Goal: Transaction & Acquisition: Purchase product/service

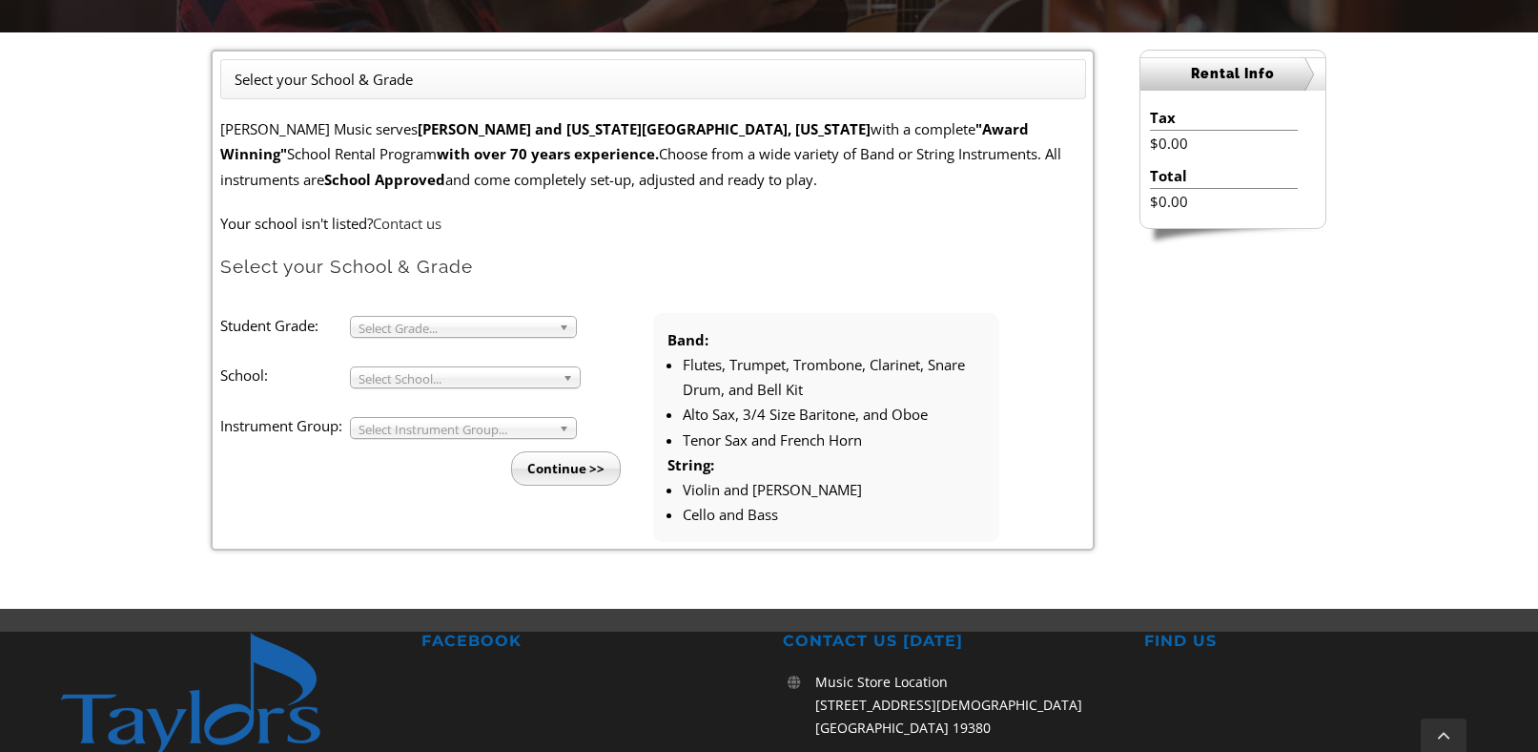
scroll to position [496, 0]
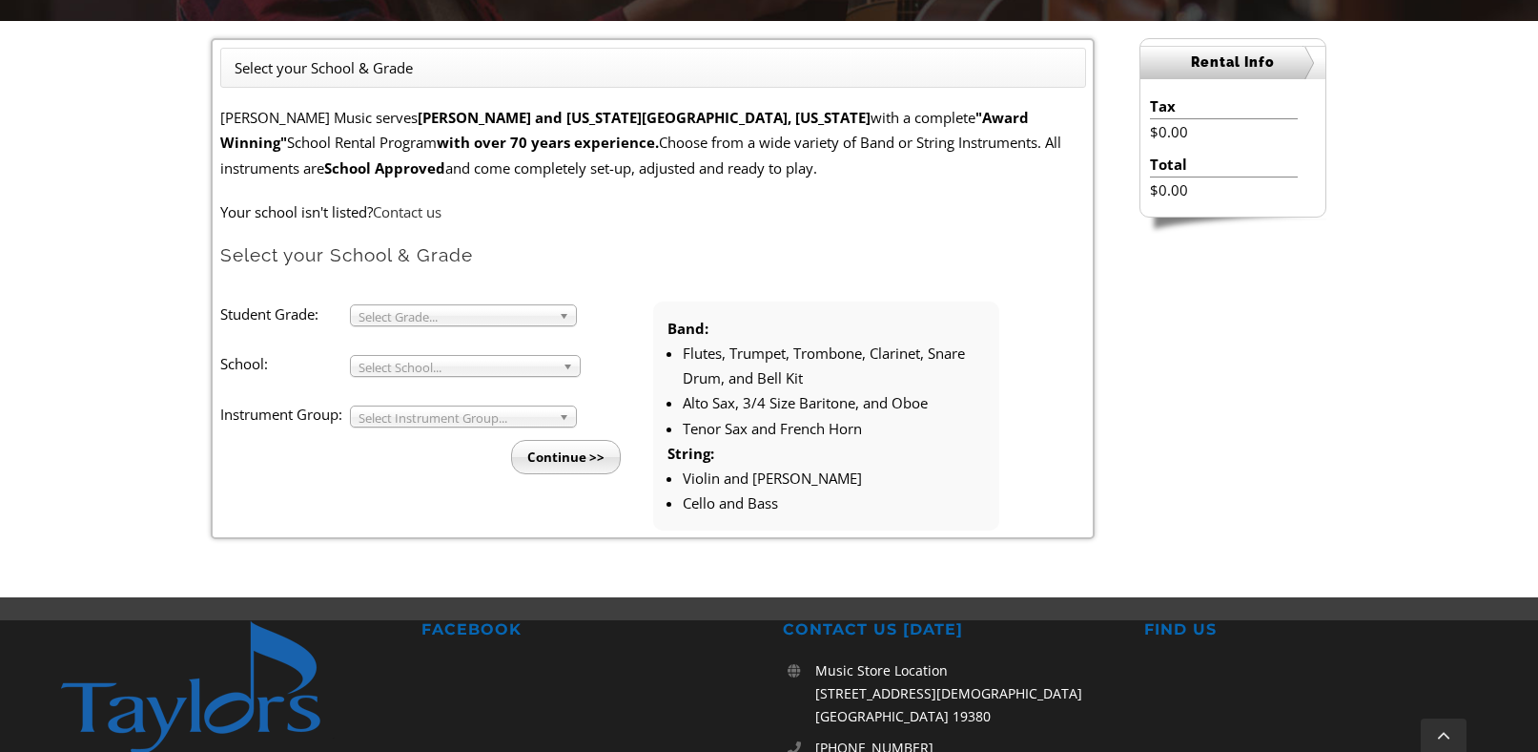
click at [511, 322] on span "Select Grade..." at bounding box center [455, 316] width 193 height 23
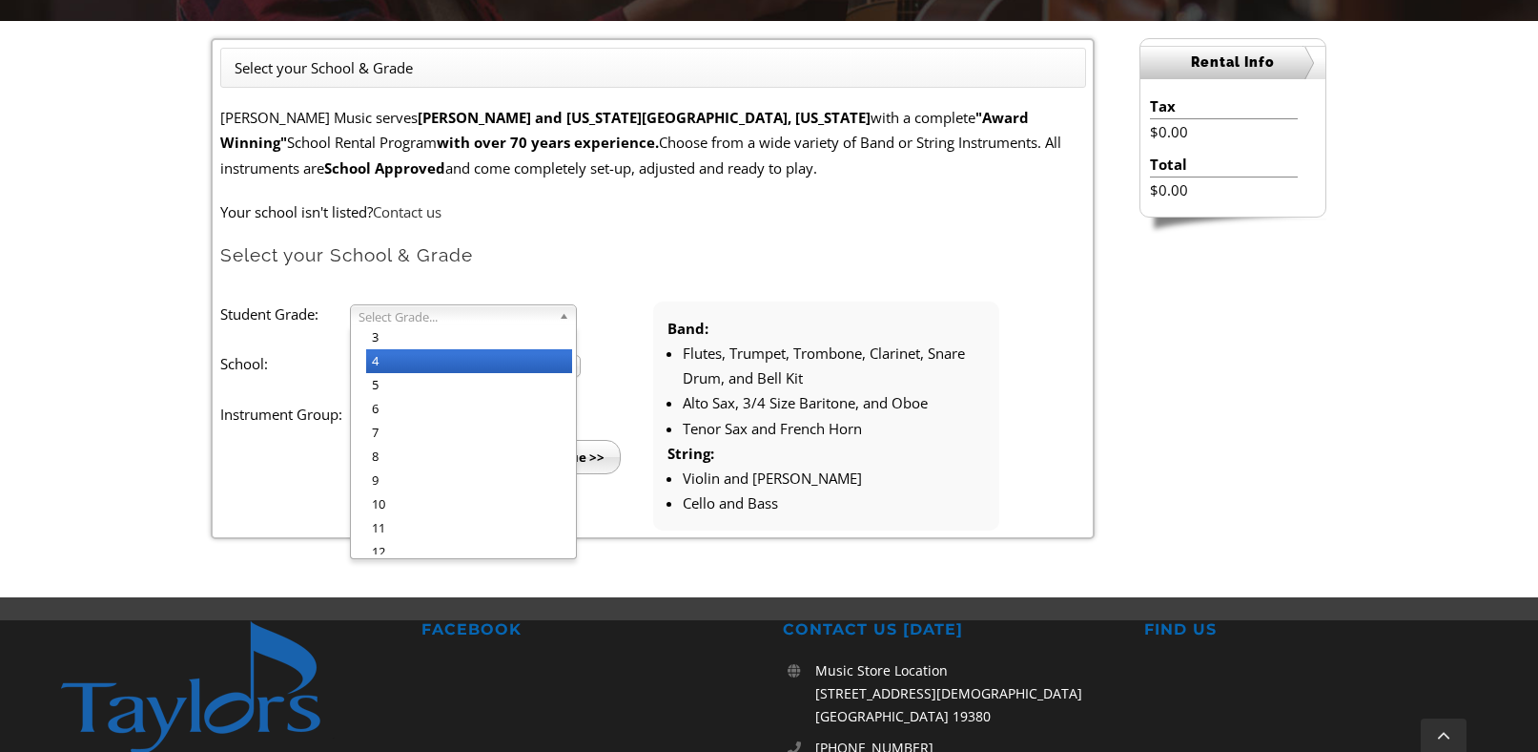
click at [485, 367] on li "4" at bounding box center [469, 361] width 206 height 24
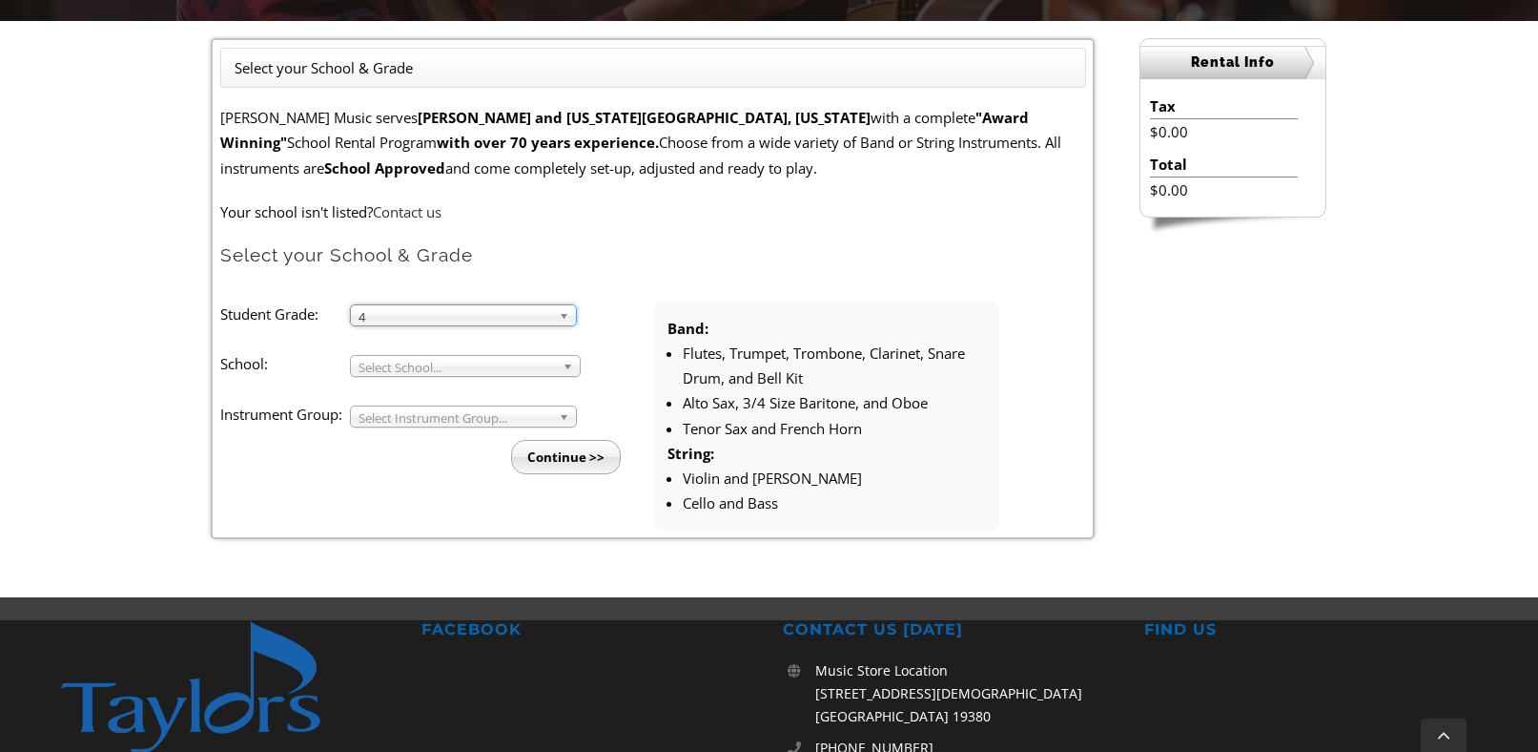
click at [466, 369] on span "Select School..." at bounding box center [457, 367] width 196 height 23
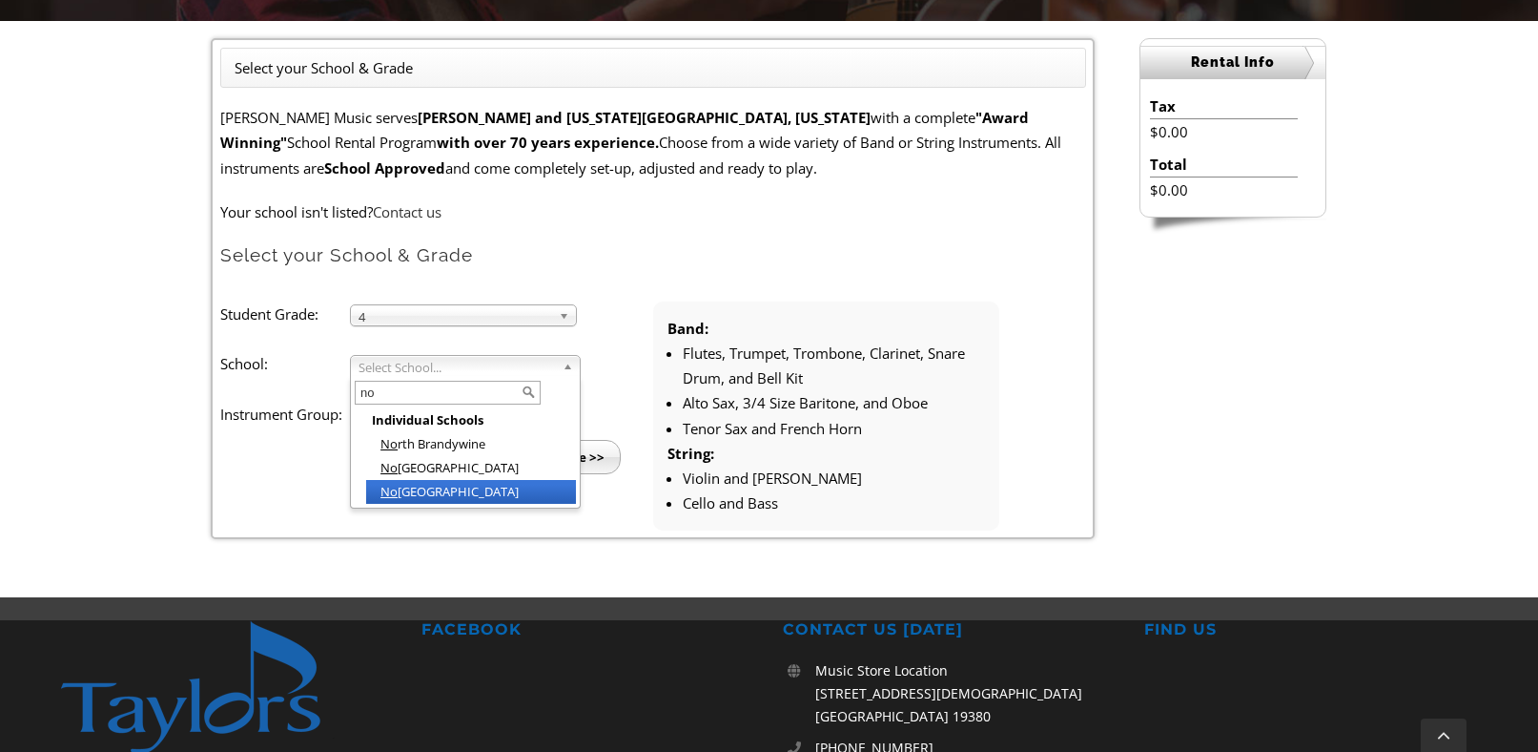
type input "no"
click at [452, 486] on li "No ttingham Elementary" at bounding box center [471, 492] width 210 height 24
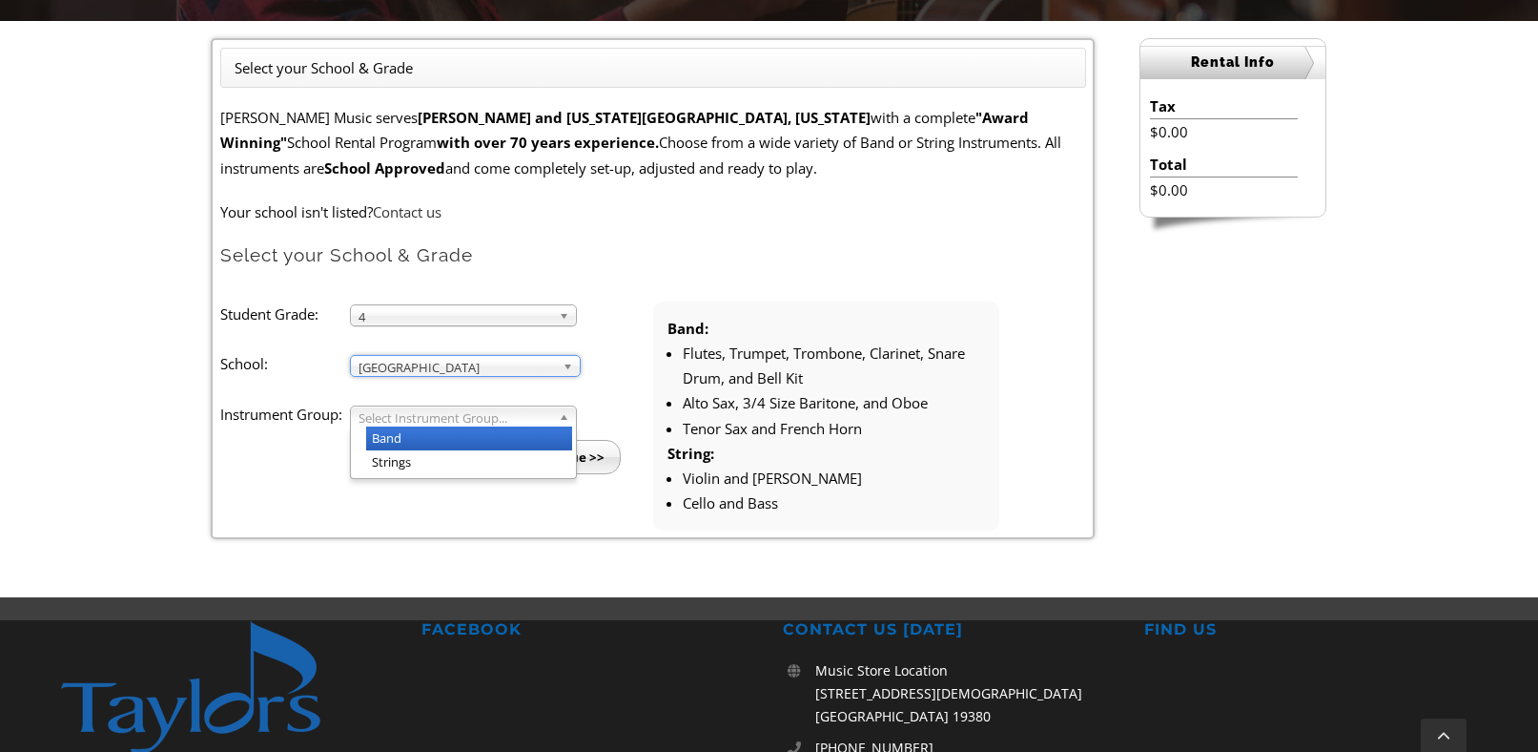
click at [423, 422] on span "Select Instrument Group..." at bounding box center [455, 417] width 193 height 23
click at [424, 439] on li "Band" at bounding box center [469, 438] width 206 height 24
click at [577, 459] on input "Continue >>" at bounding box center [566, 457] width 110 height 34
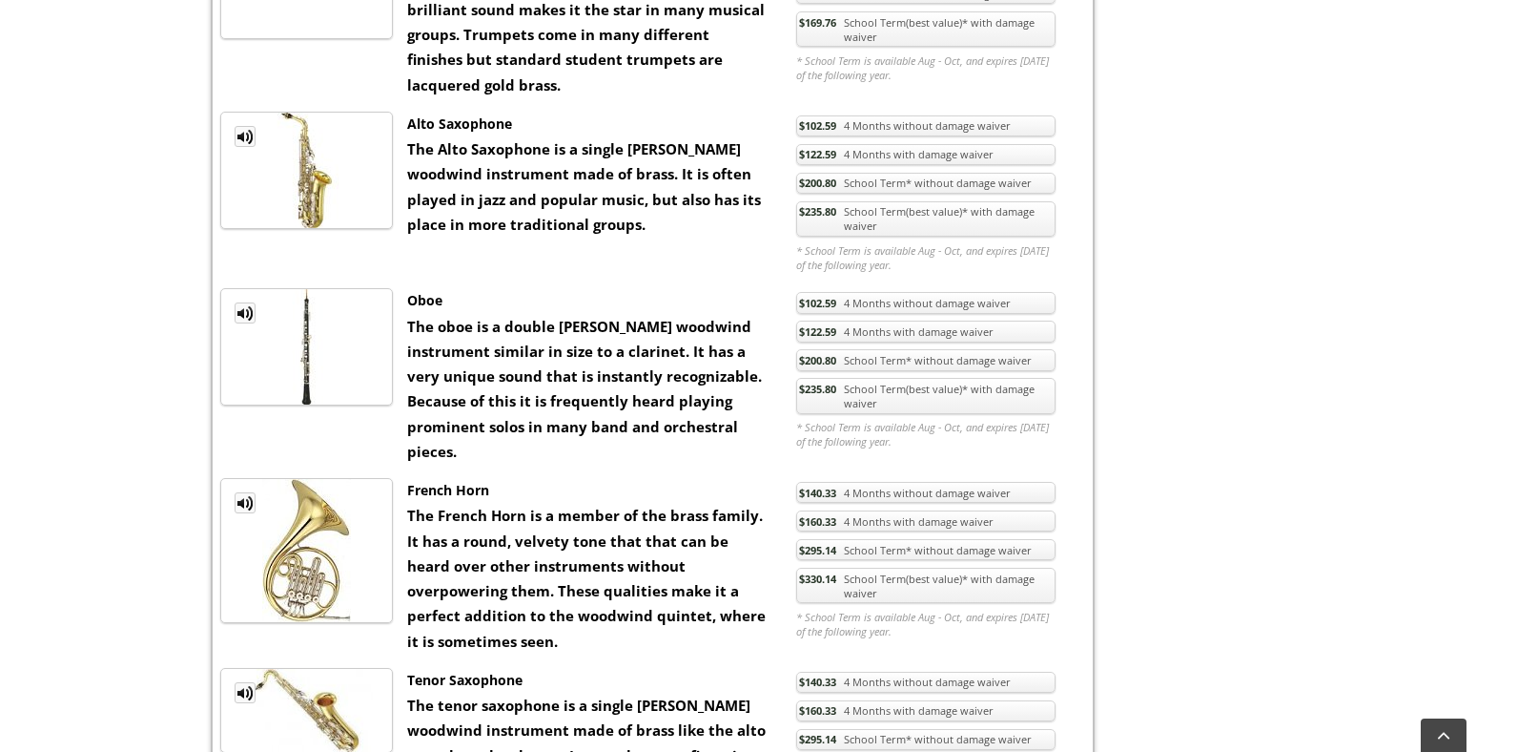
scroll to position [1626, 0]
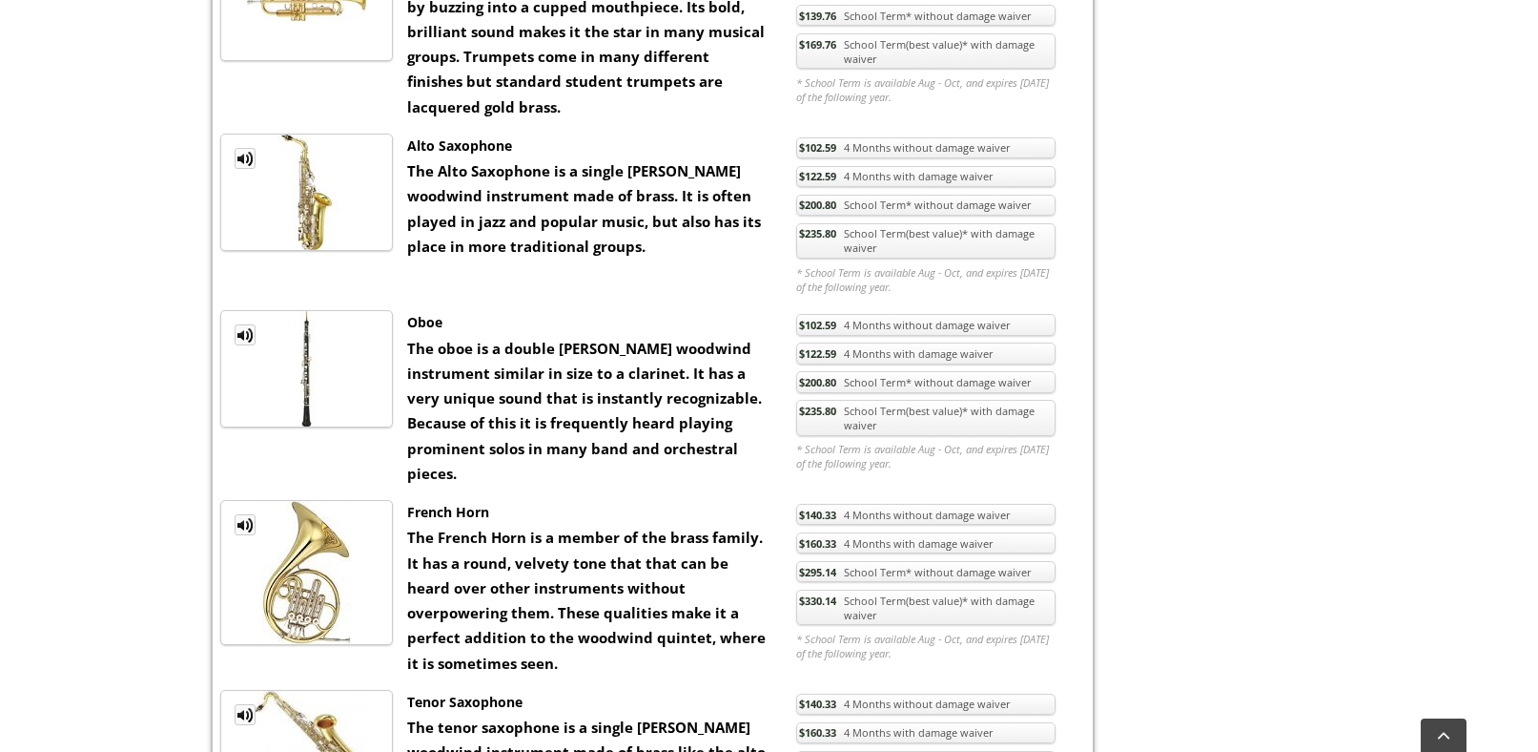
click at [941, 249] on link "$235.80 School Term(best value)* with damage waiver" at bounding box center [925, 241] width 259 height 36
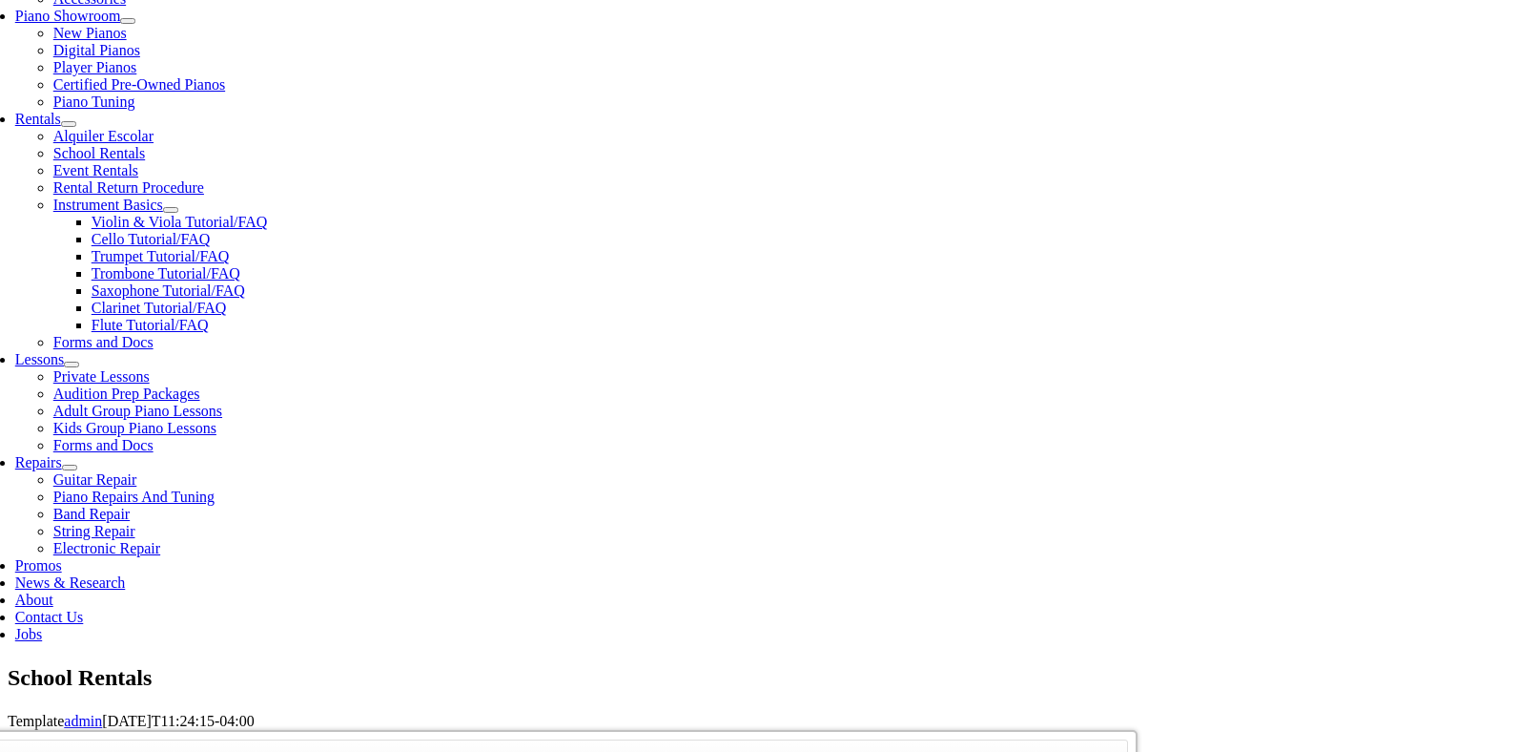
scroll to position [584, 0]
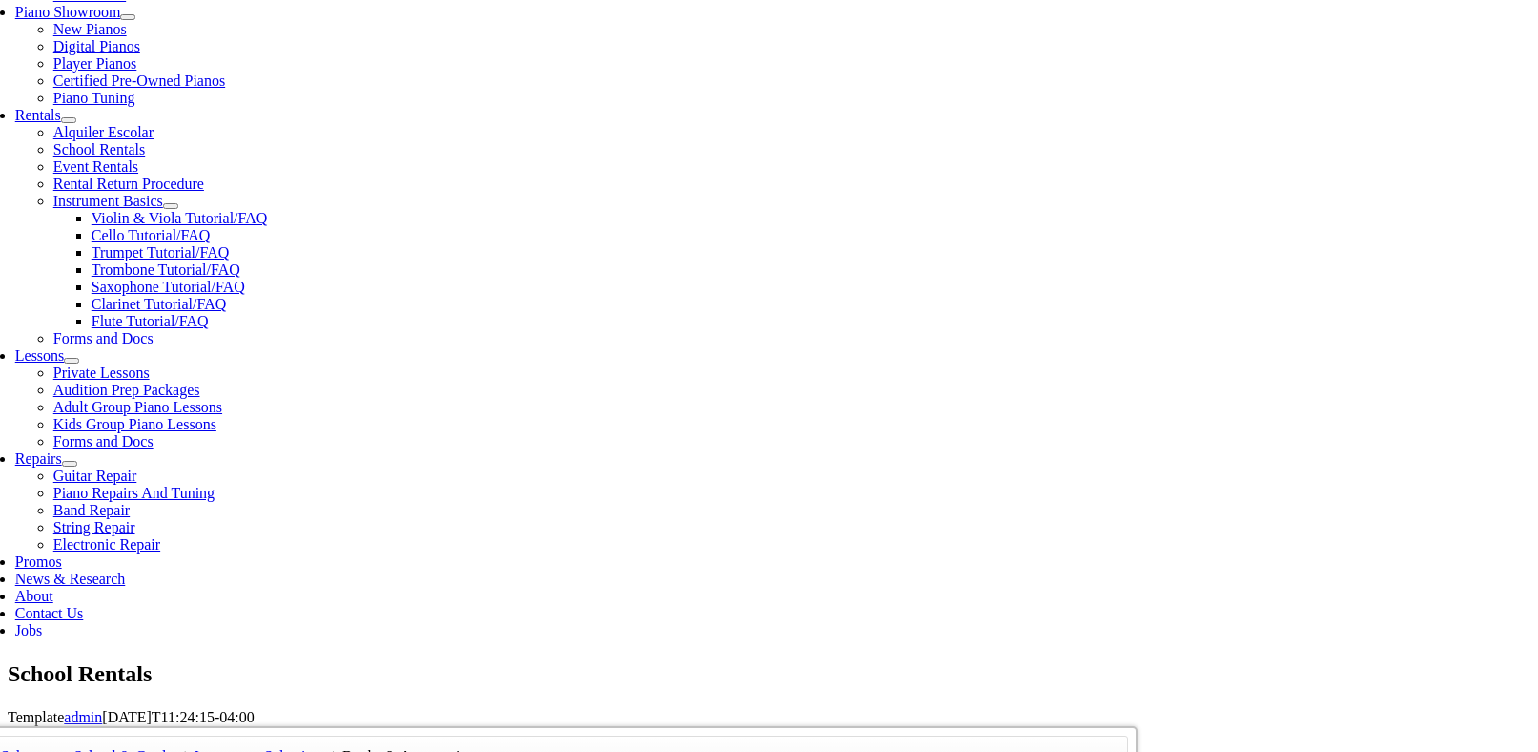
checkbox input"] "true"
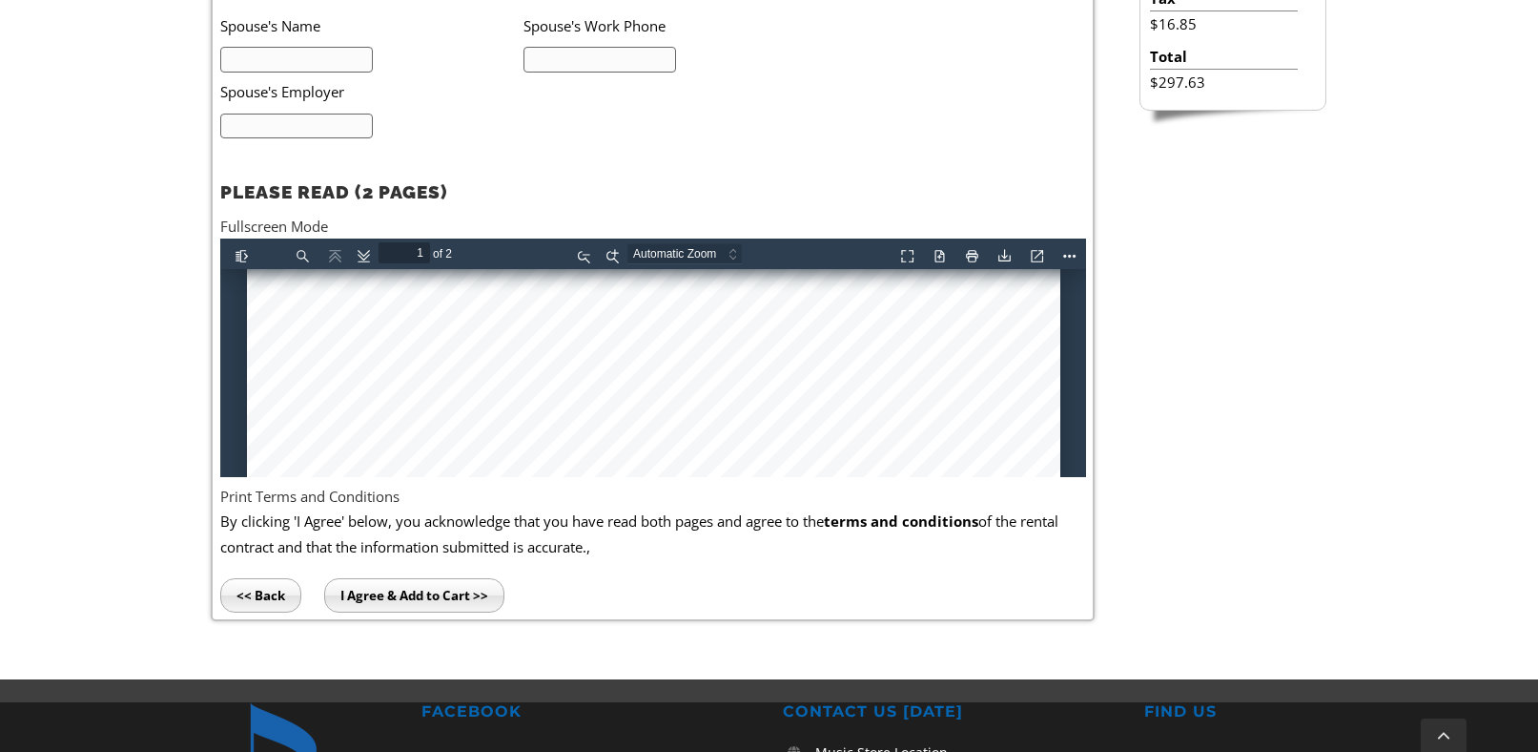
scroll to position [677, 0]
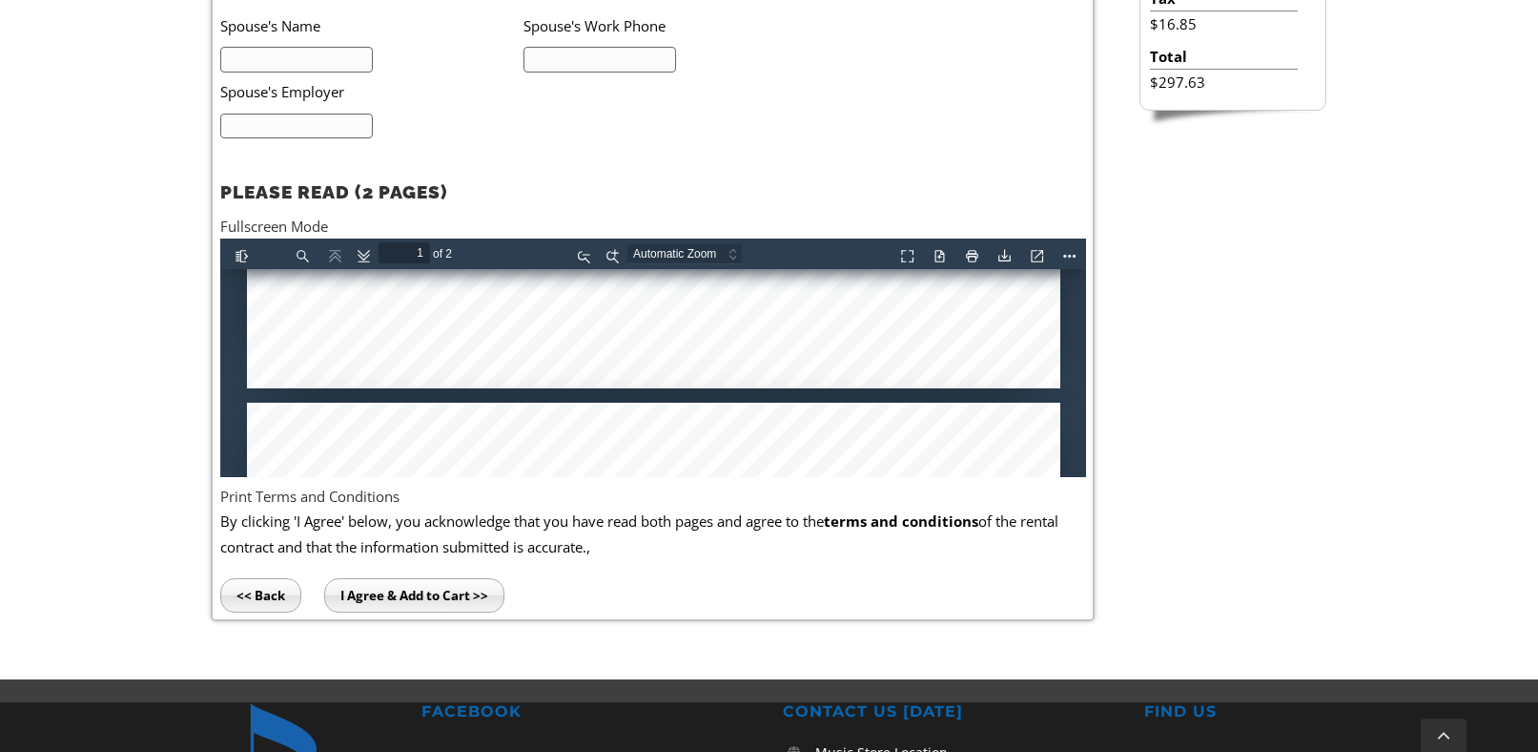
type input "2"
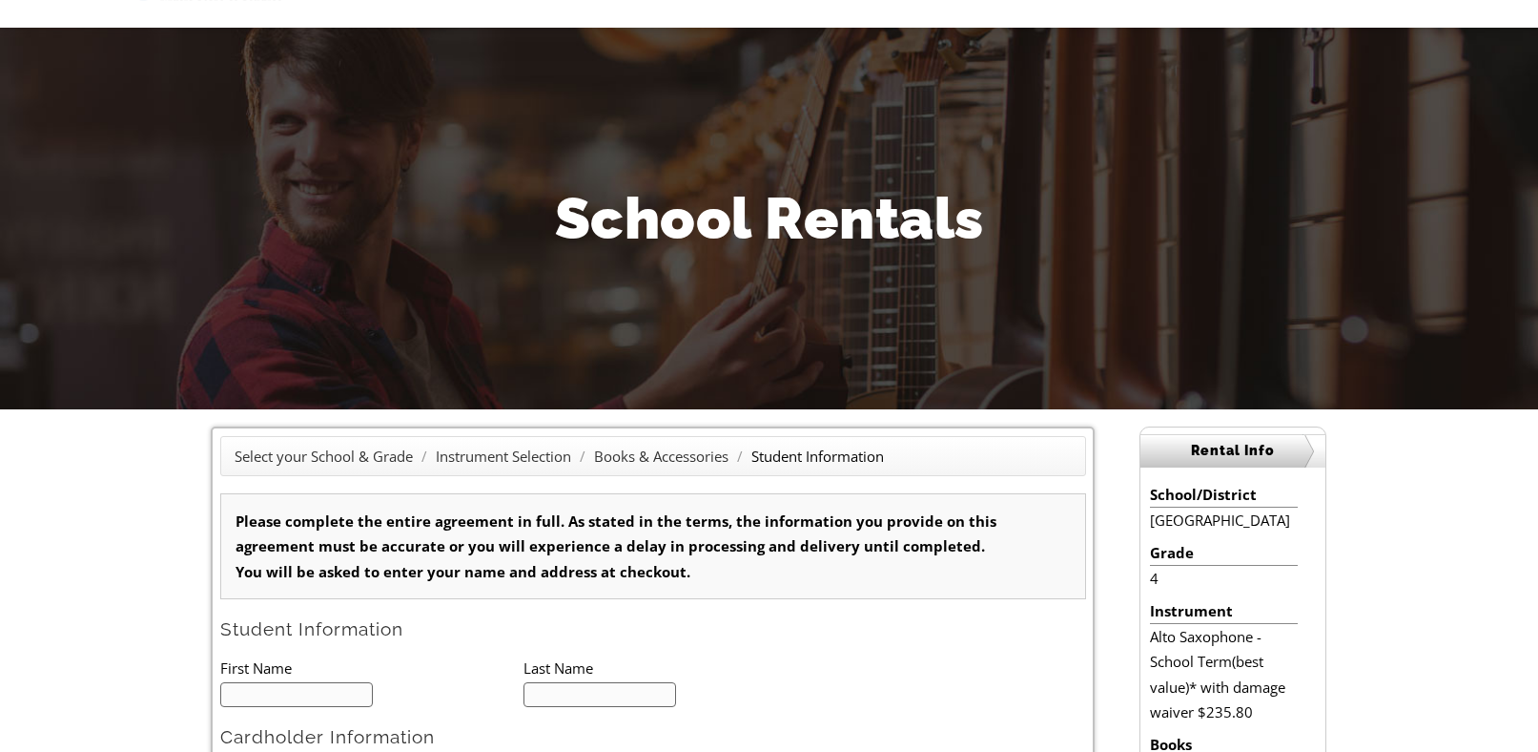
scroll to position [0, 0]
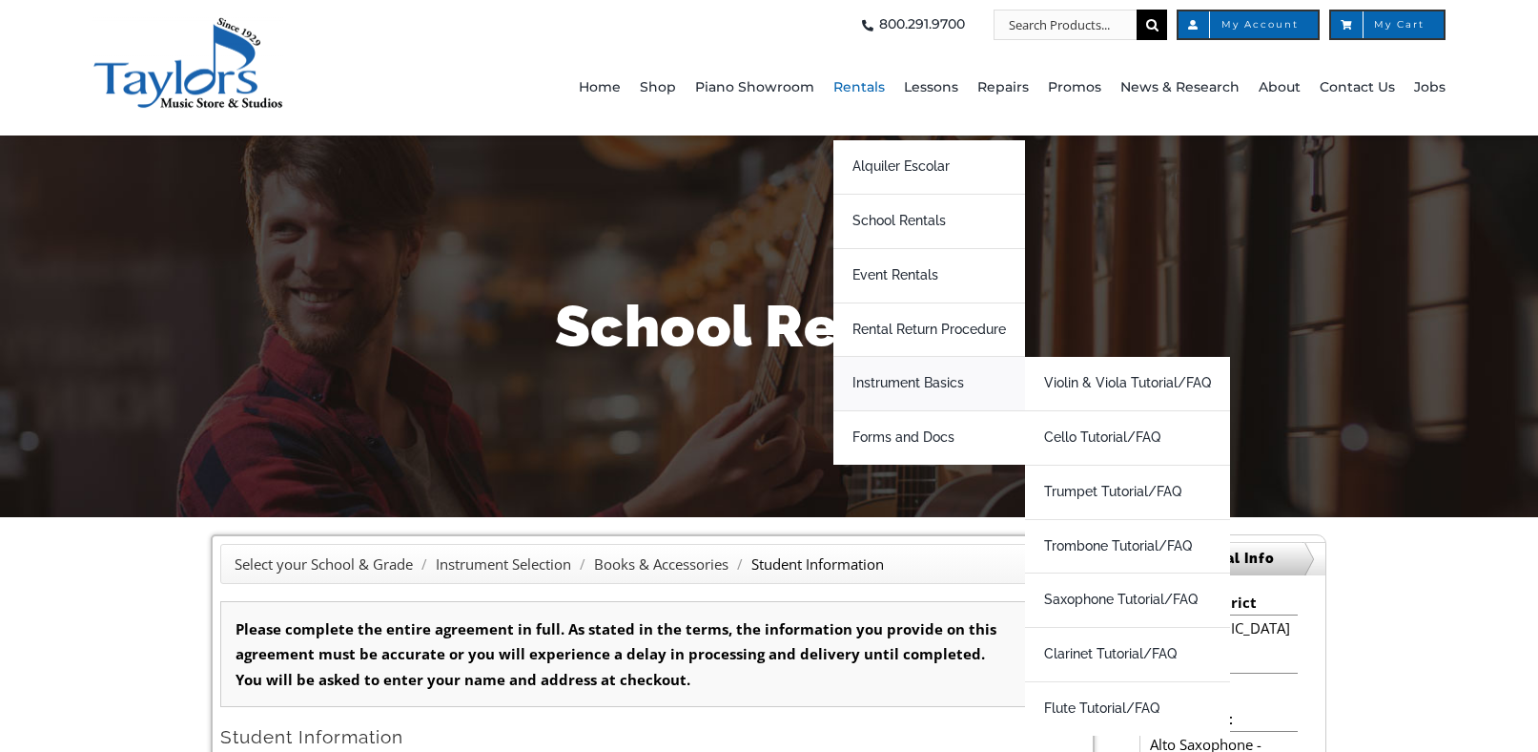
click at [924, 388] on span "Instrument Basics" at bounding box center [909, 383] width 112 height 31
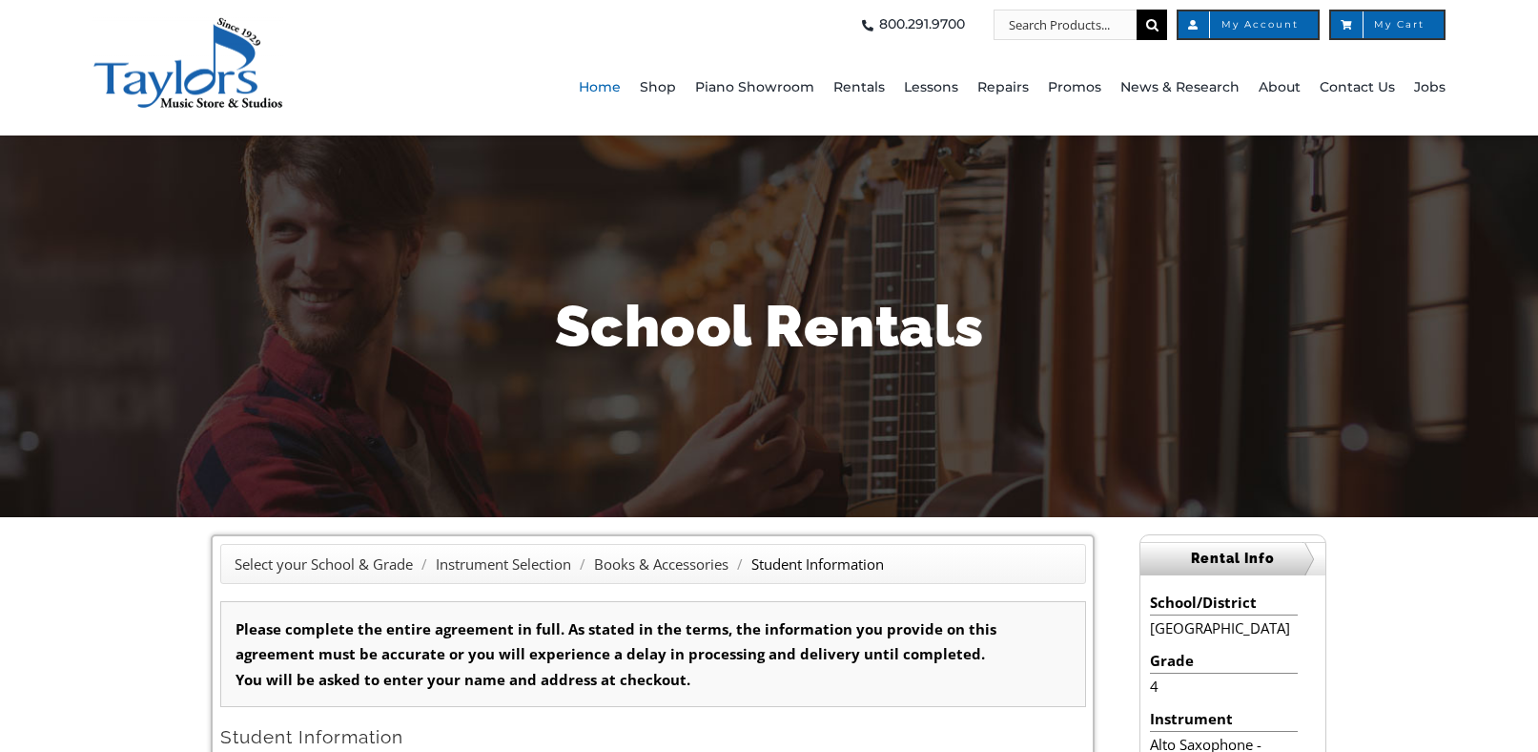
click at [618, 93] on span "Home" at bounding box center [600, 87] width 42 height 31
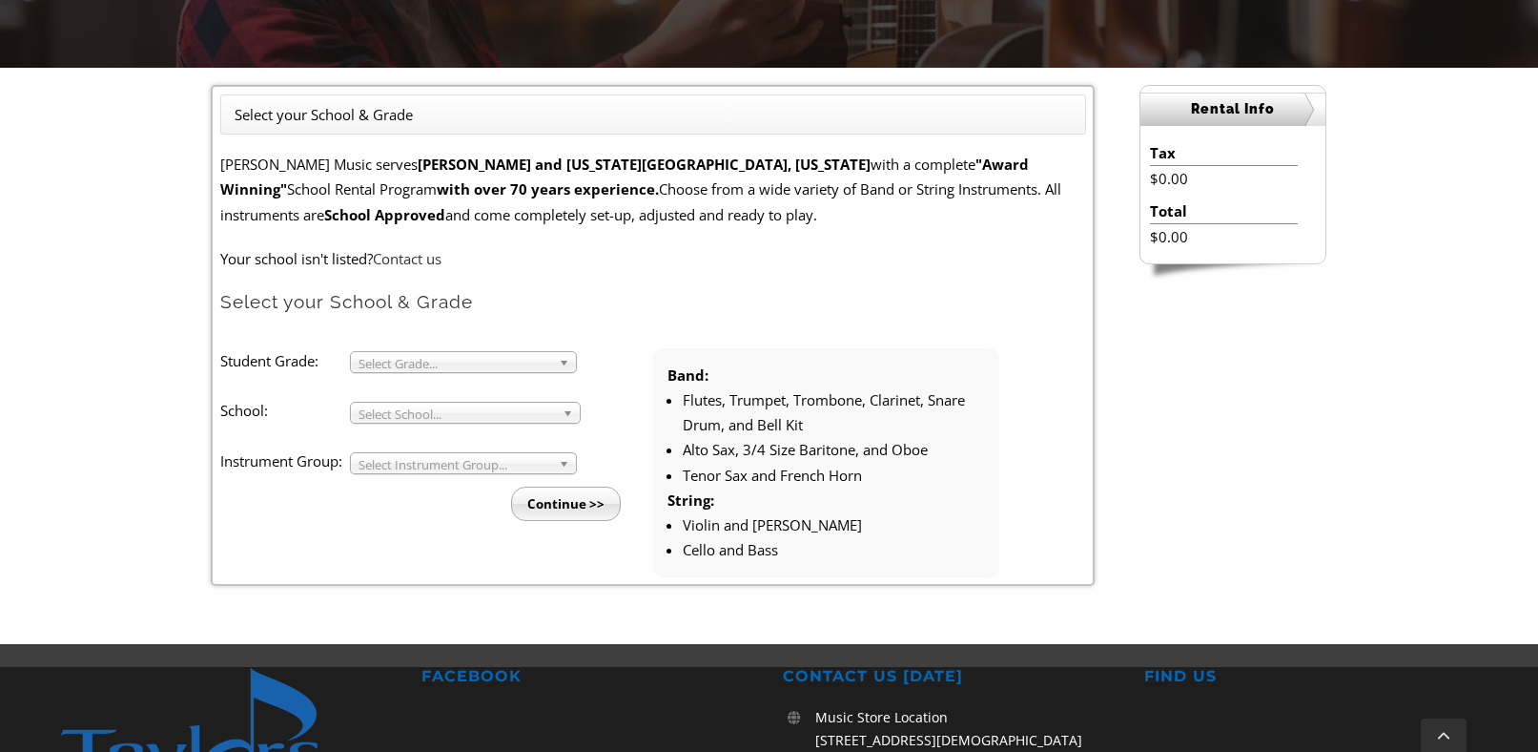
scroll to position [450, 0]
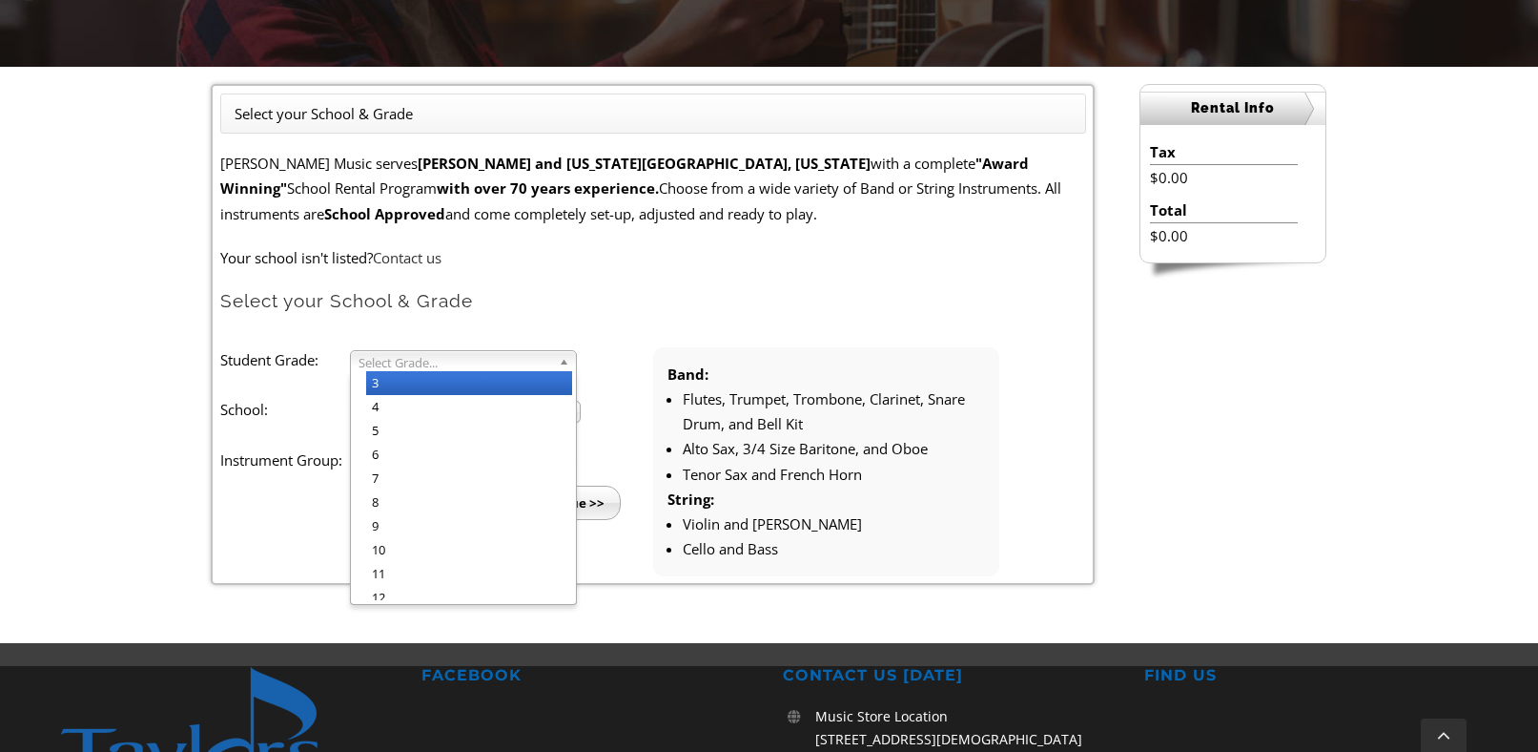
click at [471, 363] on span "Select Grade..." at bounding box center [455, 362] width 193 height 23
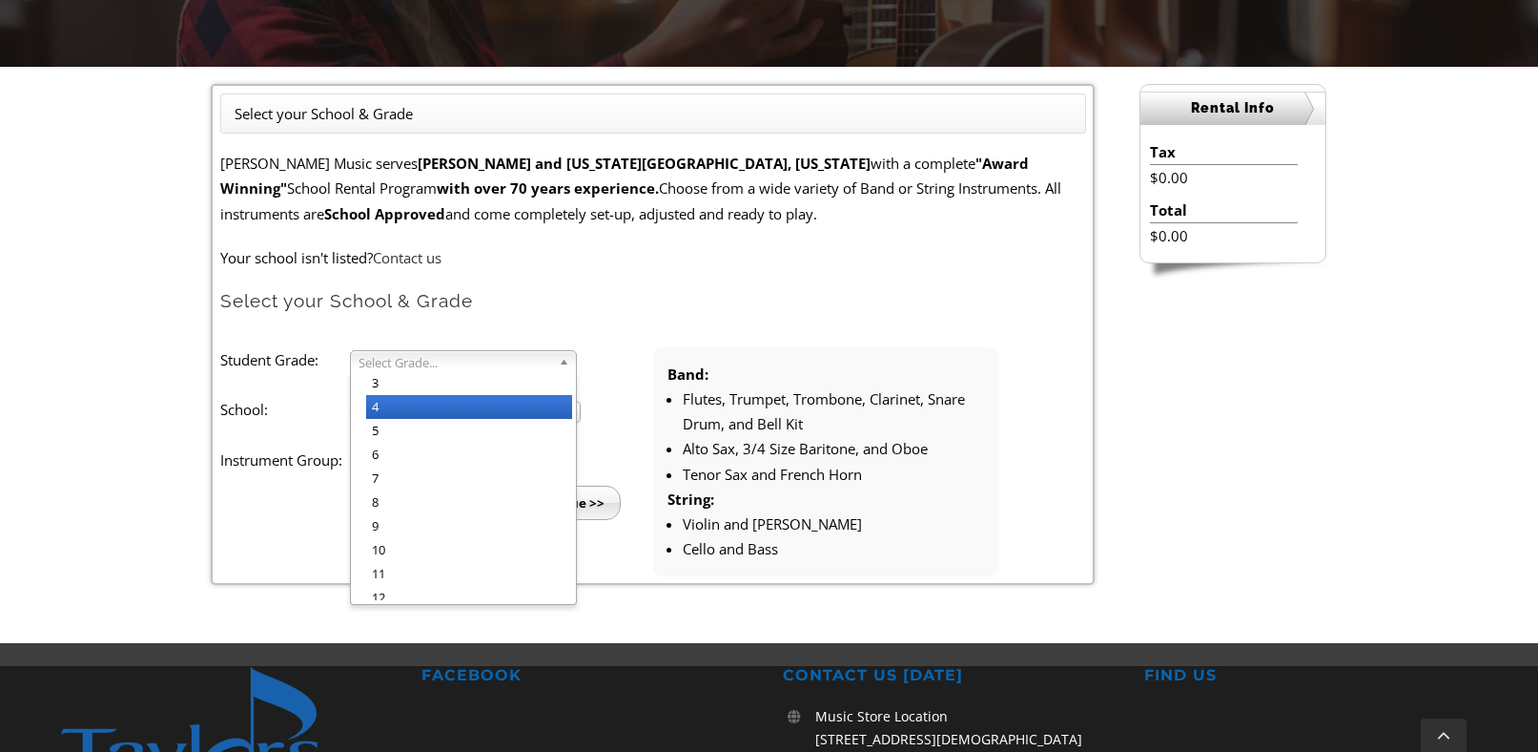
click at [473, 402] on li "4" at bounding box center [469, 407] width 206 height 24
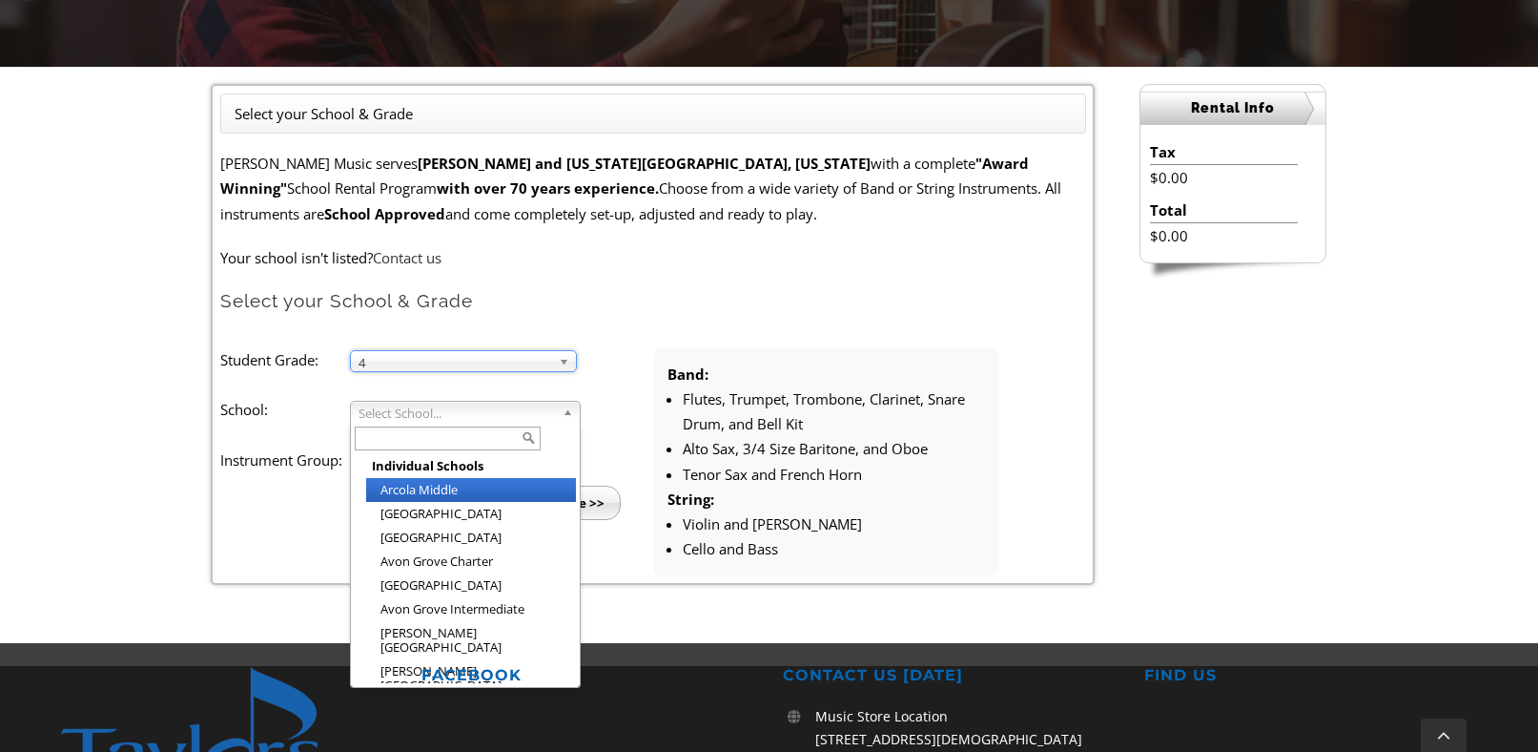
click at [473, 416] on span "Select School..." at bounding box center [457, 413] width 196 height 23
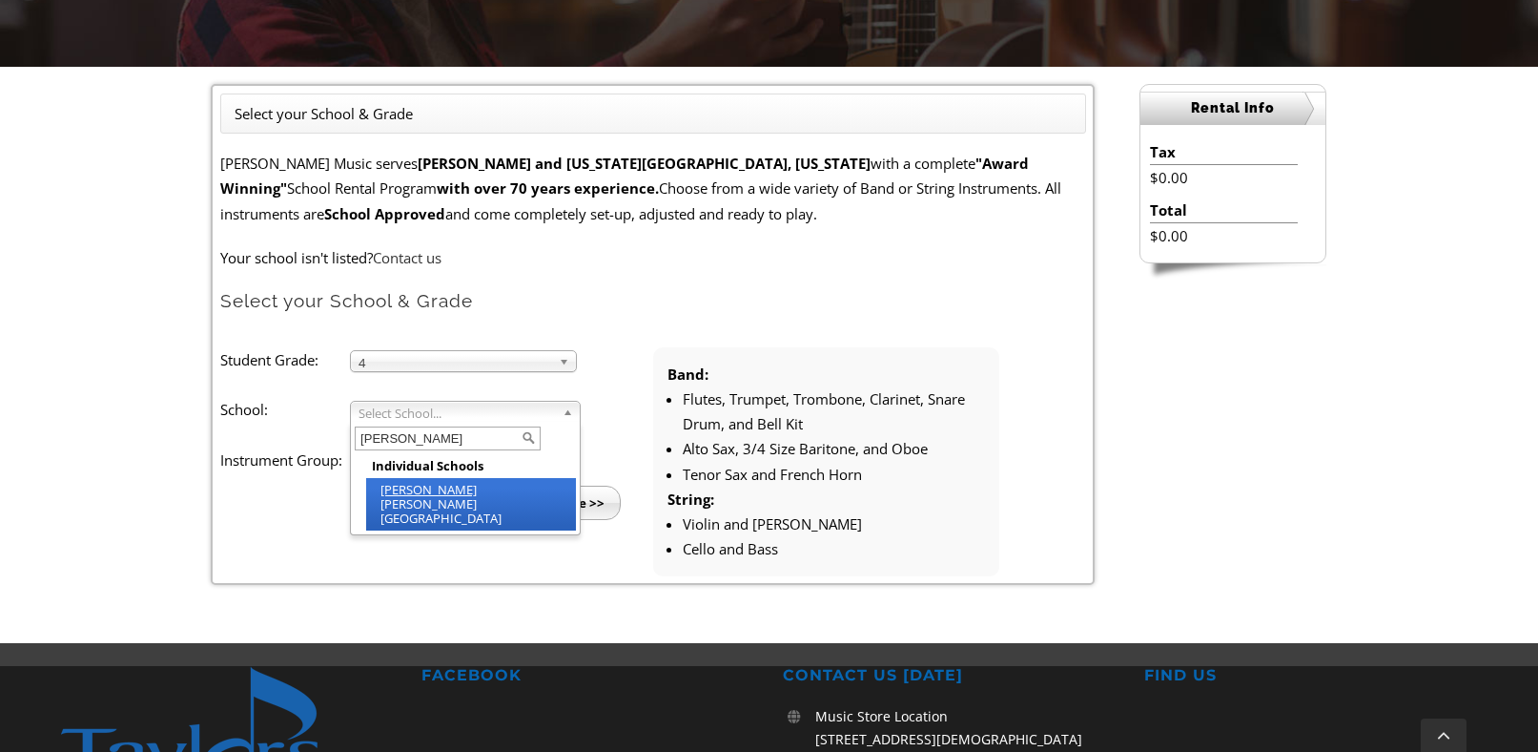
type input "nott"
click at [449, 484] on li "Nott ingham Elementary" at bounding box center [471, 504] width 210 height 52
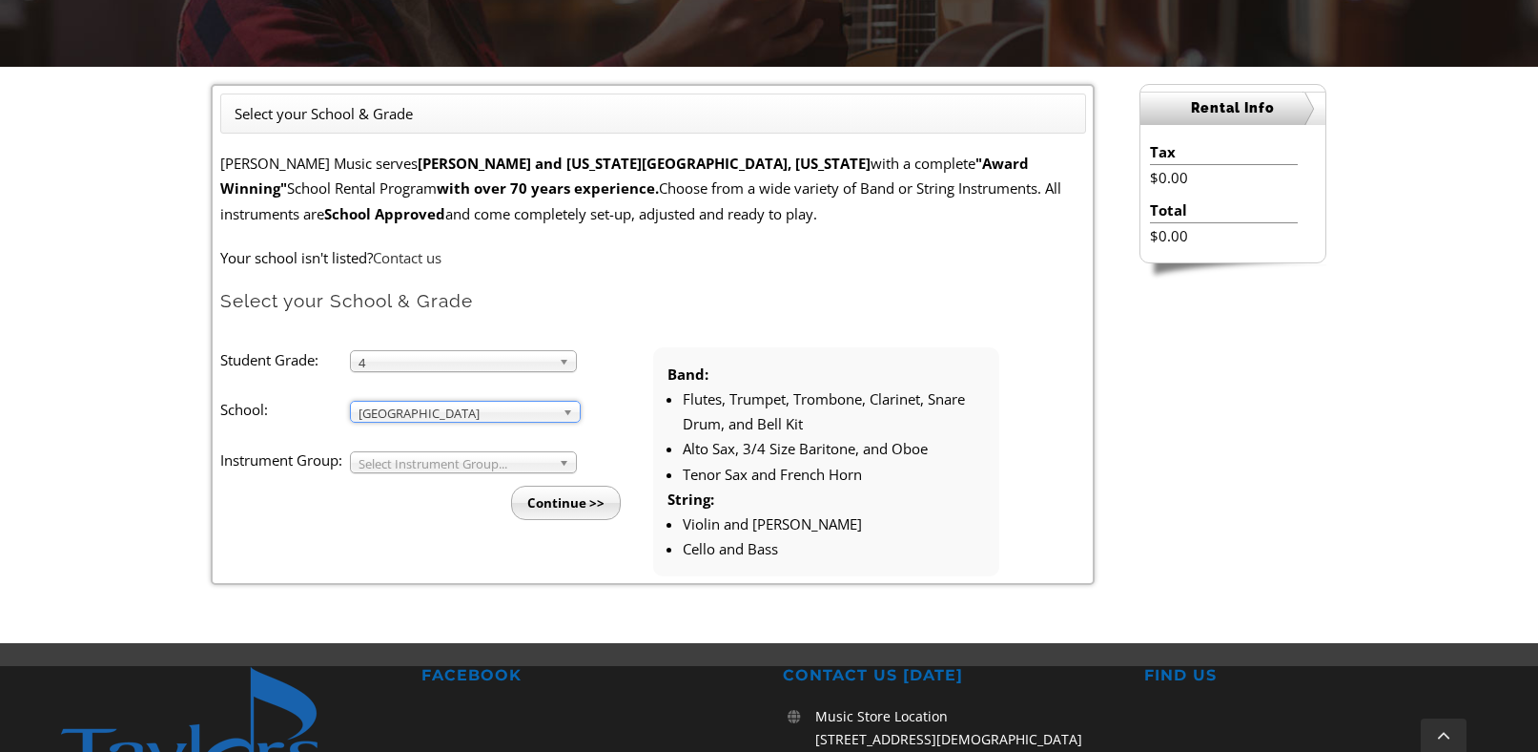
click at [434, 468] on span "Select Instrument Group..." at bounding box center [455, 463] width 193 height 23
click at [424, 485] on li "Band" at bounding box center [469, 484] width 206 height 24
click at [549, 503] on input "Continue >>" at bounding box center [566, 502] width 110 height 34
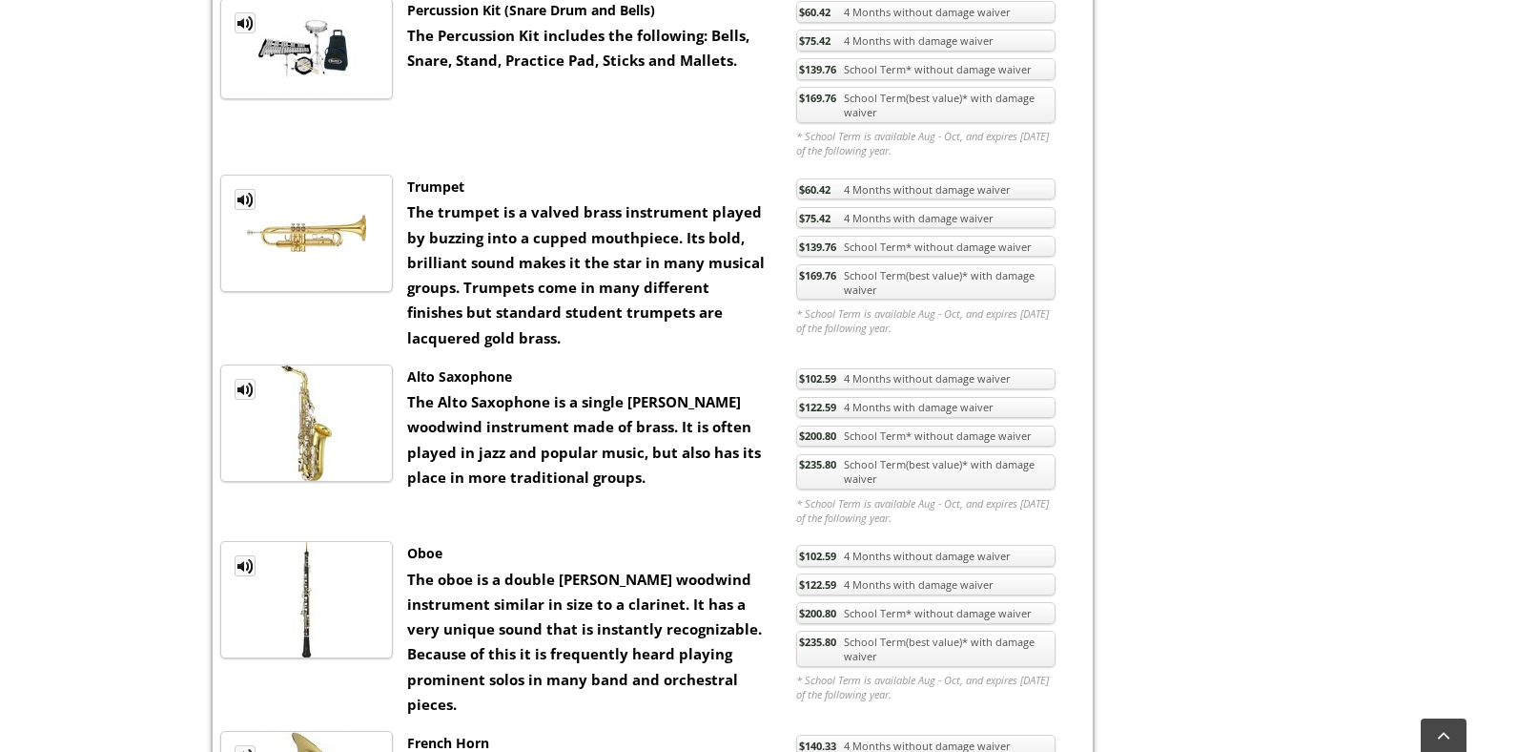
scroll to position [1391, 0]
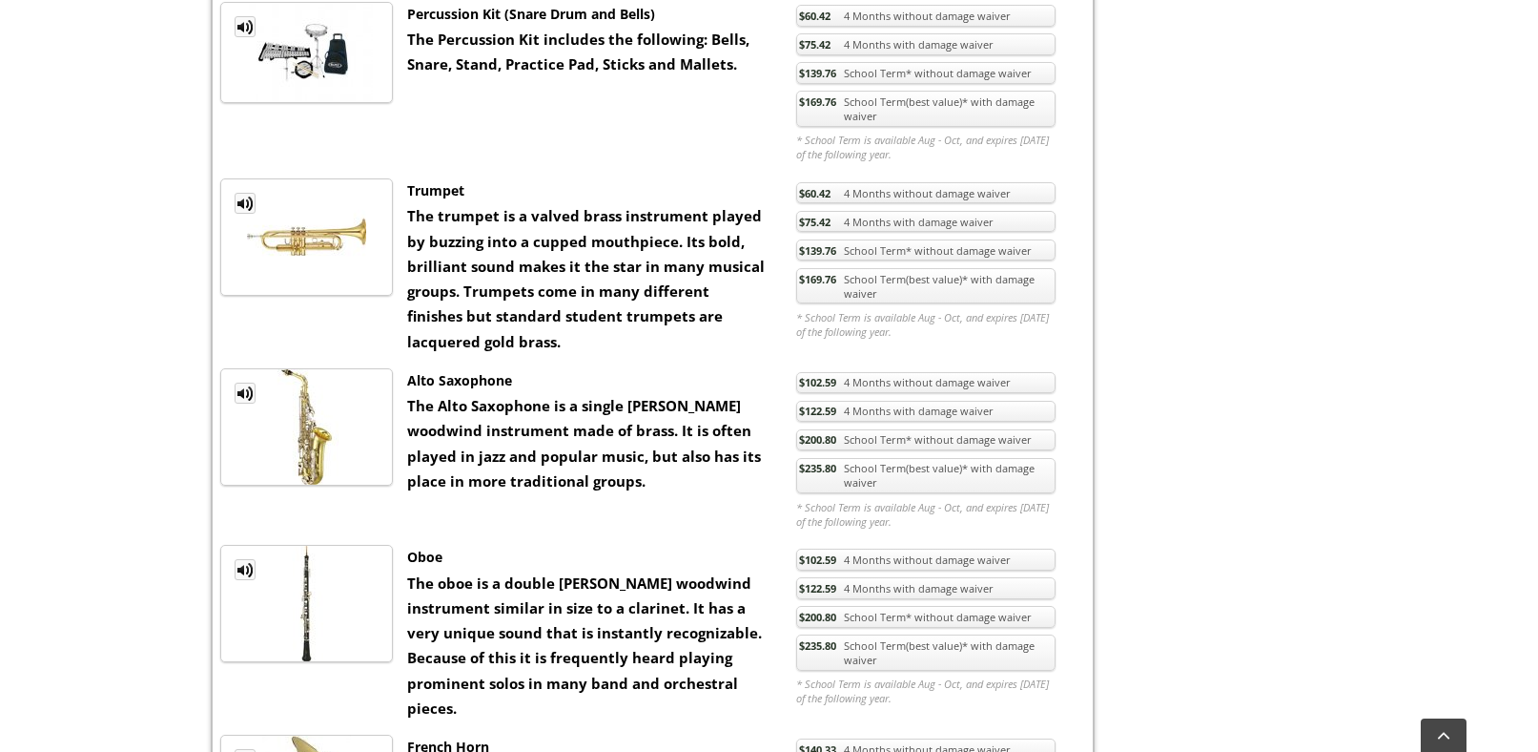
click at [904, 483] on link "$235.80 School Term(best value)* with damage waiver" at bounding box center [925, 476] width 259 height 36
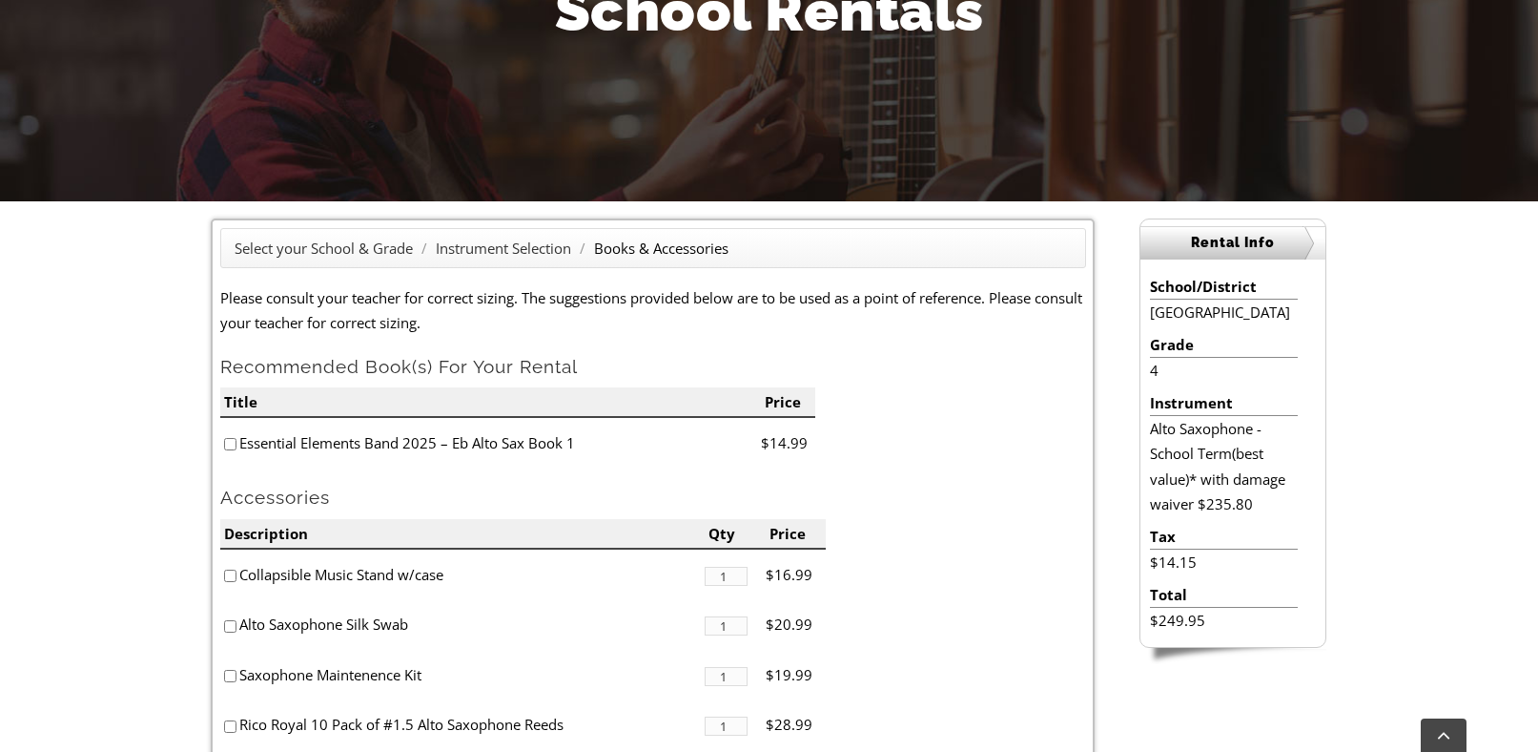
scroll to position [321, 0]
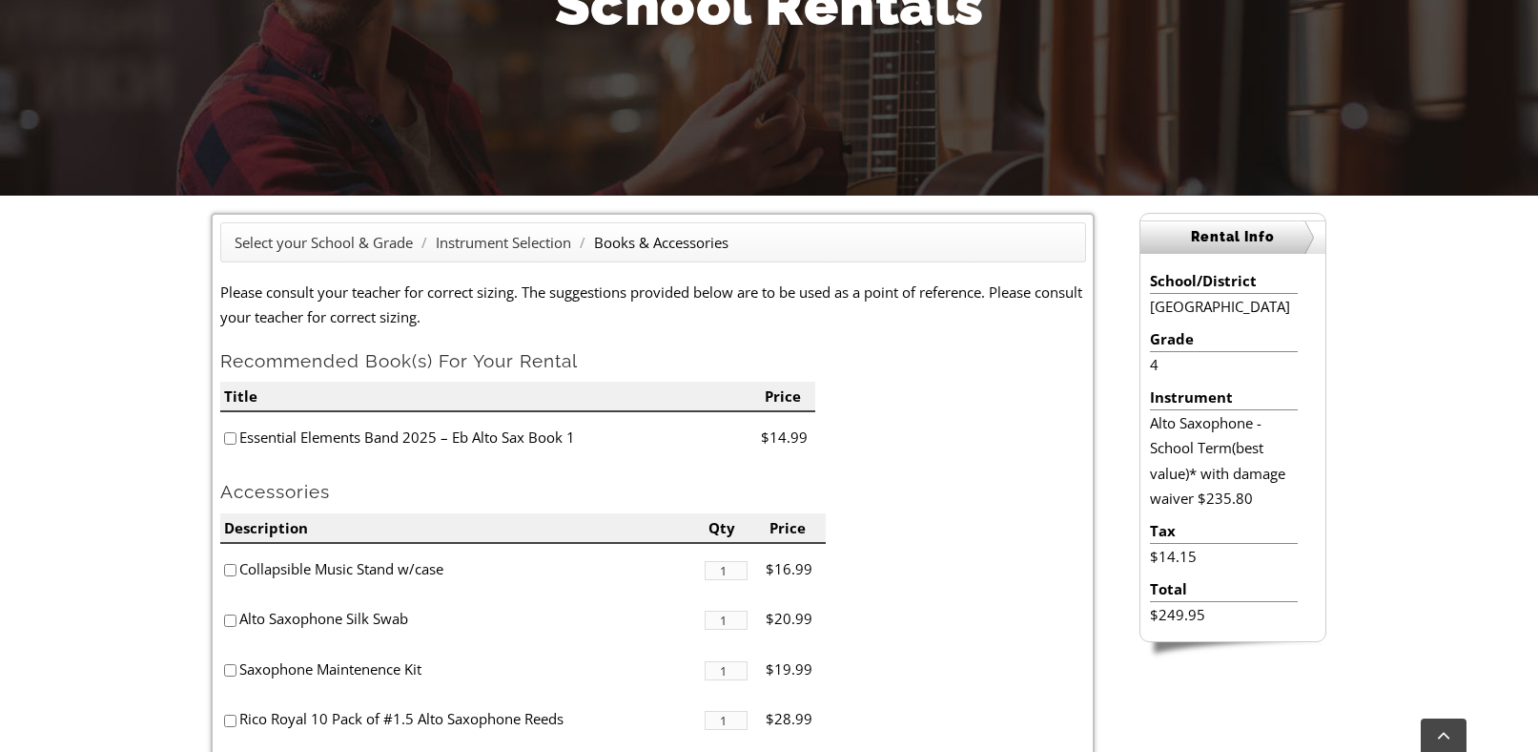
click at [227, 439] on input"] "checkbox" at bounding box center [230, 438] width 12 height 12
checkbox input"] "true"
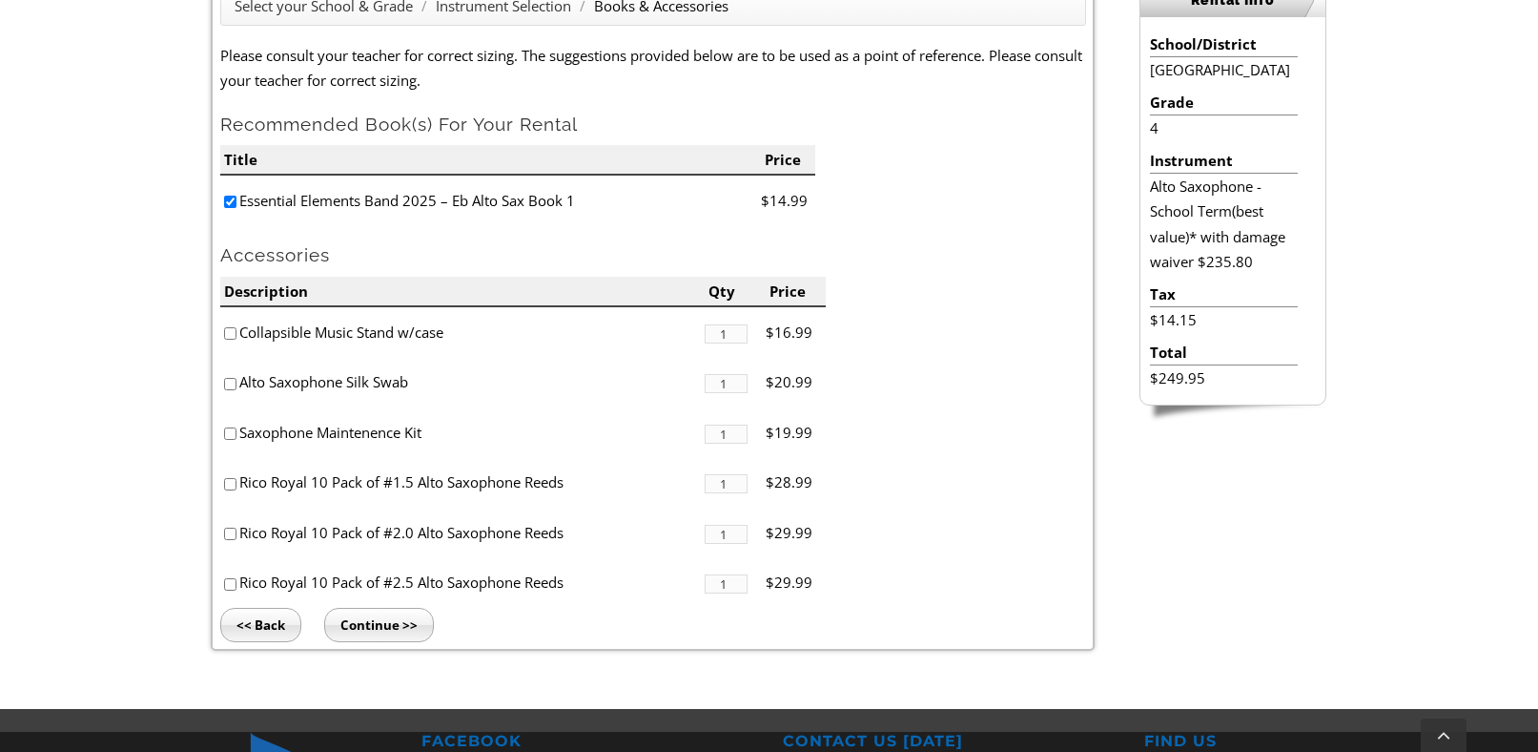
scroll to position [572, 0]
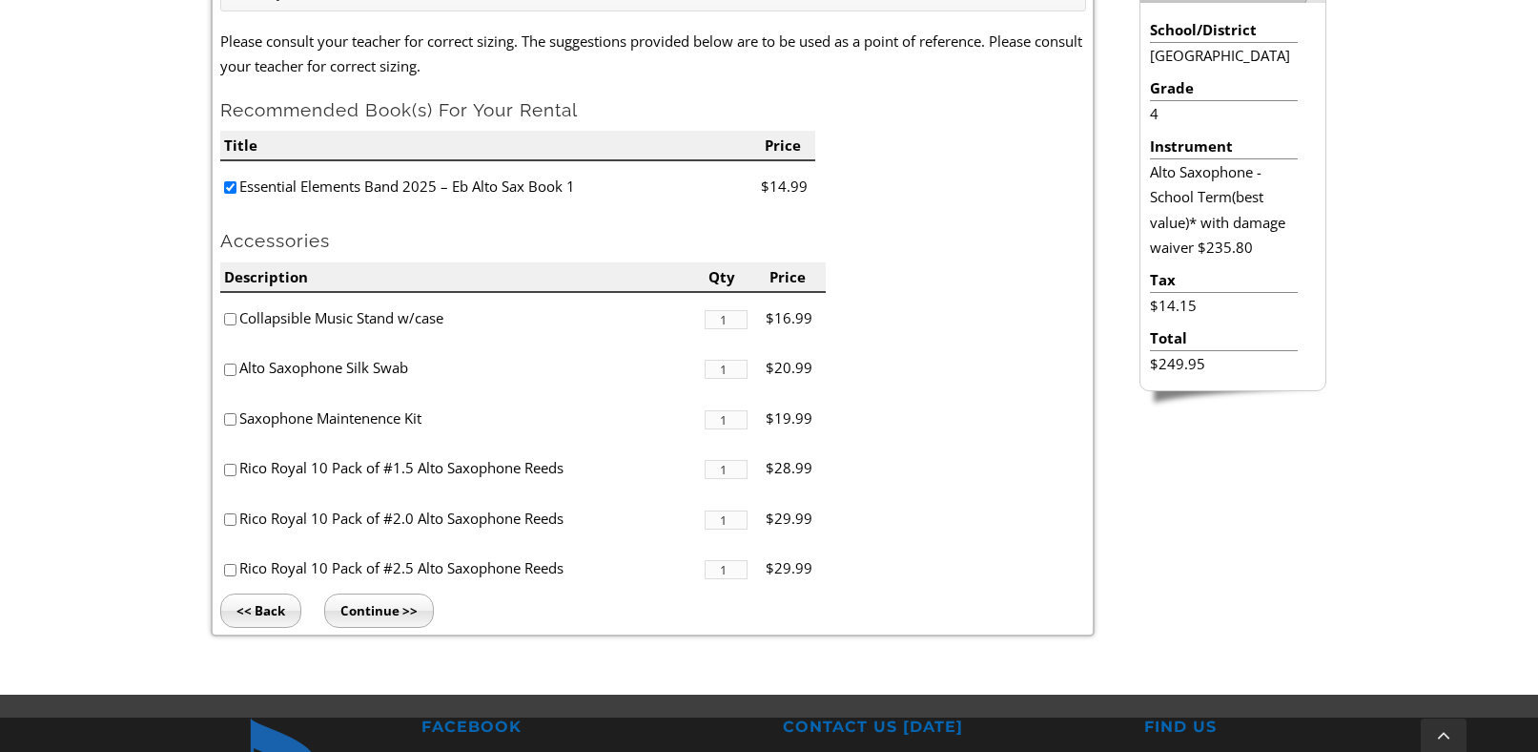
click at [229, 568] on input"] "checkbox" at bounding box center [230, 570] width 12 height 12
checkbox input"] "true"
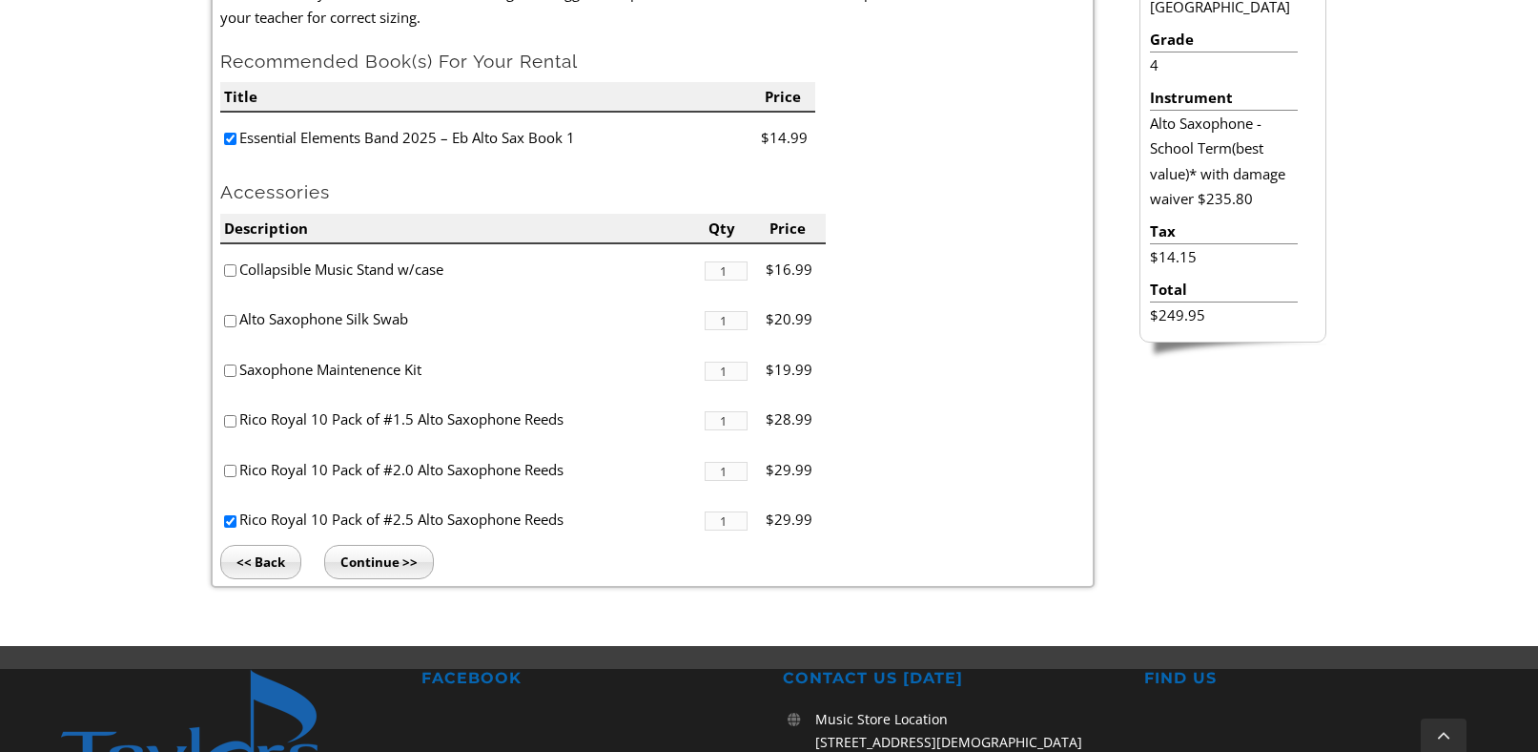
scroll to position [623, 0]
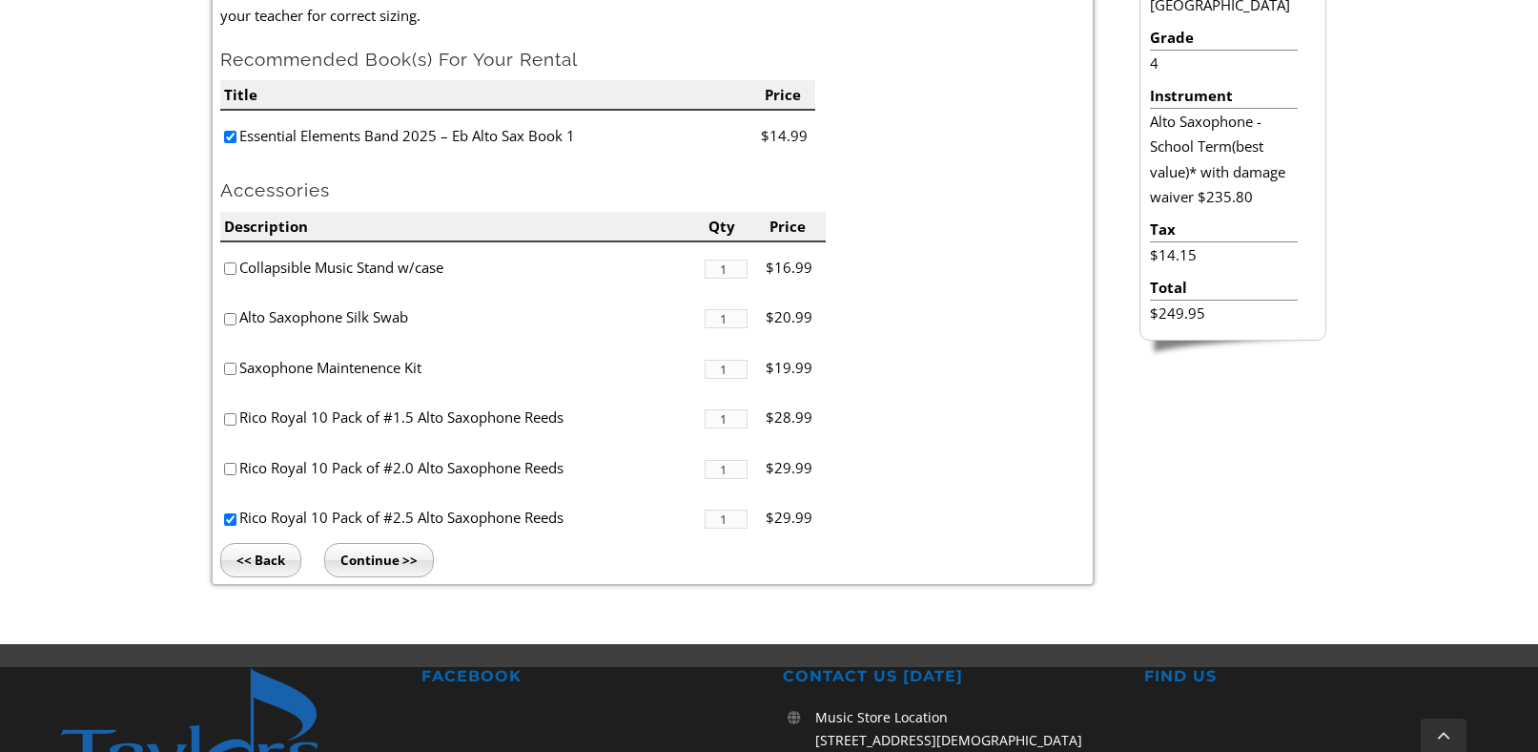
click at [385, 557] on input "Continue >>" at bounding box center [379, 560] width 110 height 34
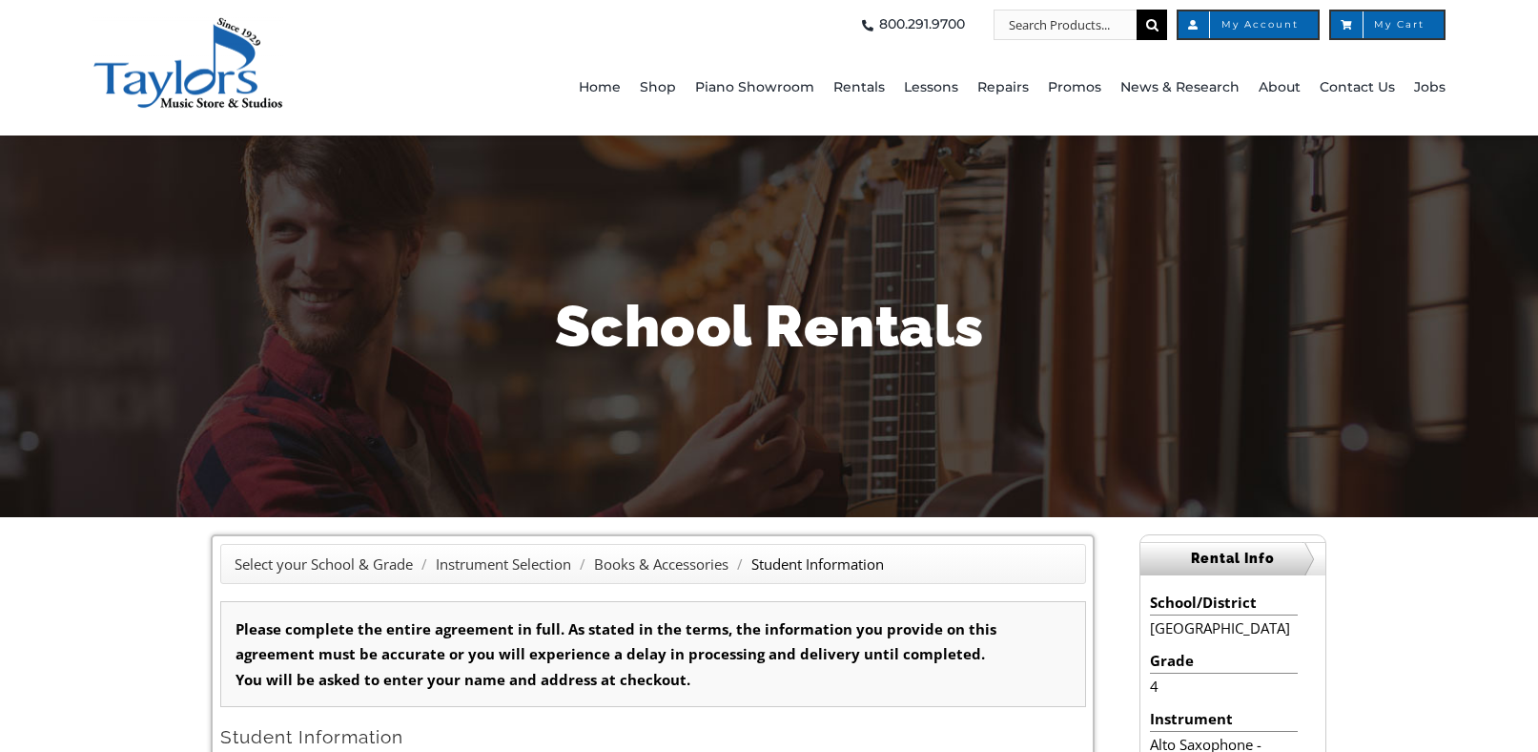
type input "1"
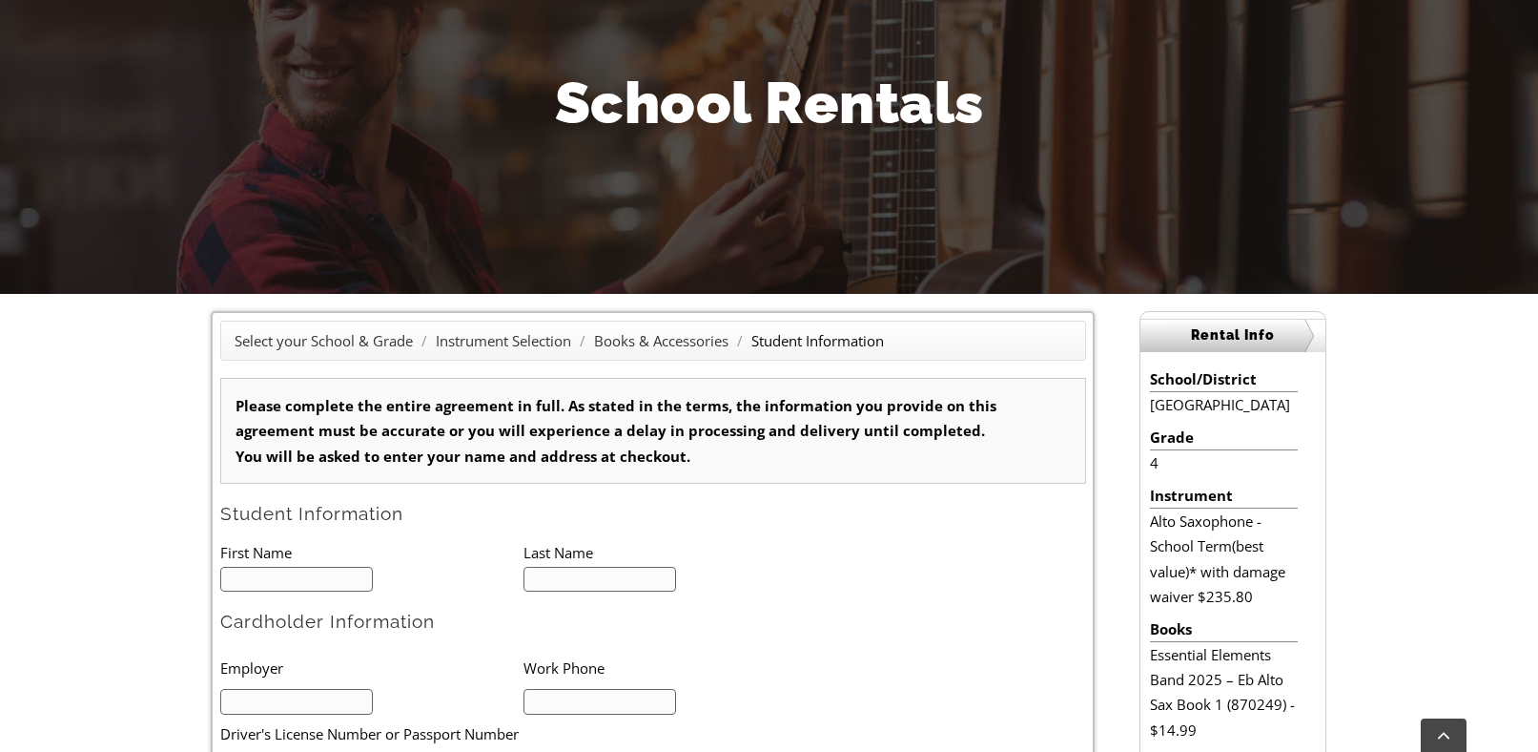
scroll to position [224, 0]
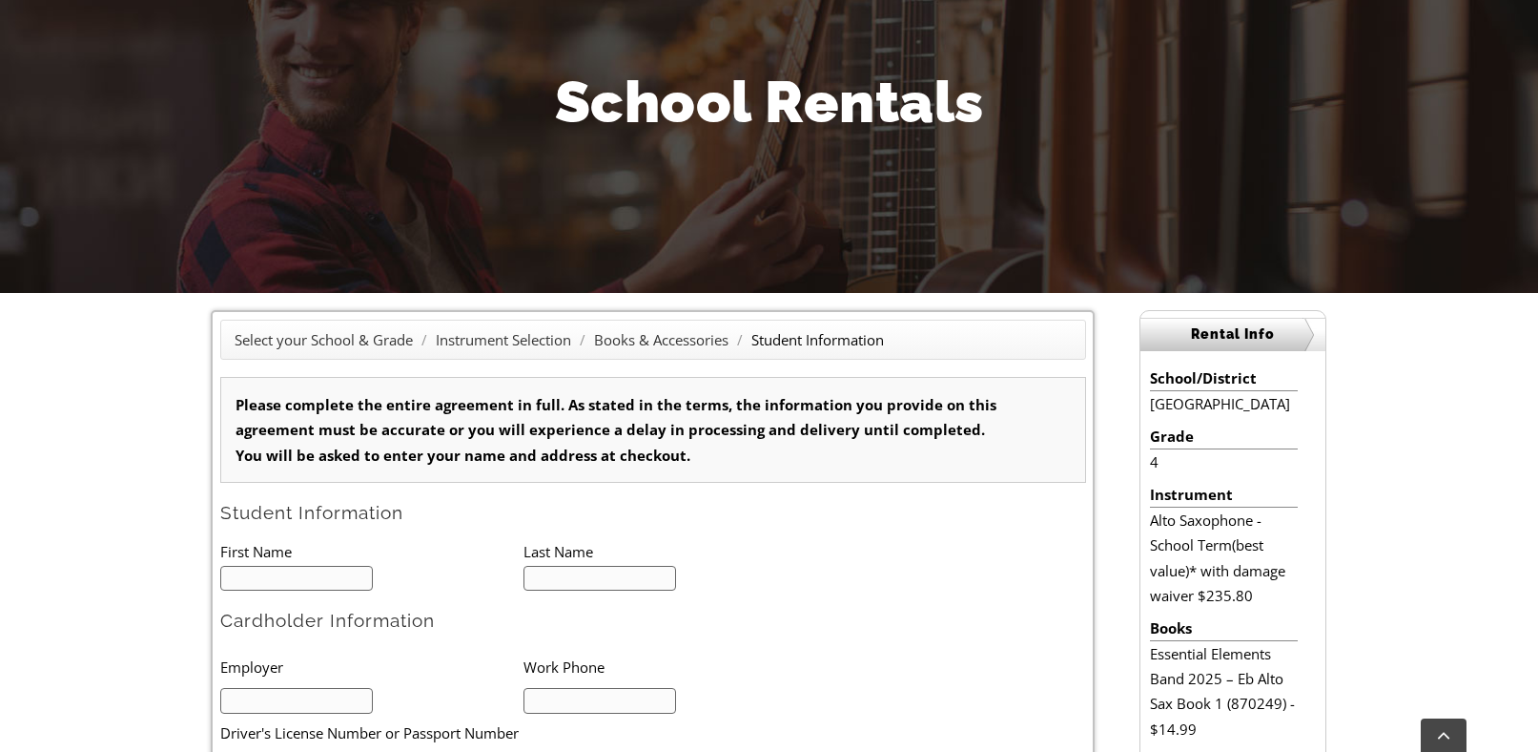
click at [259, 586] on input "text" at bounding box center [297, 579] width 154 height 26
type input "Toliver"
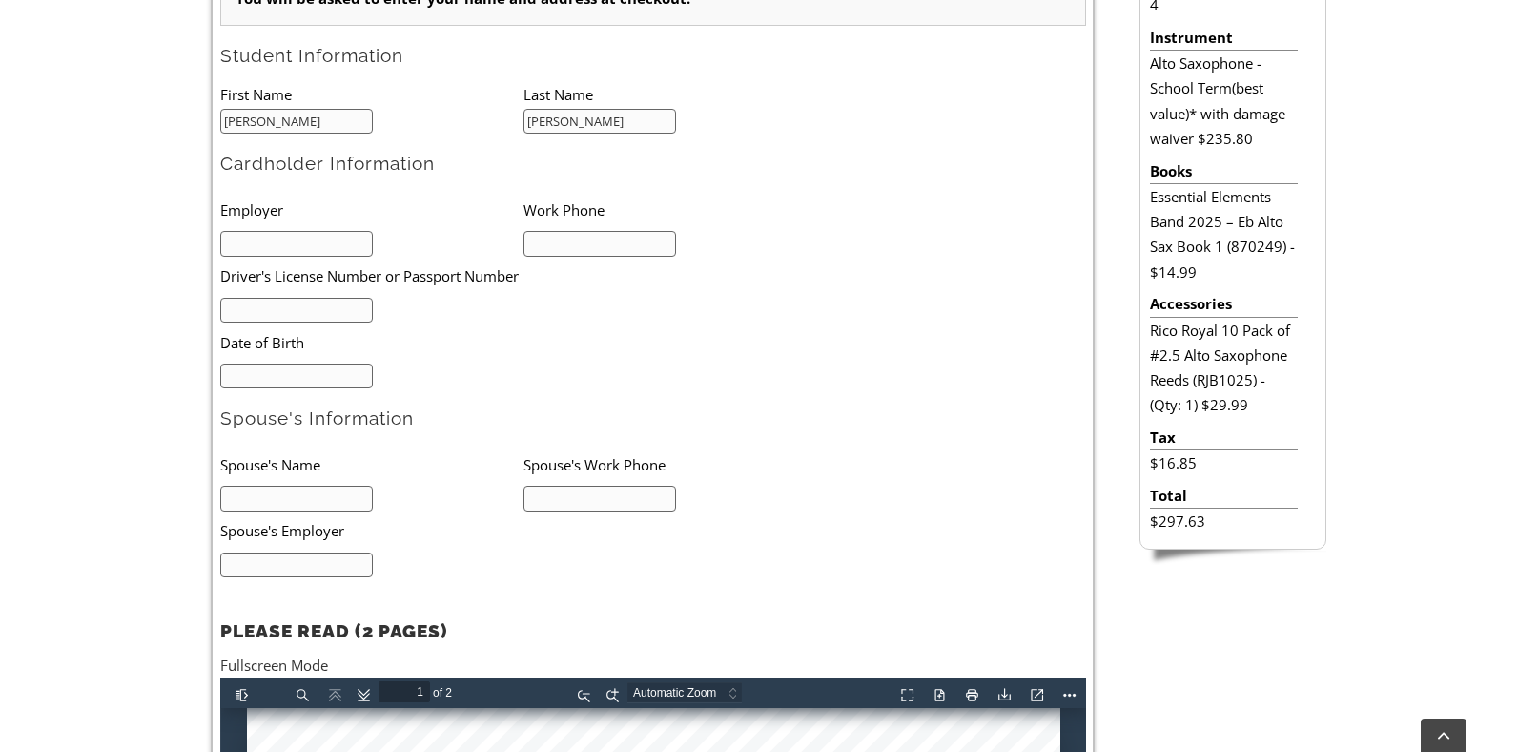
scroll to position [679, 0]
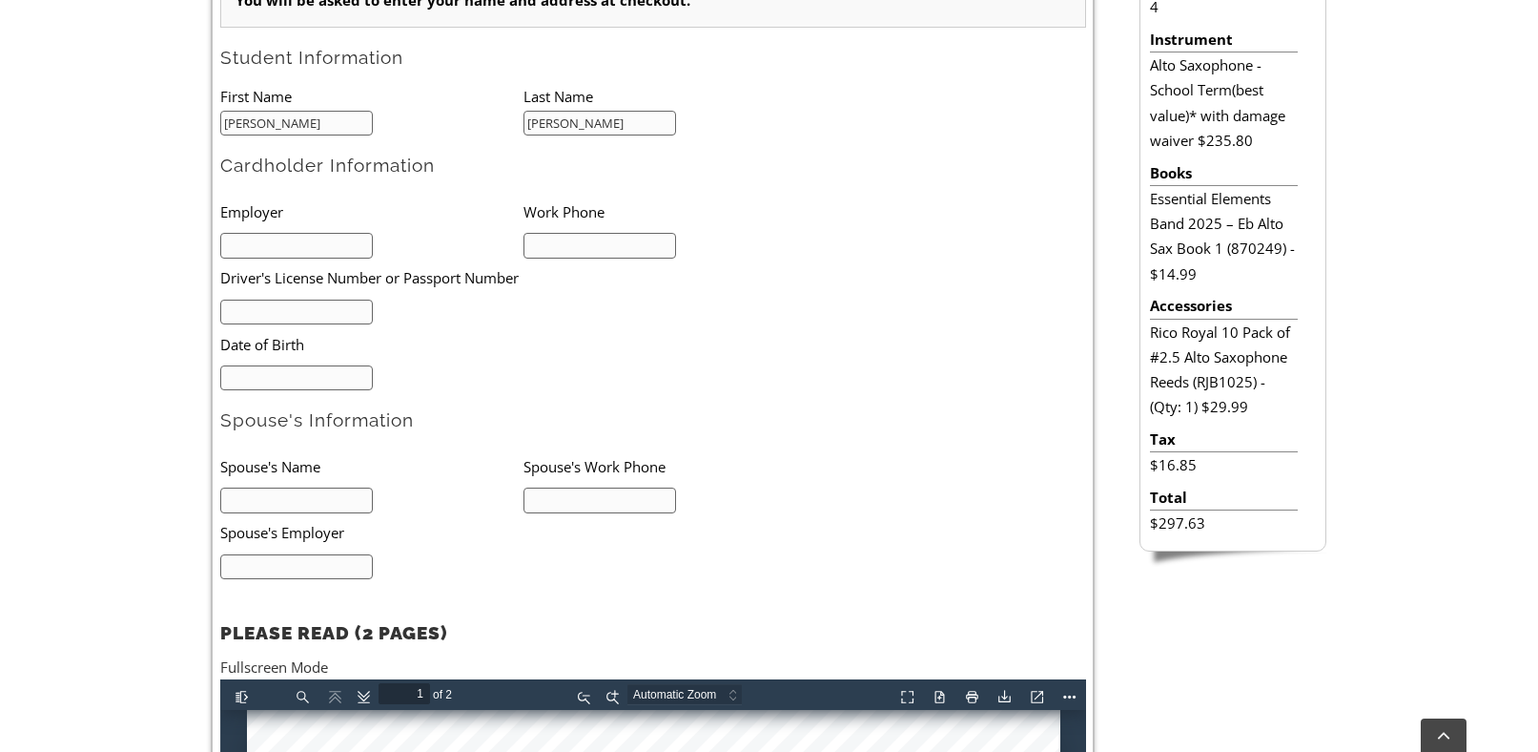
type input "[PERSON_NAME]"
click at [306, 247] on input "text" at bounding box center [297, 246] width 154 height 26
type input "Melanie Coldiron"
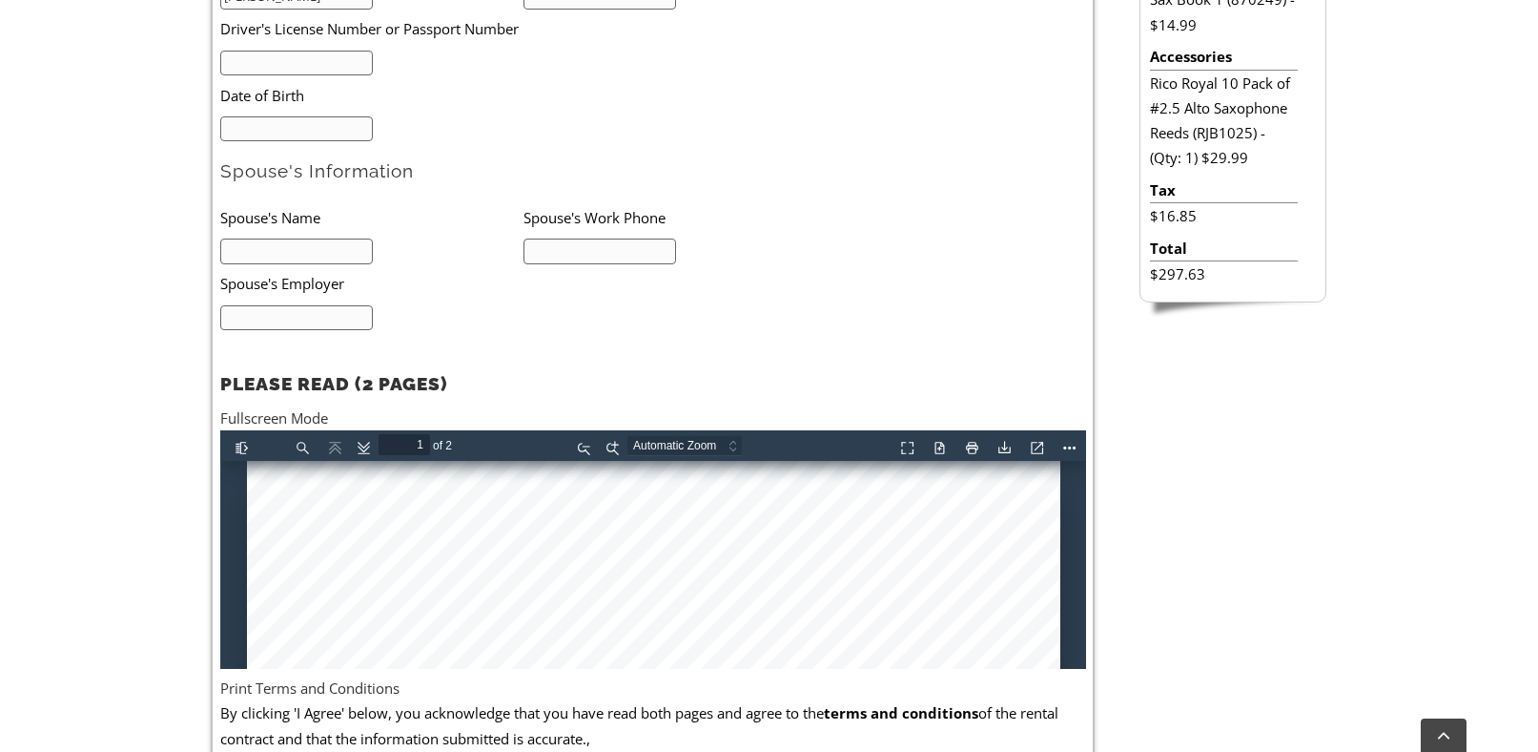
scroll to position [944, 0]
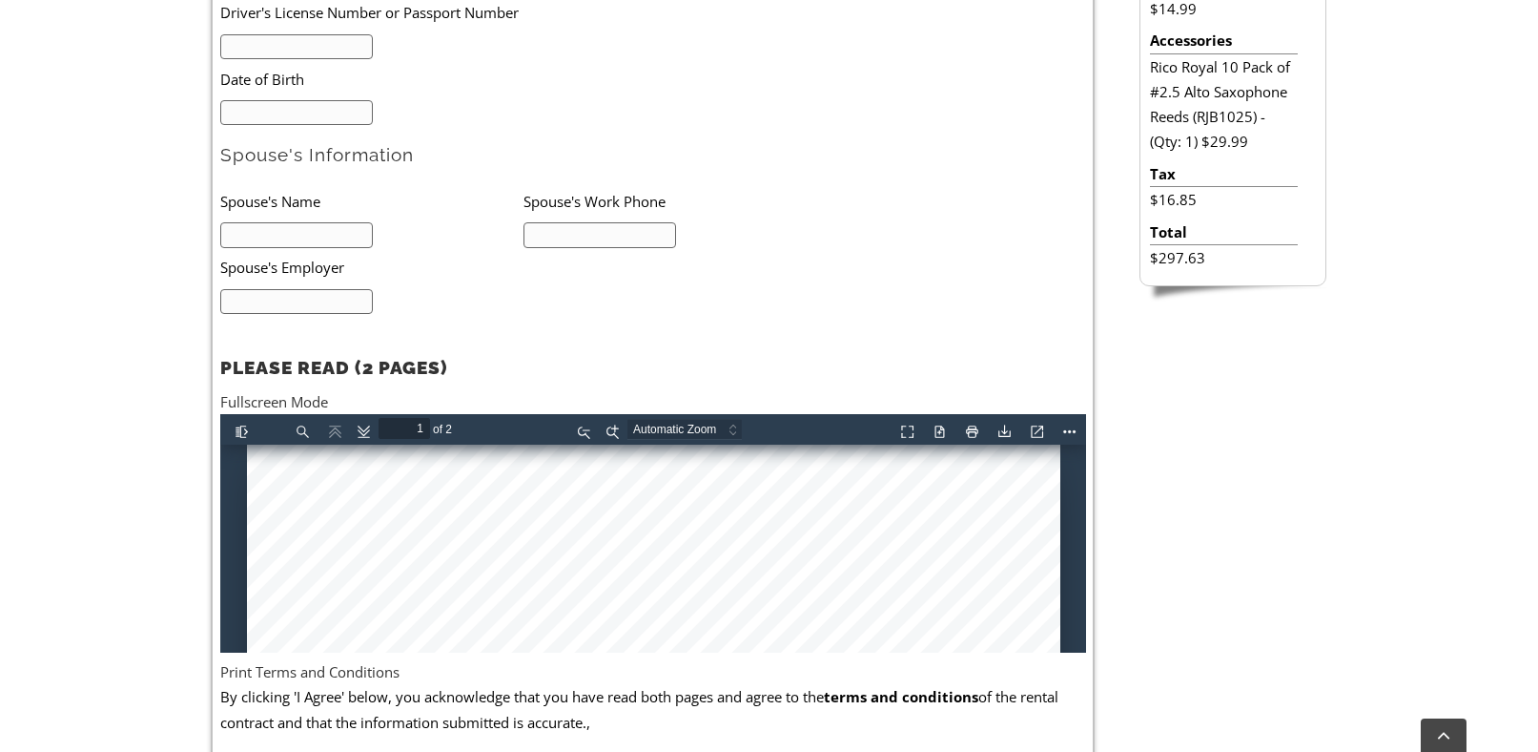
click at [899, 261] on form "Please complete the entire agreement in full. As stated in the terms, the infor…" at bounding box center [653, 170] width 866 height 1027
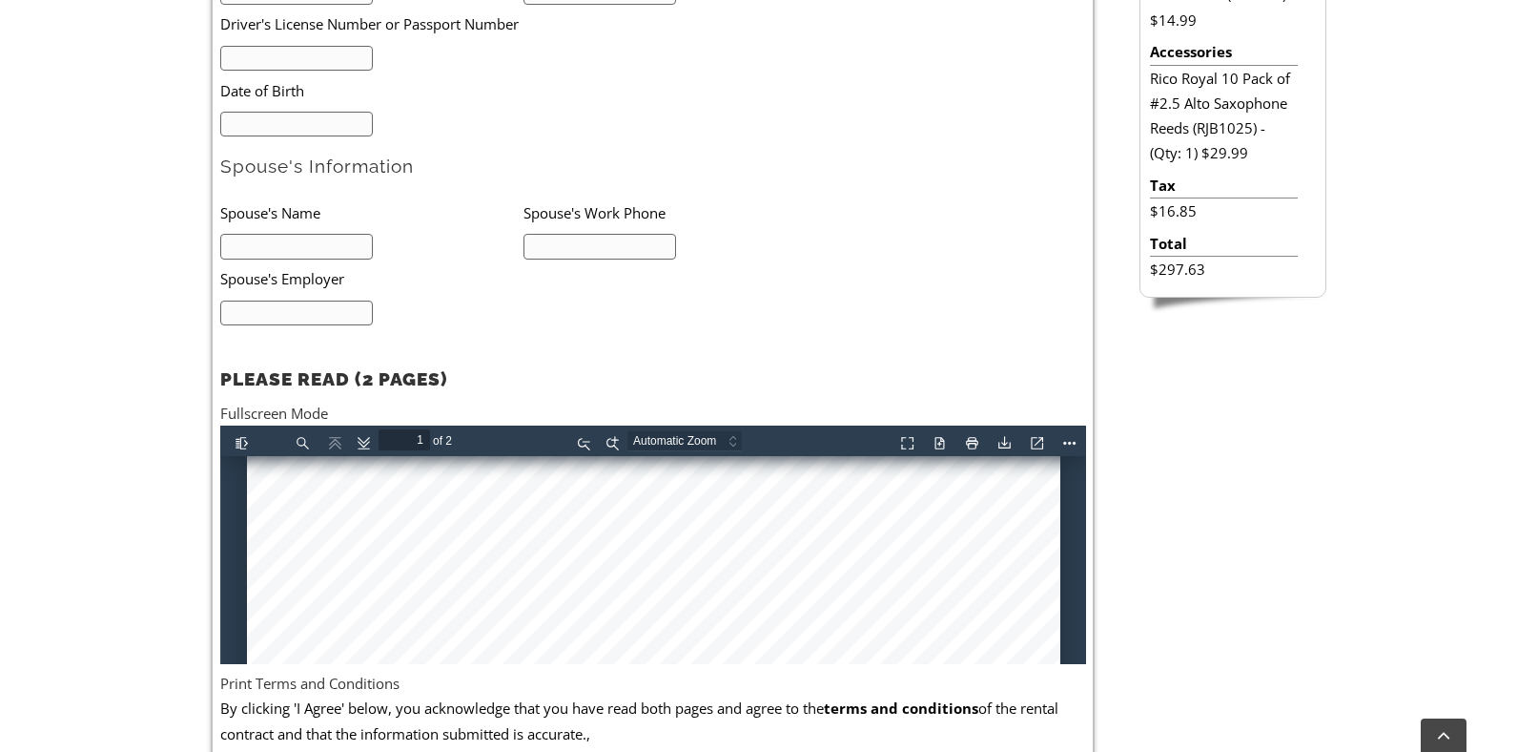
scroll to position [331, 0]
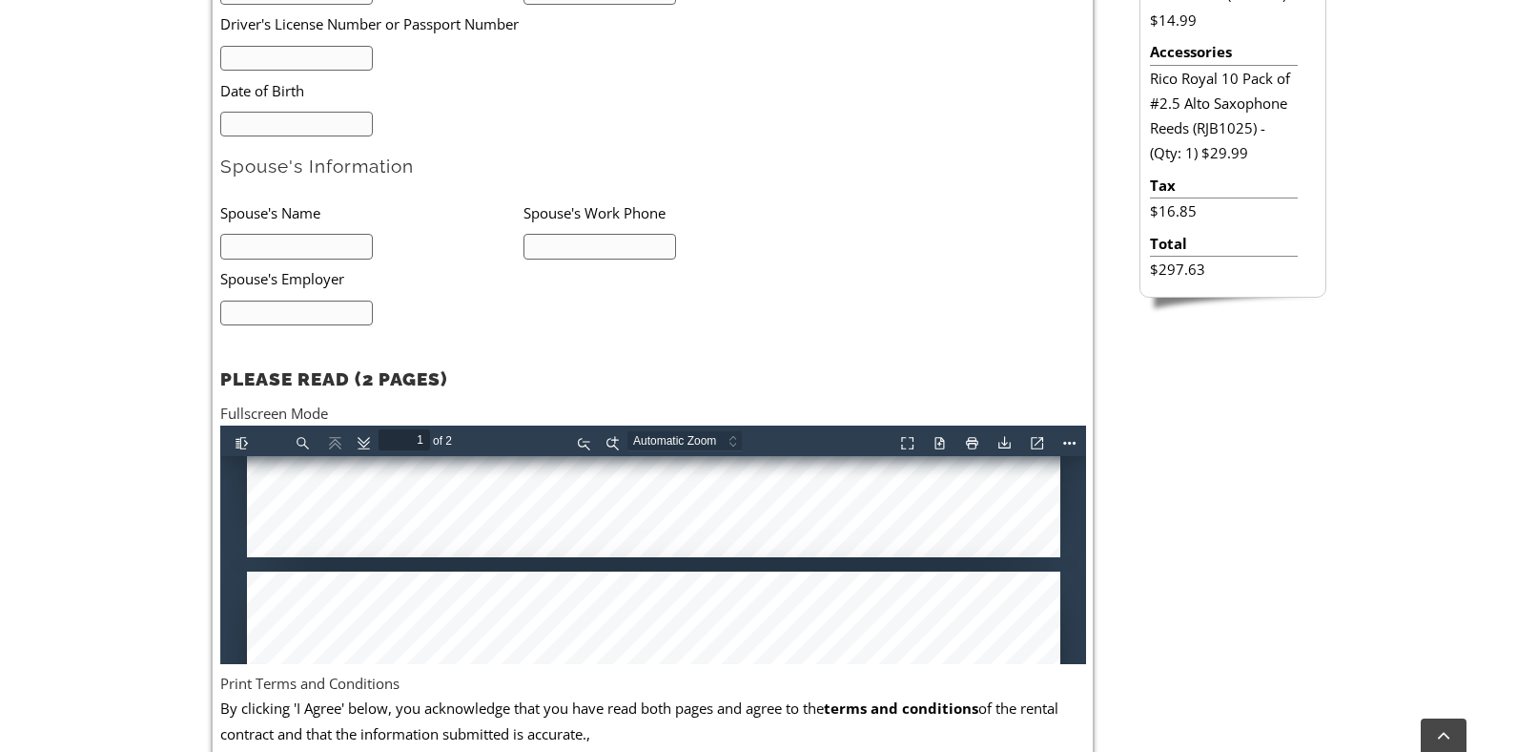
type input "2"
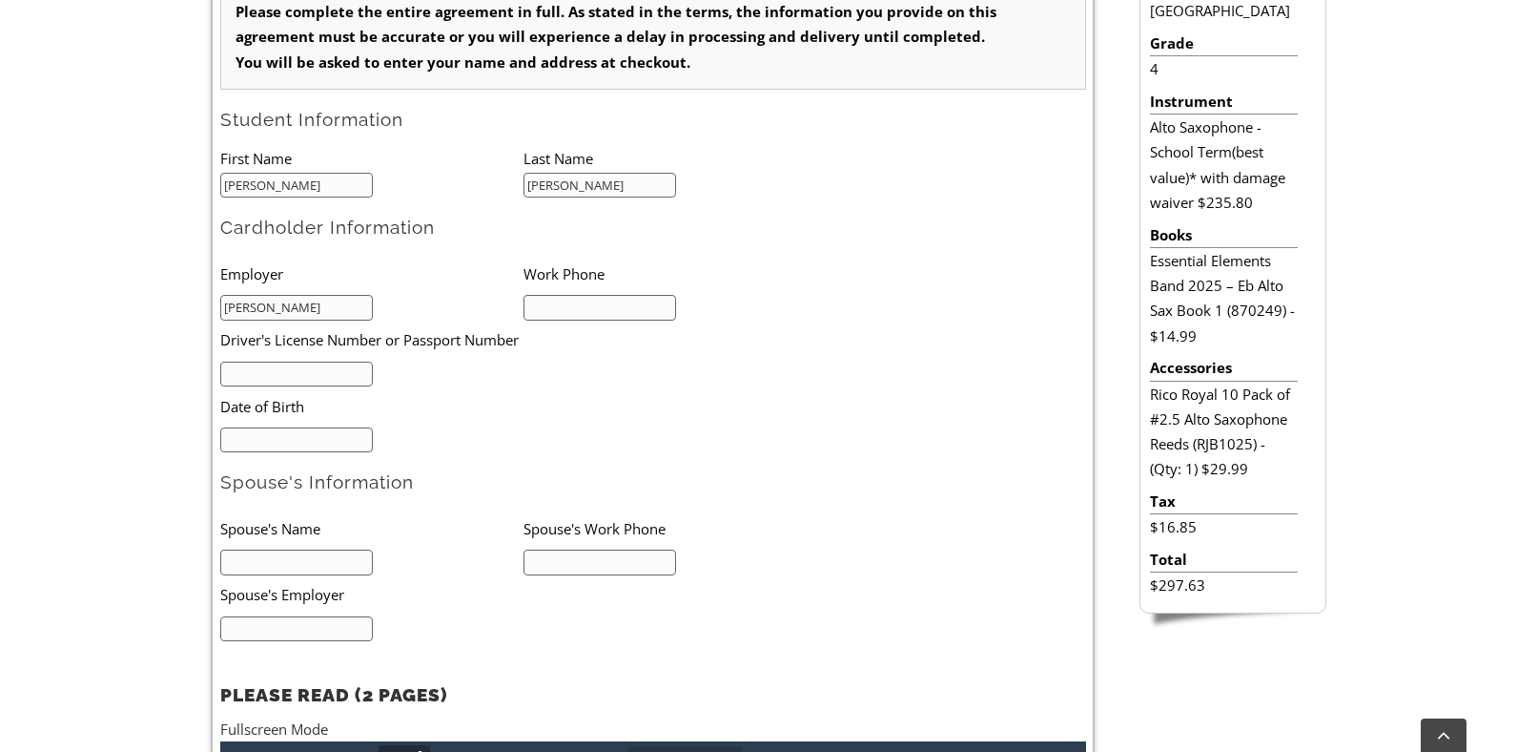
scroll to position [612, 0]
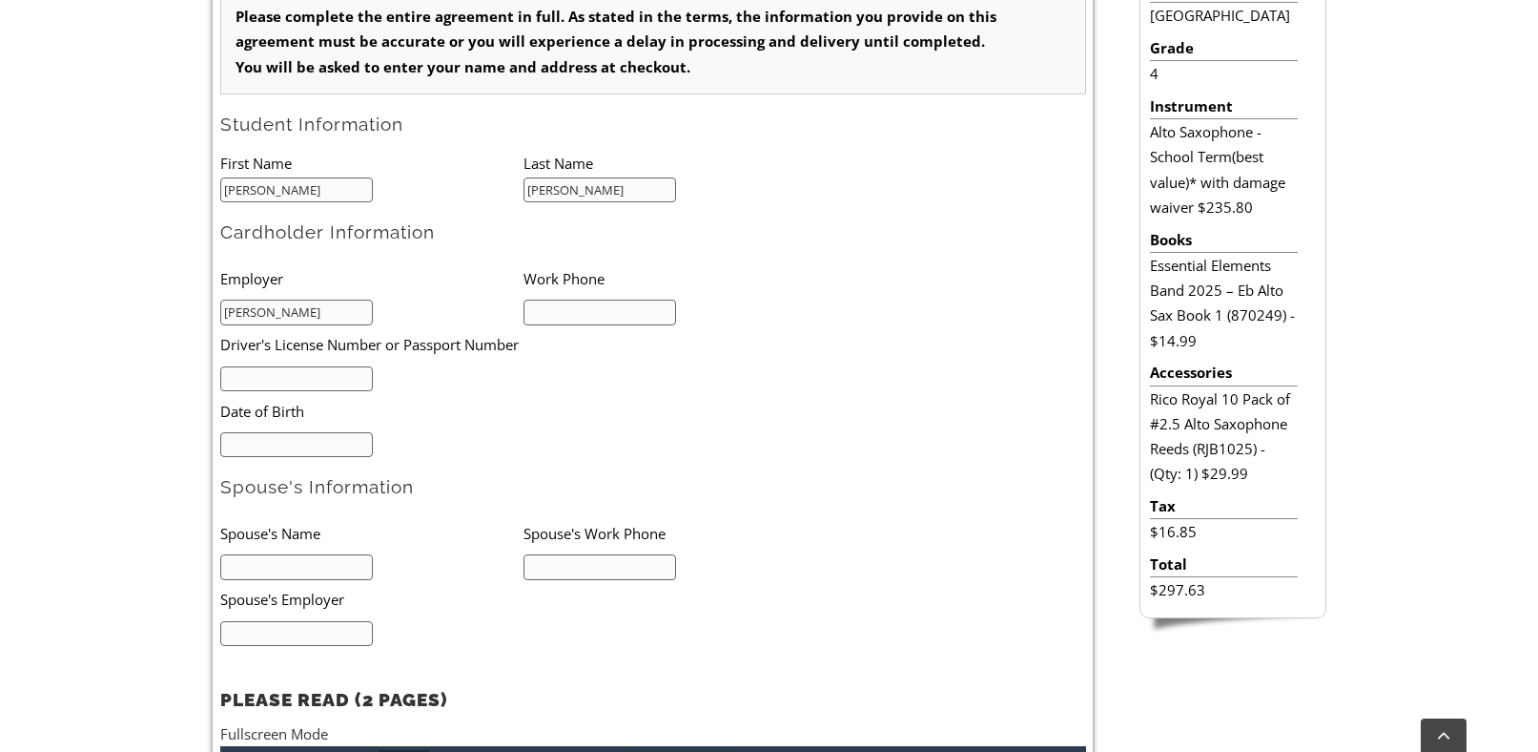
click at [581, 317] on input "text" at bounding box center [601, 312] width 154 height 26
type input "4849053162"
click at [331, 382] on input "text" at bounding box center [297, 379] width 154 height 26
type input "NA"
click at [309, 437] on input "mm/dd/yyyy" at bounding box center [297, 445] width 154 height 26
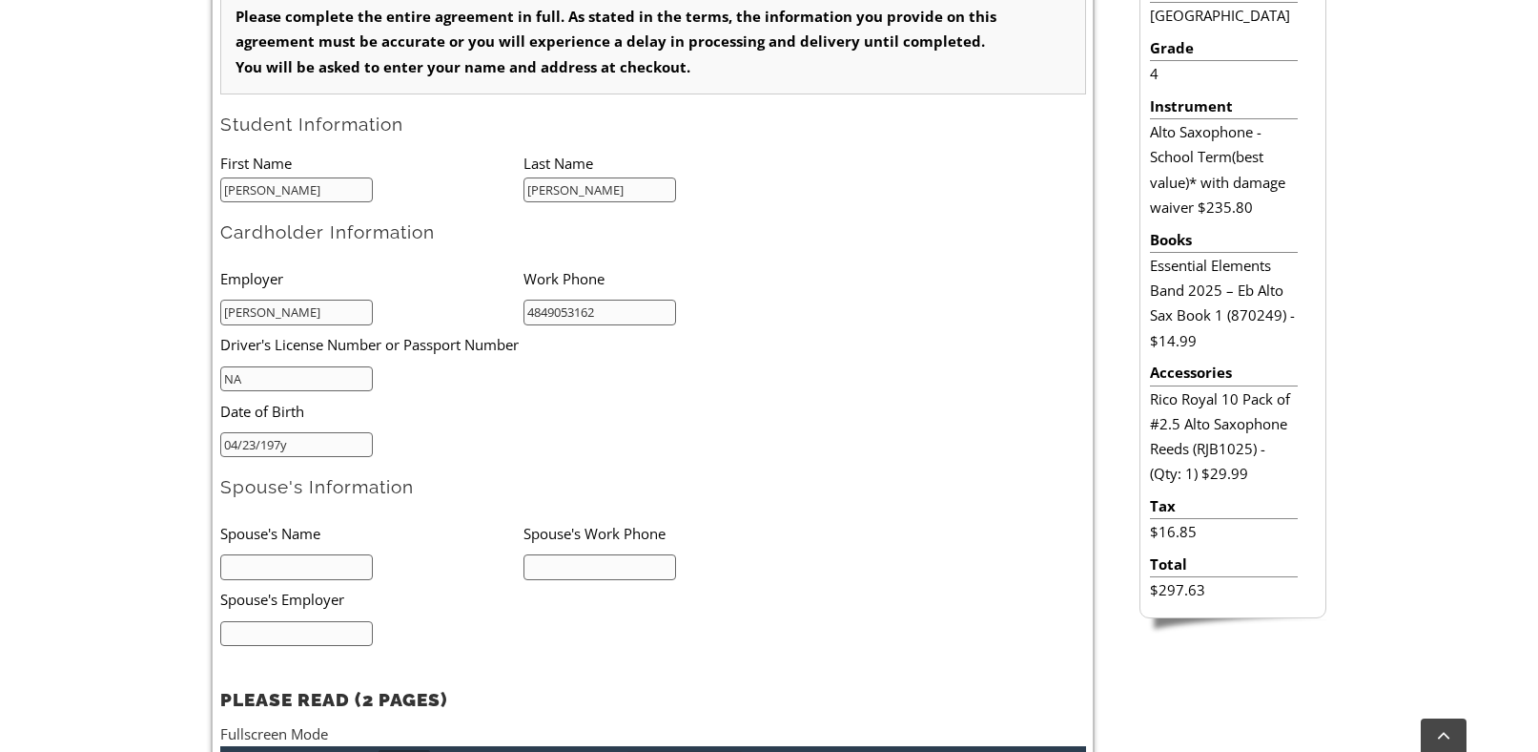
type input "04/23/1977"
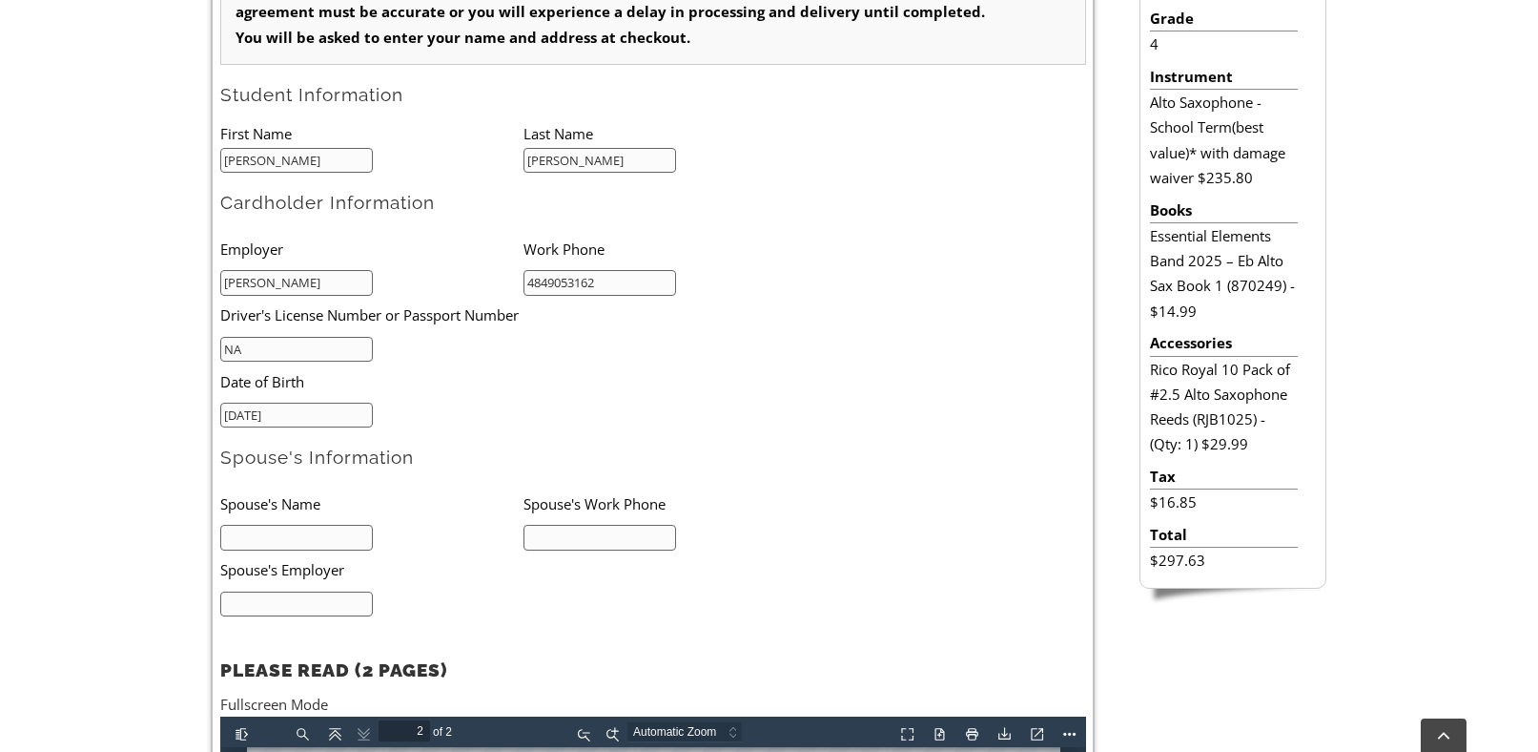
scroll to position [674, 0]
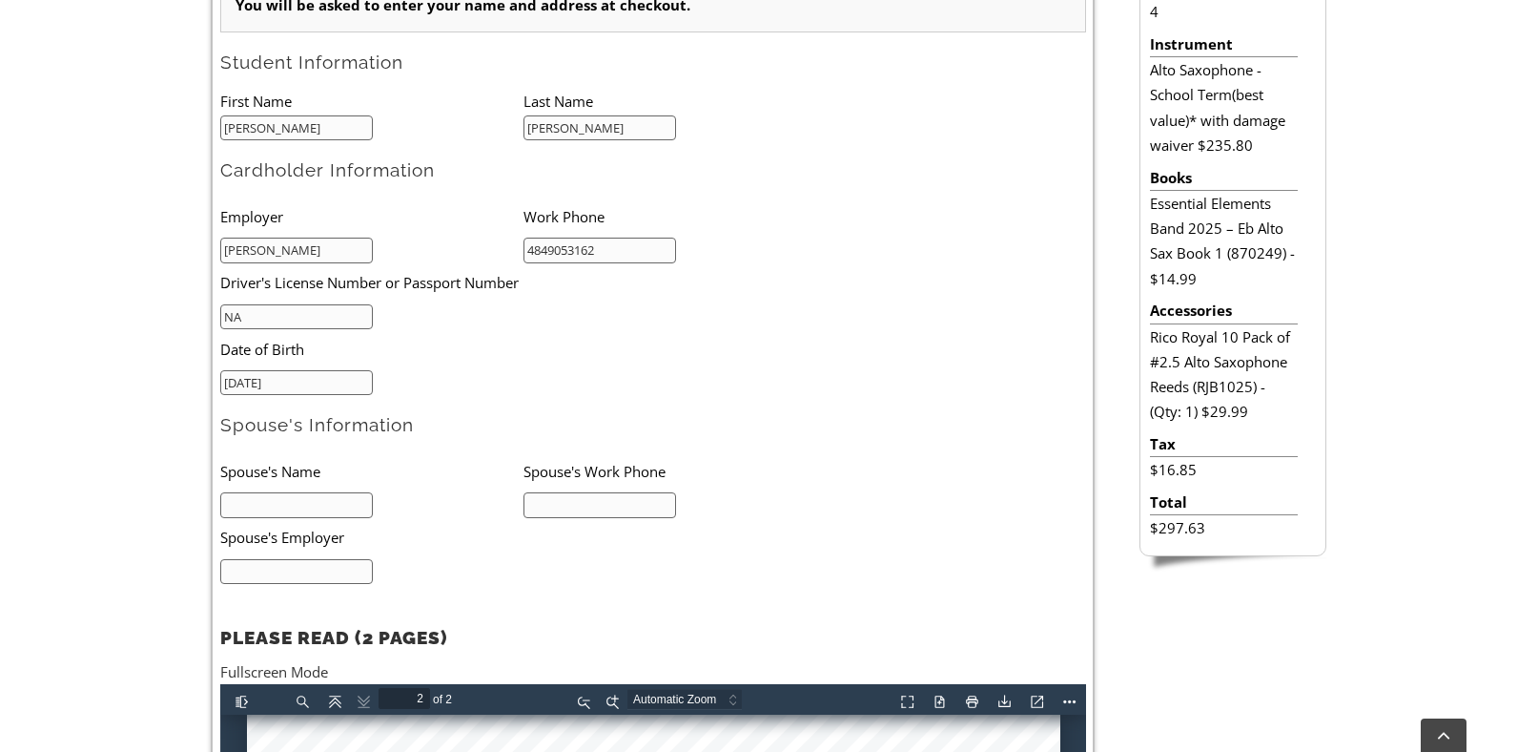
click at [319, 505] on input "text" at bounding box center [297, 505] width 154 height 26
type input "Peter Talbot"
type input "3023549825"
click at [255, 565] on input "text" at bounding box center [297, 572] width 154 height 26
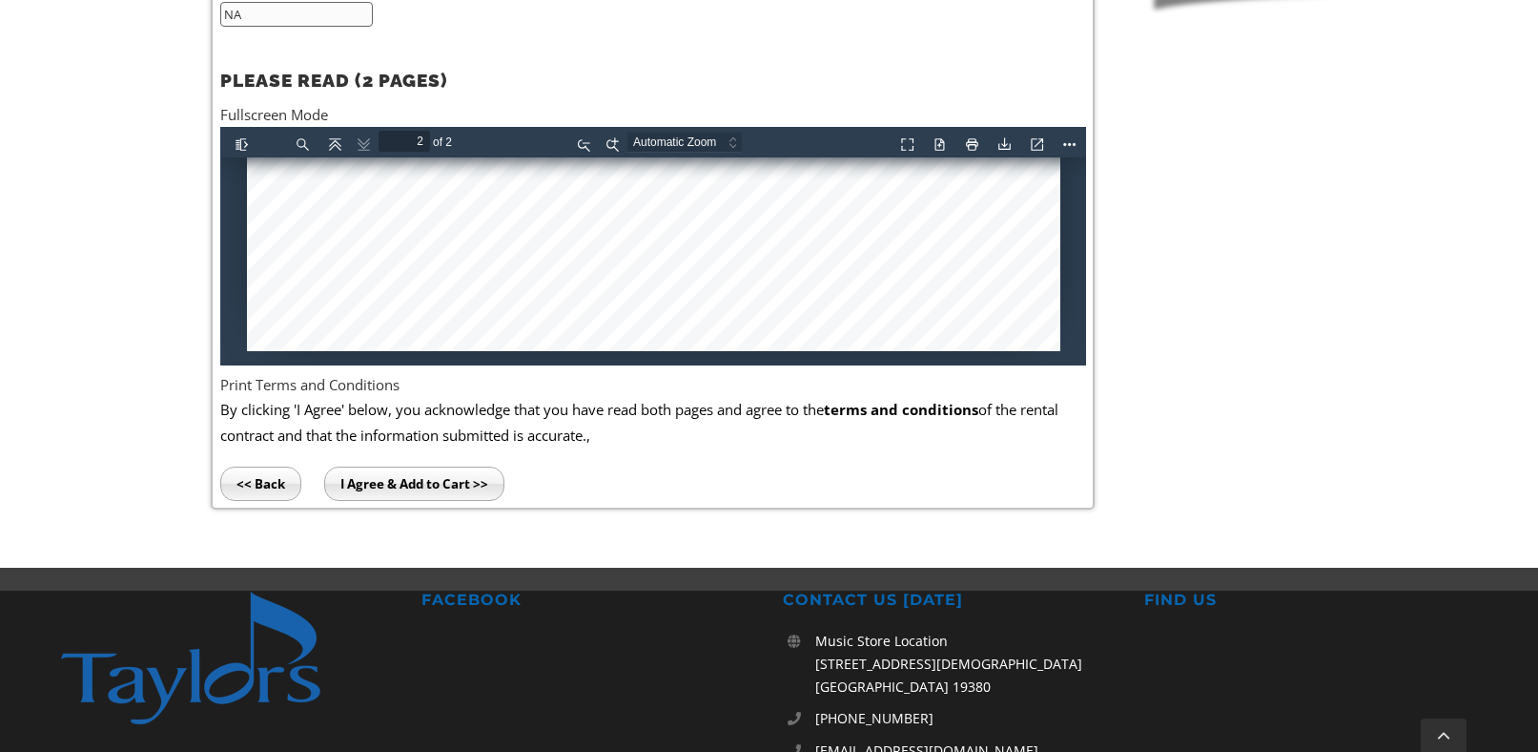
scroll to position [1233, 0]
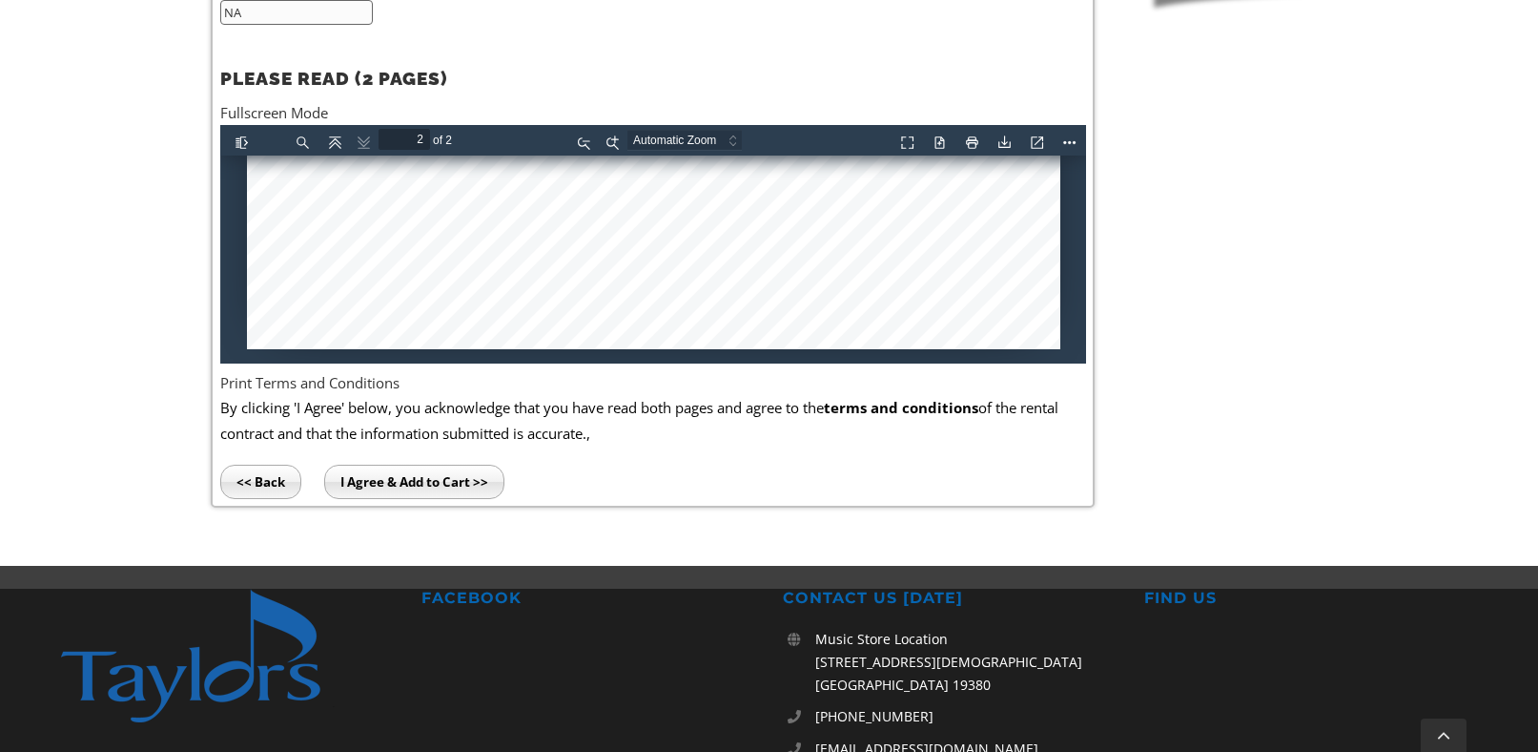
type input "NA"
click at [453, 475] on input "I Agree & Add to Cart >>" at bounding box center [414, 481] width 180 height 34
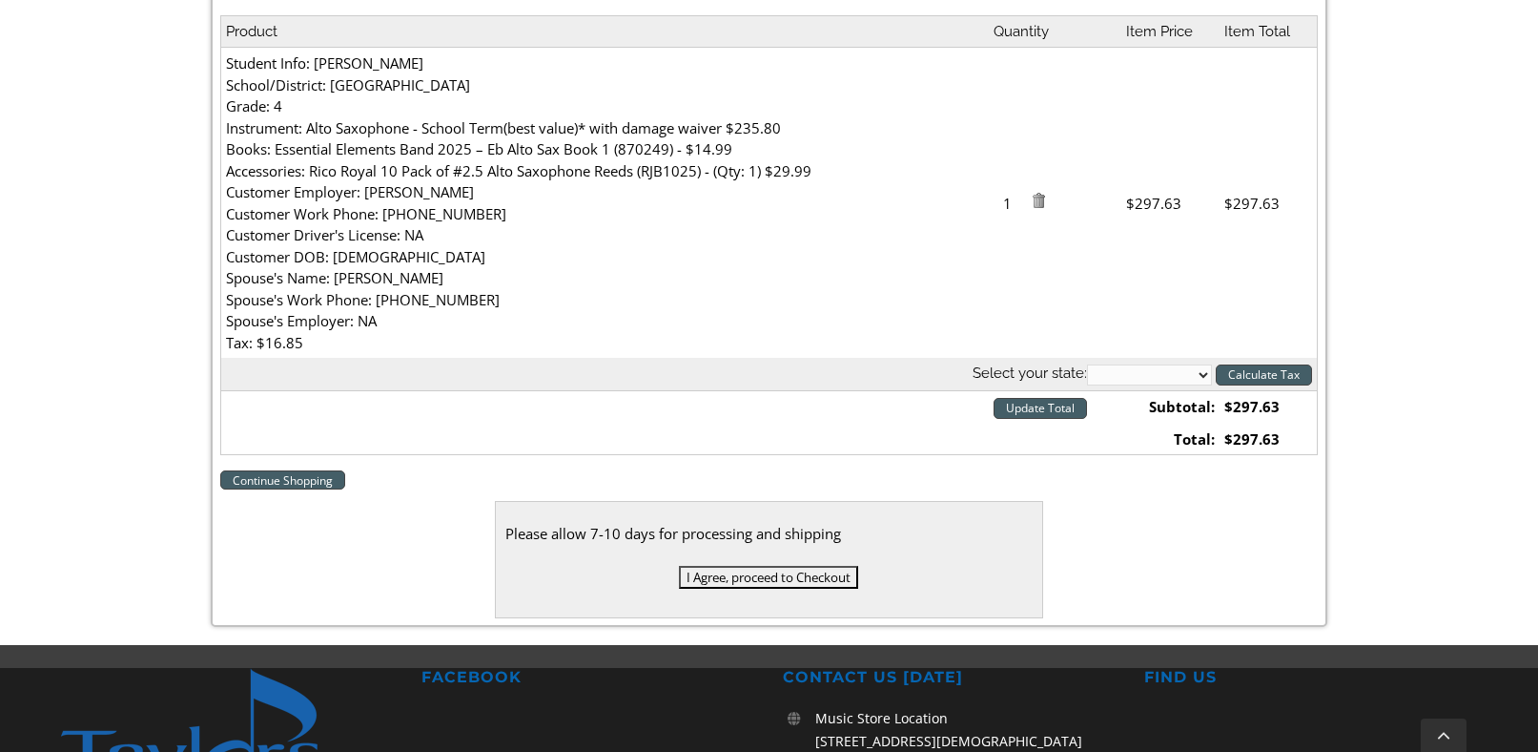
scroll to position [608, 0]
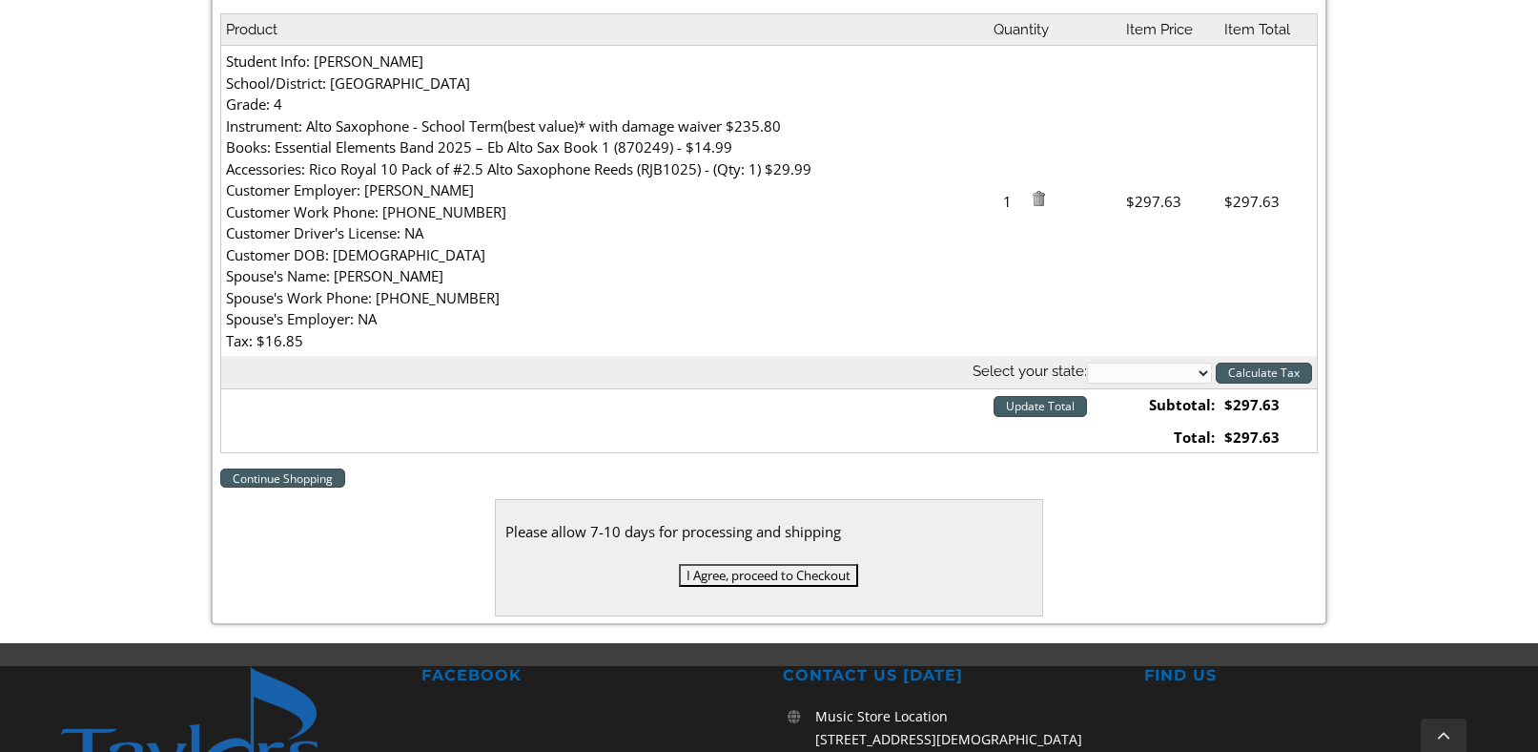
click at [1168, 377] on select "Alabama Alaska Arizona Arkansas California Colorado Connecticut Delaware D. C. …" at bounding box center [1149, 372] width 125 height 21
select select "PA"
click at [1087, 362] on select "Alabama Alaska Arizona Arkansas California Colorado Connecticut Delaware D. C. …" at bounding box center [1149, 372] width 125 height 21
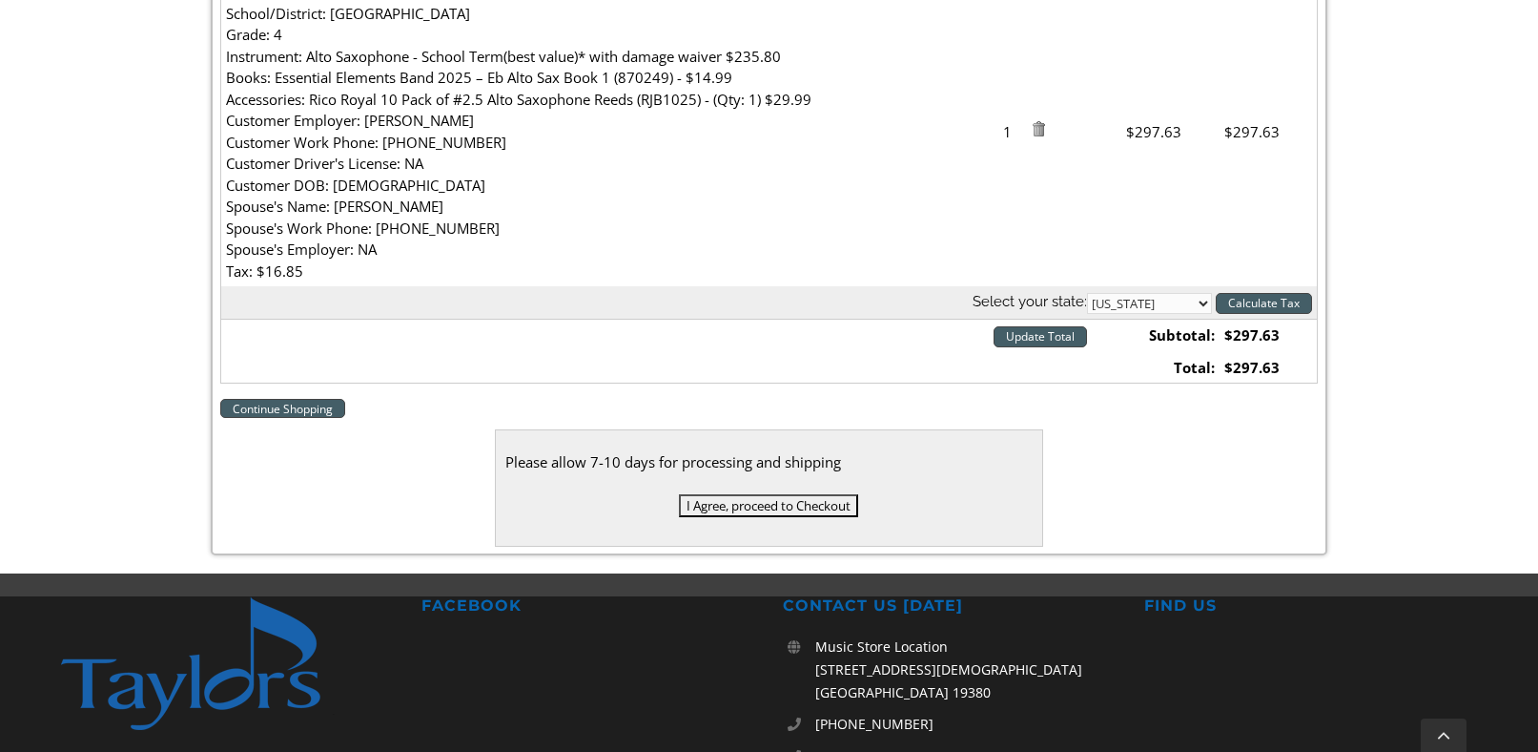
scroll to position [679, 0]
click at [742, 501] on input "I Agree, proceed to Checkout" at bounding box center [768, 504] width 179 height 23
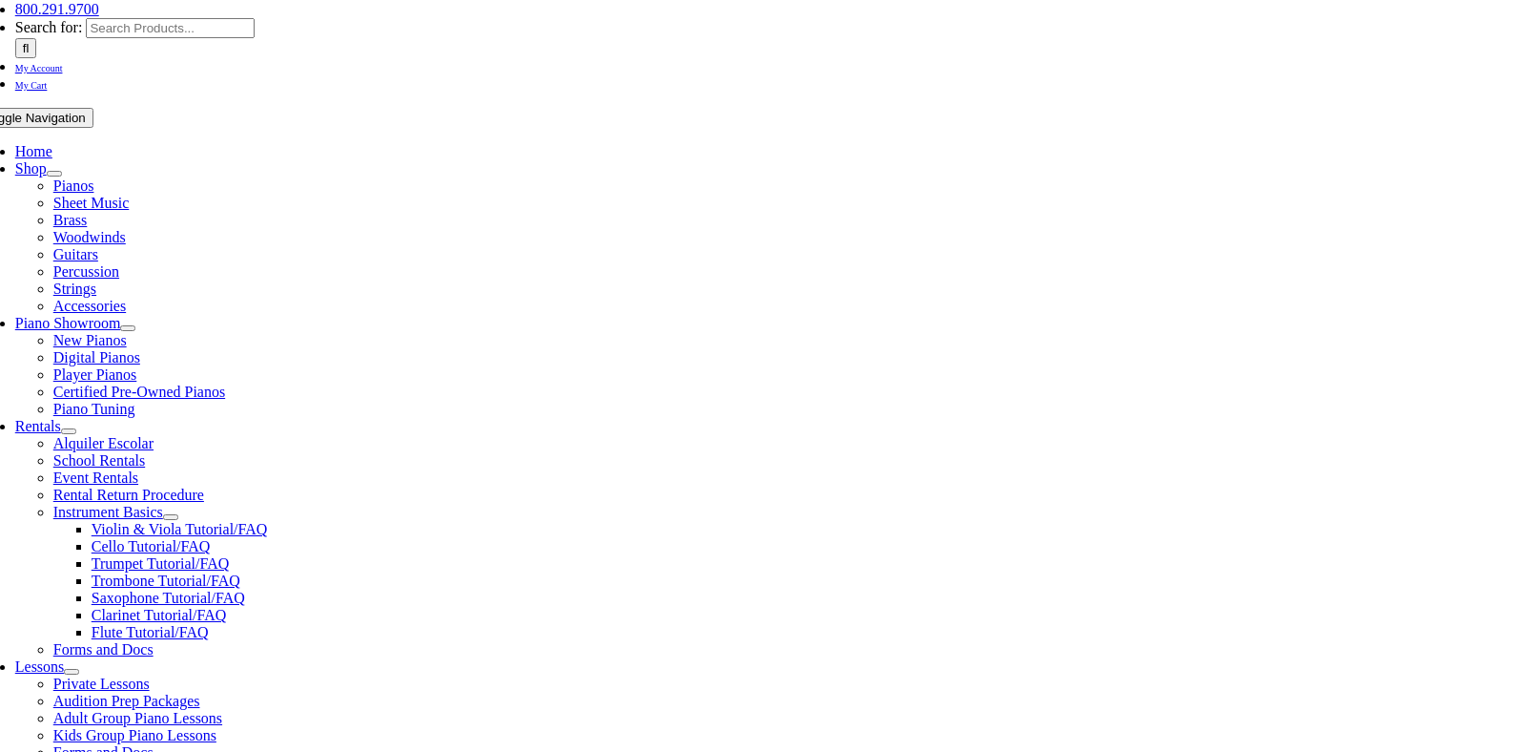
scroll to position [276, 0]
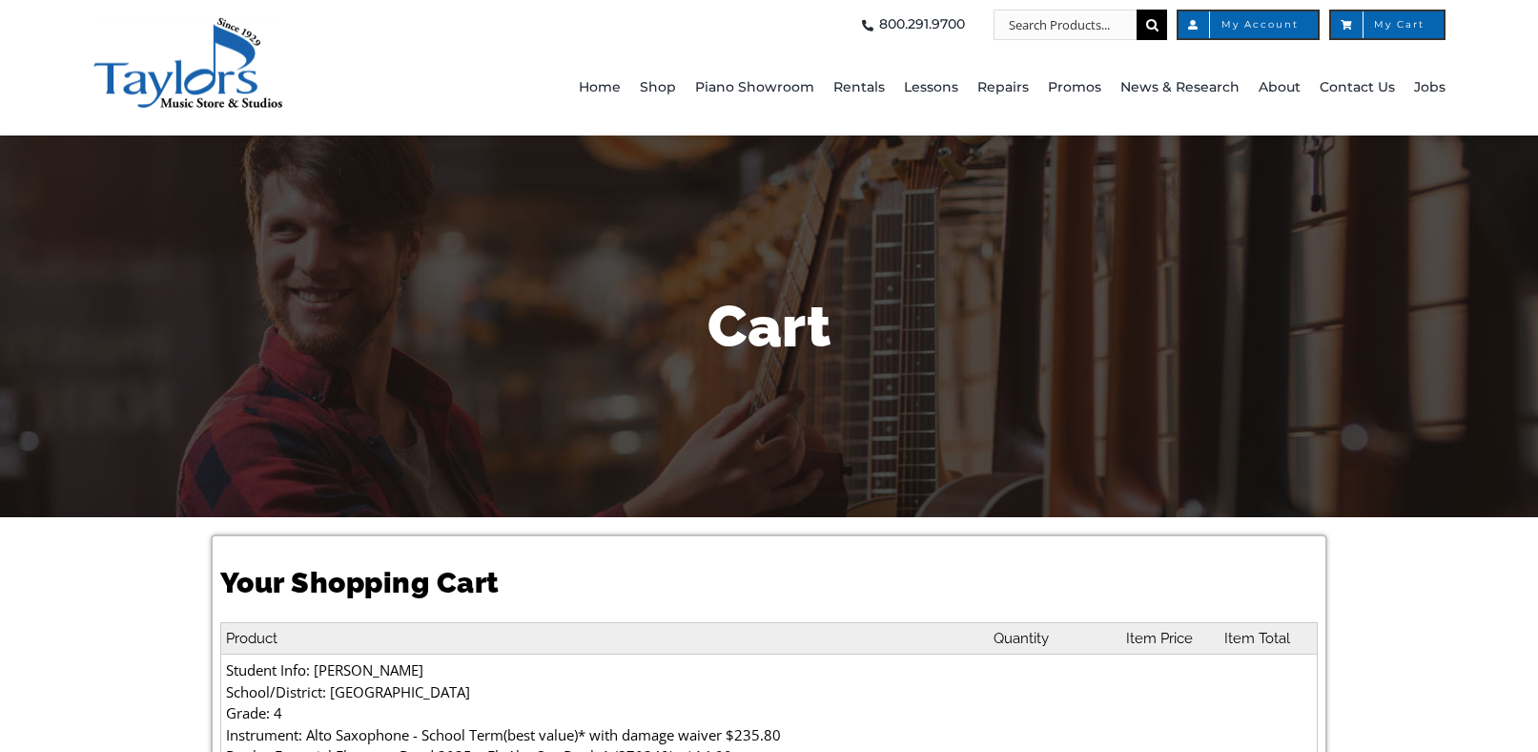
select select "PA"
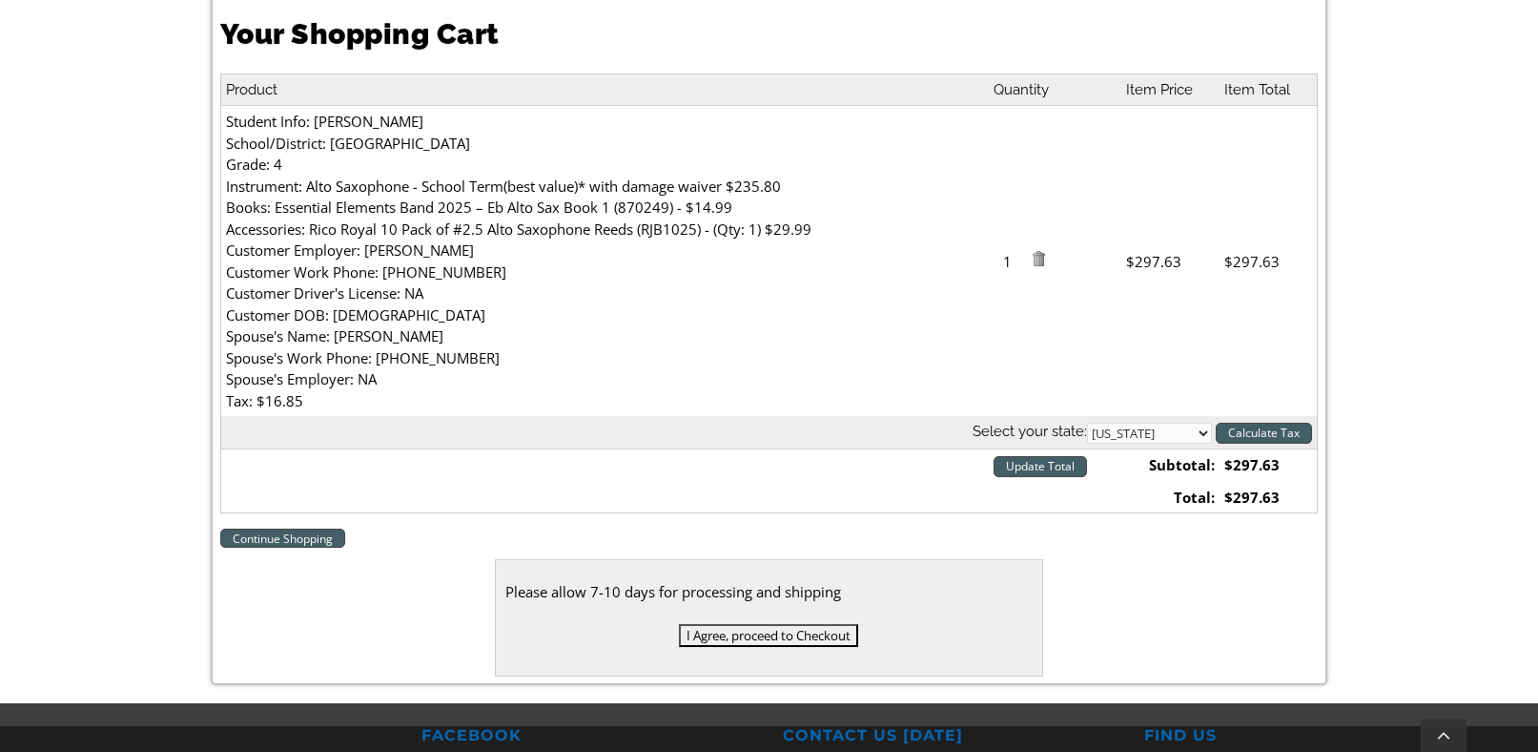
scroll to position [550, 0]
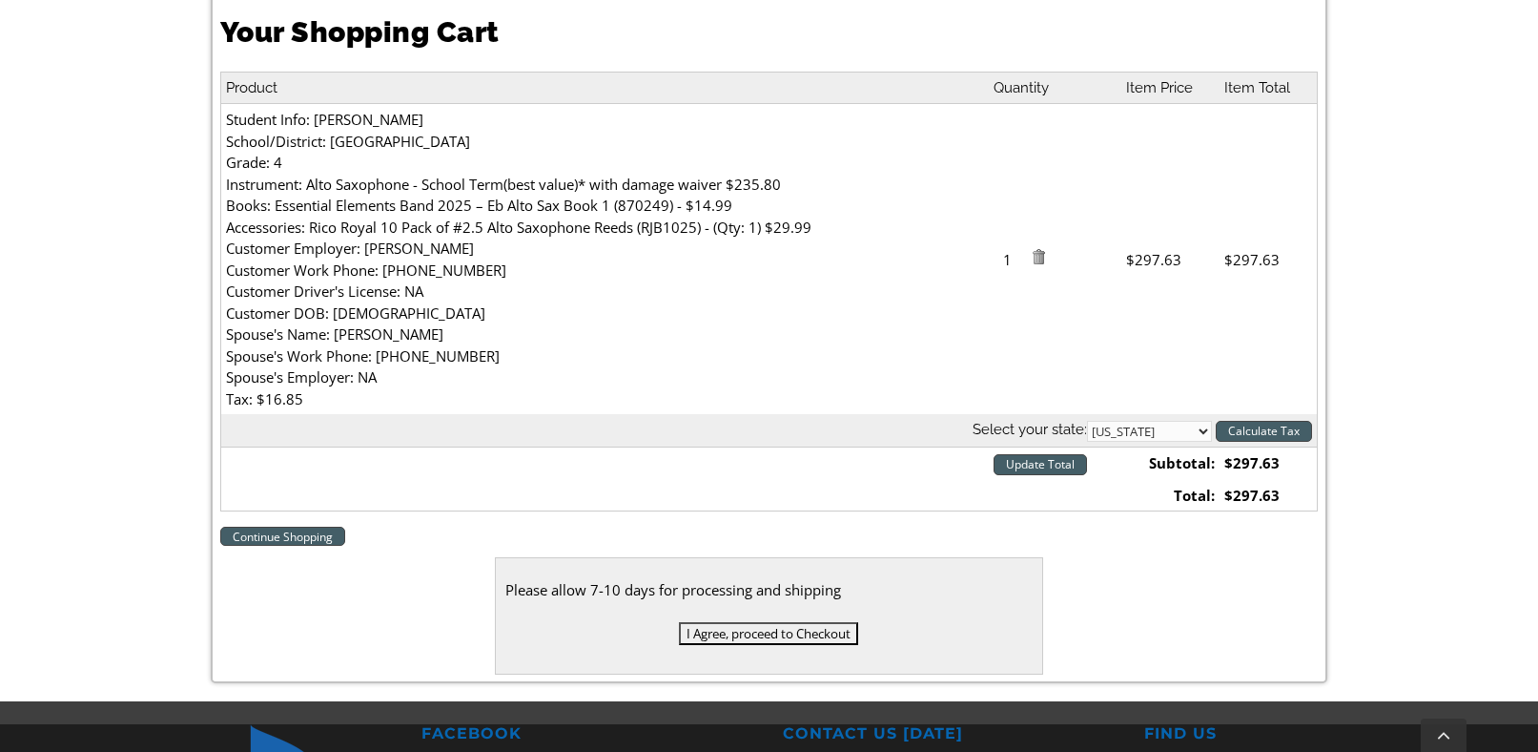
click at [780, 635] on input "I Agree, proceed to Checkout" at bounding box center [768, 633] width 179 height 23
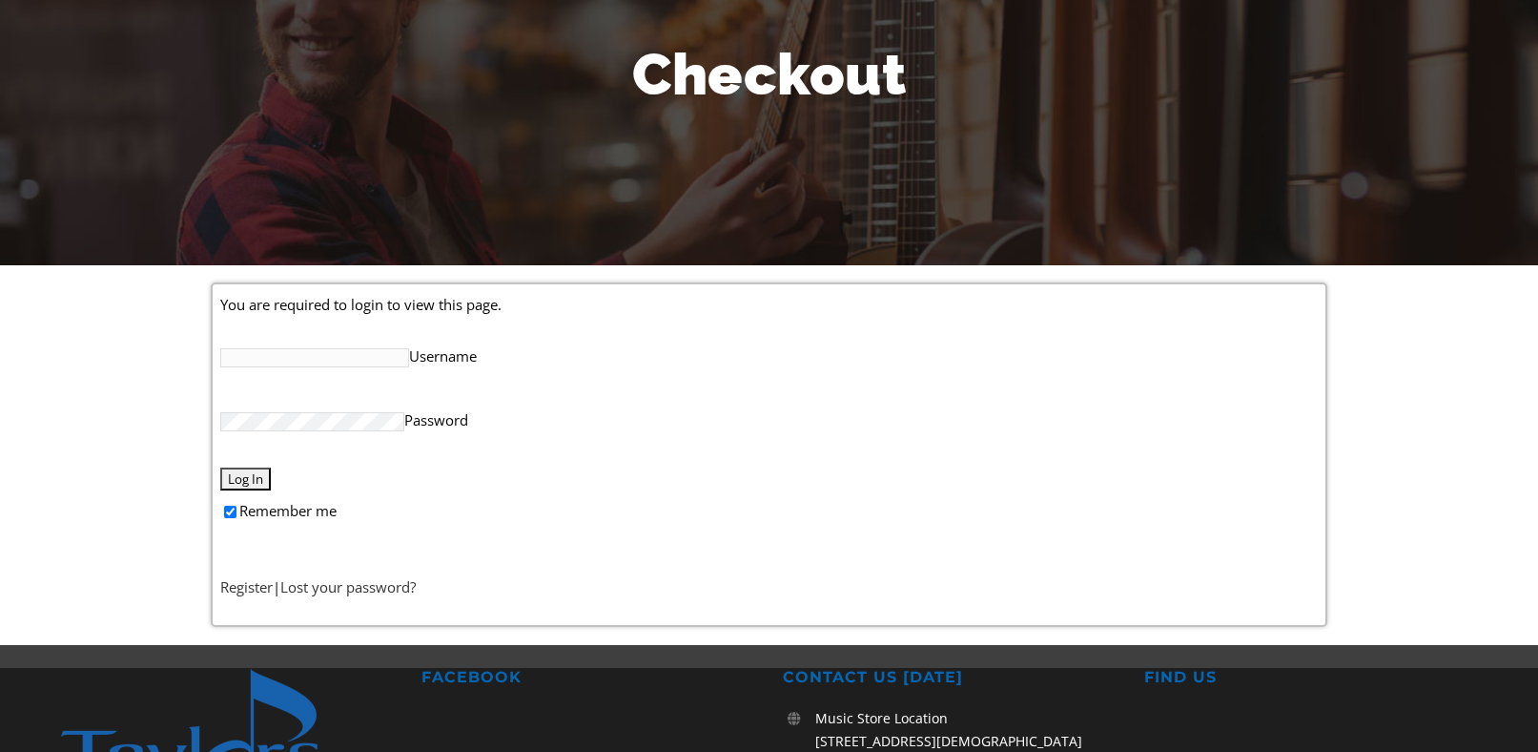
scroll to position [279, 0]
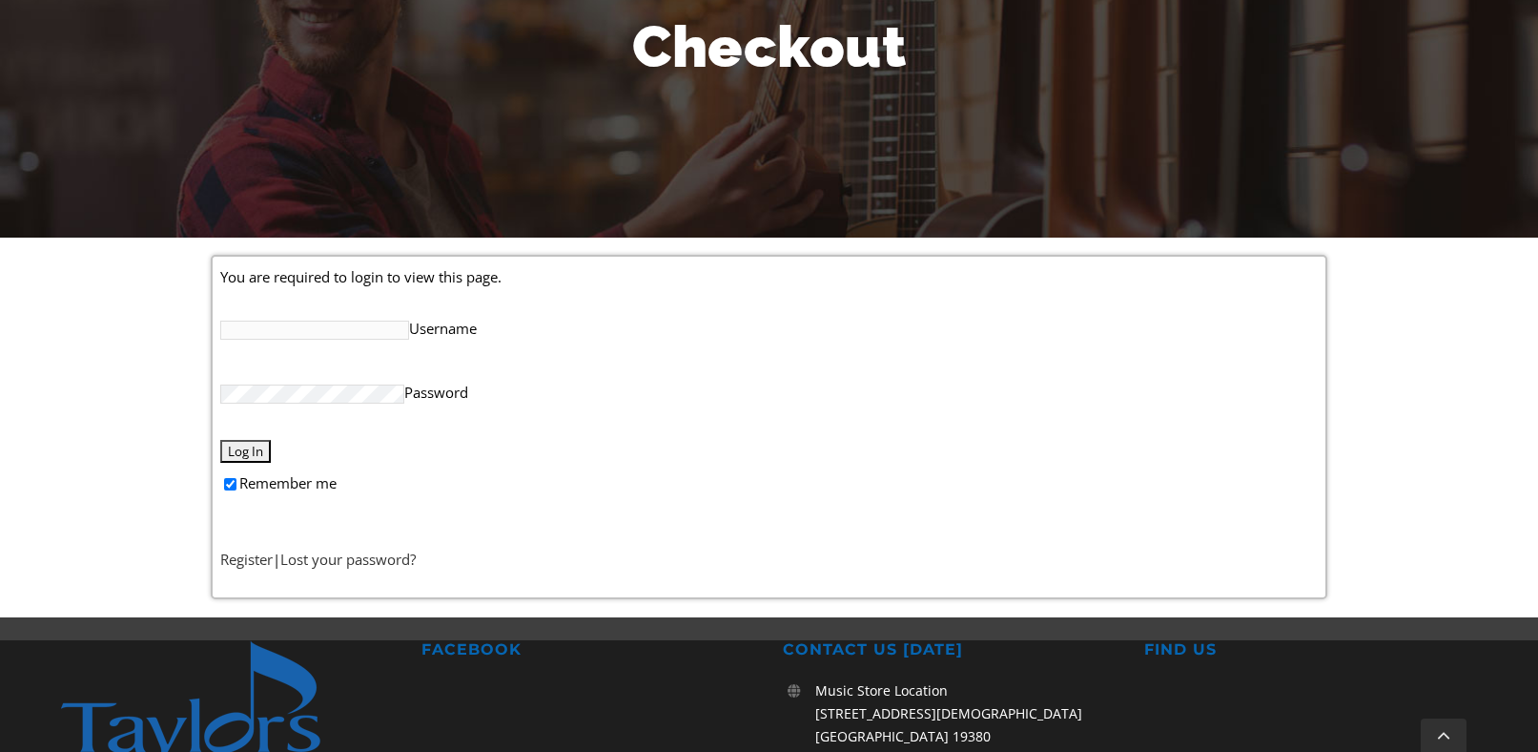
click at [333, 335] on input "Username" at bounding box center [314, 329] width 189 height 19
type input "[EMAIL_ADDRESS][DOMAIN_NAME]"
click at [246, 445] on input "Log In" at bounding box center [245, 451] width 51 height 23
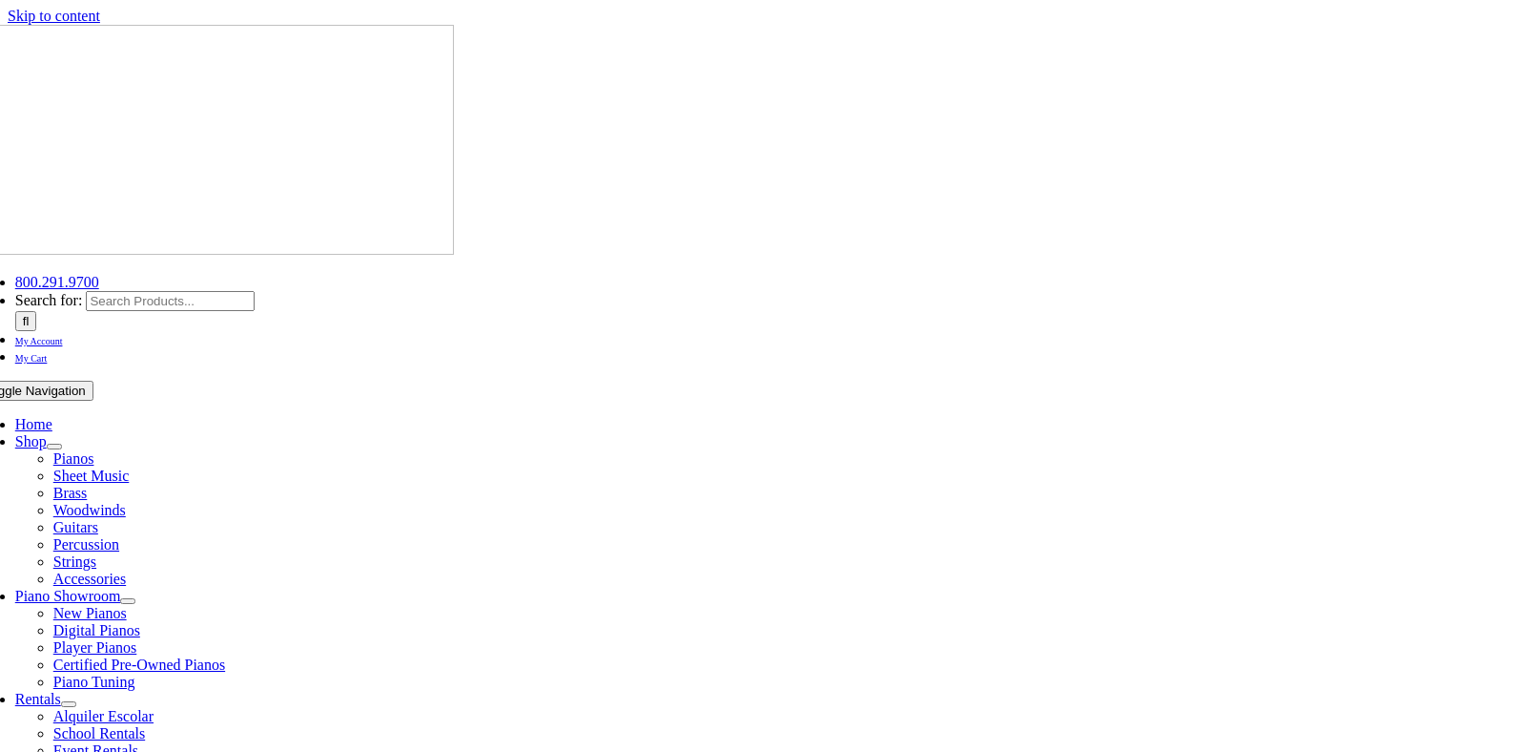
select select
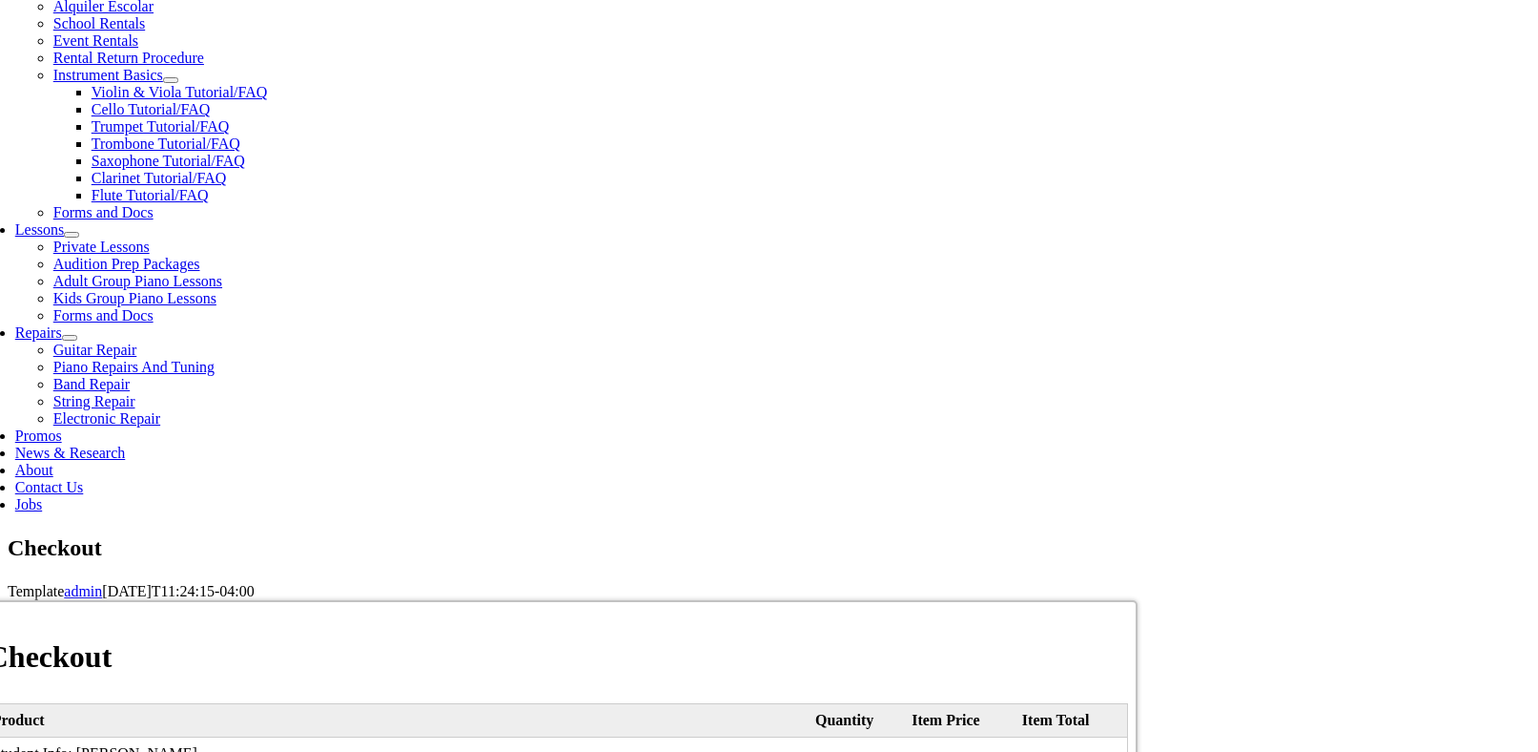
scroll to position [715, 0]
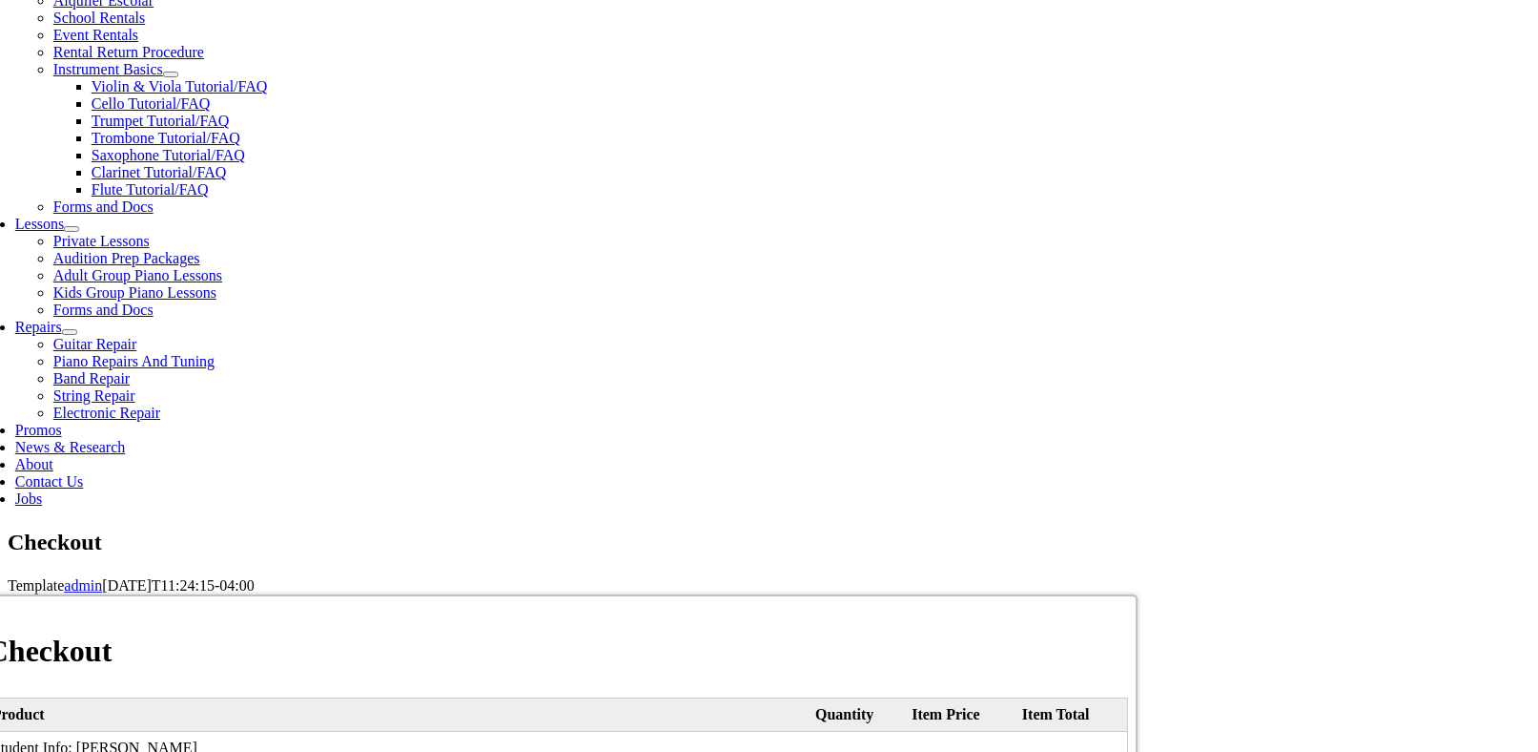
type input "[PERSON_NAME]"
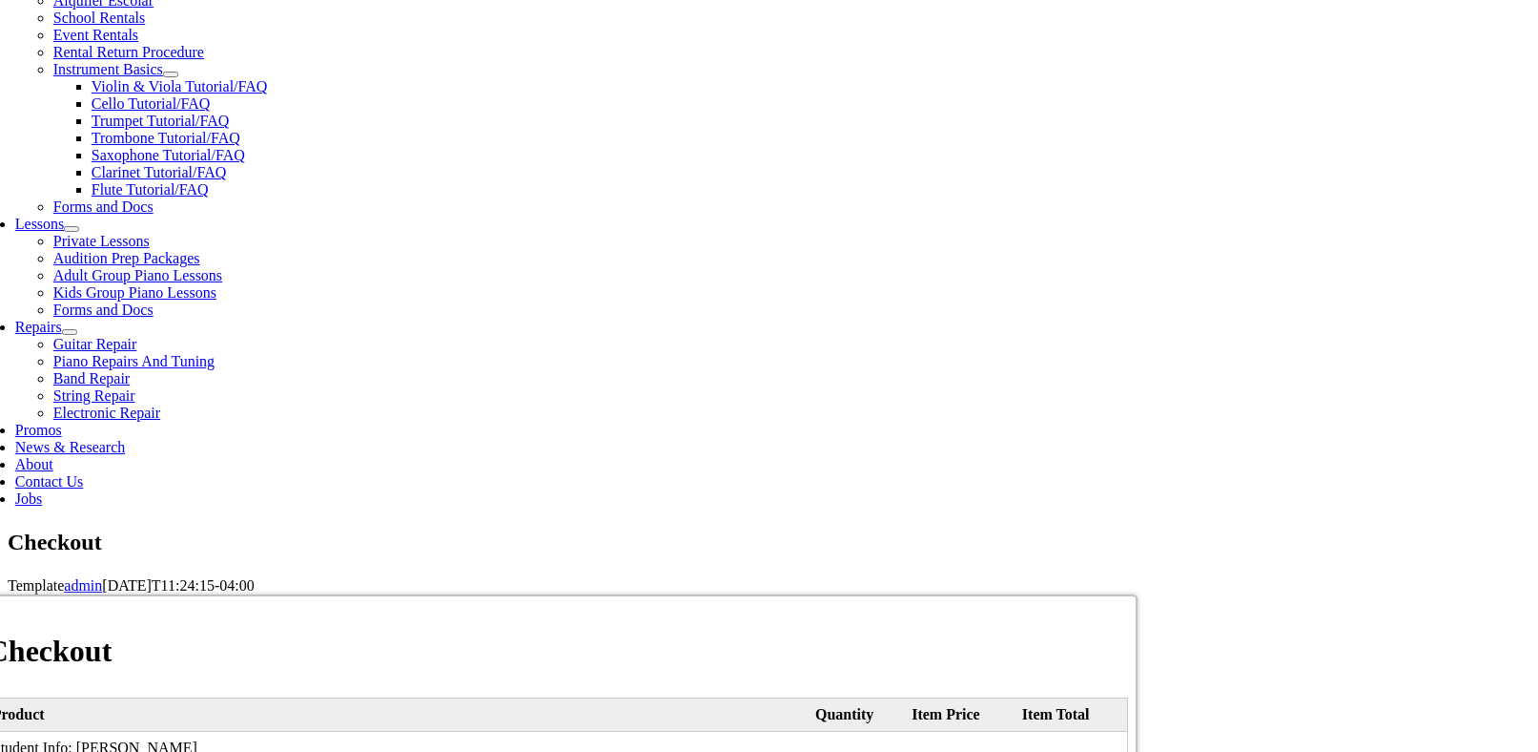
type input "[STREET_ADDRESS]"
type input "[GEOGRAPHIC_DATA]"
select select "PA"
type input "19363"
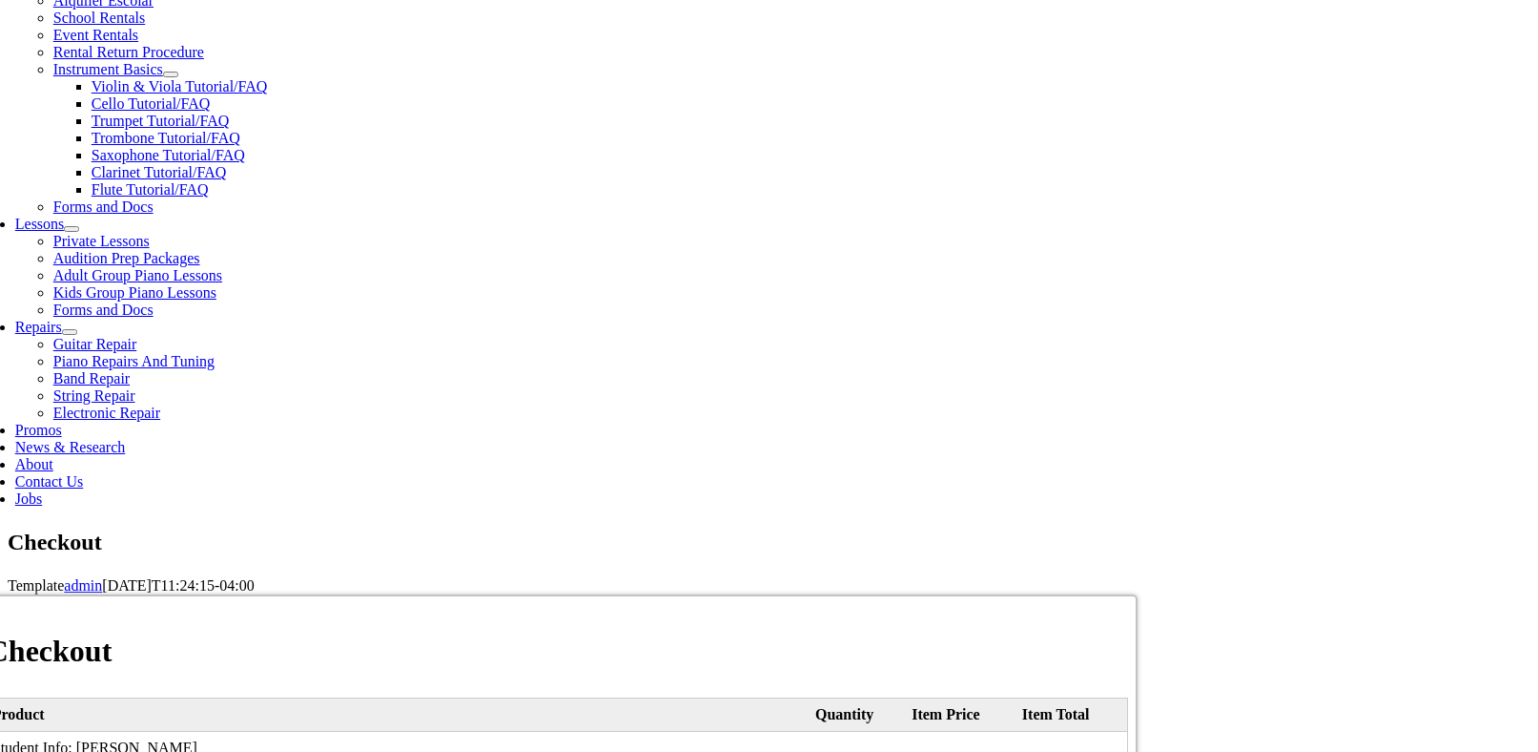
select select "discover"
type input "[CREDIT_CARD_NUMBER]"
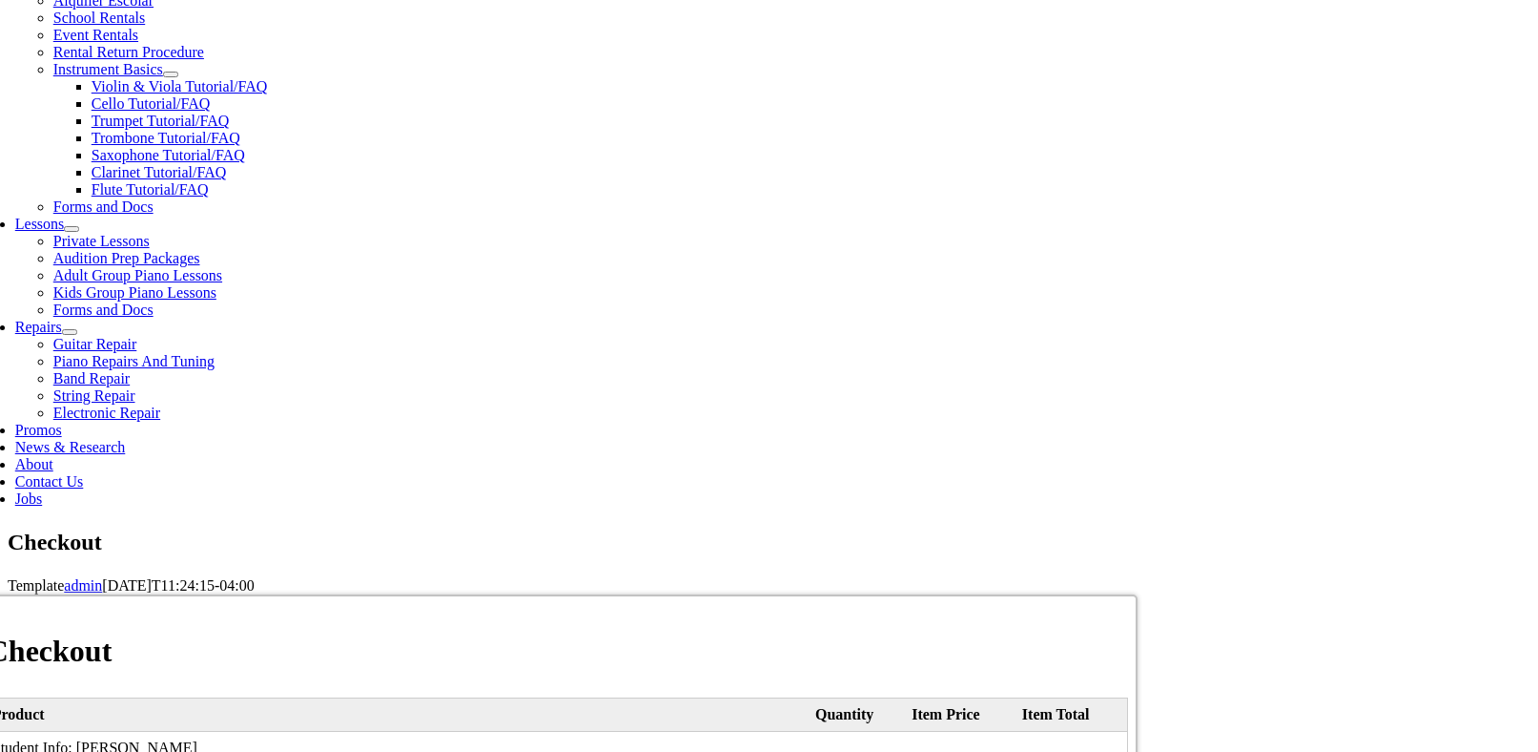
select select "12"
select select "2026"
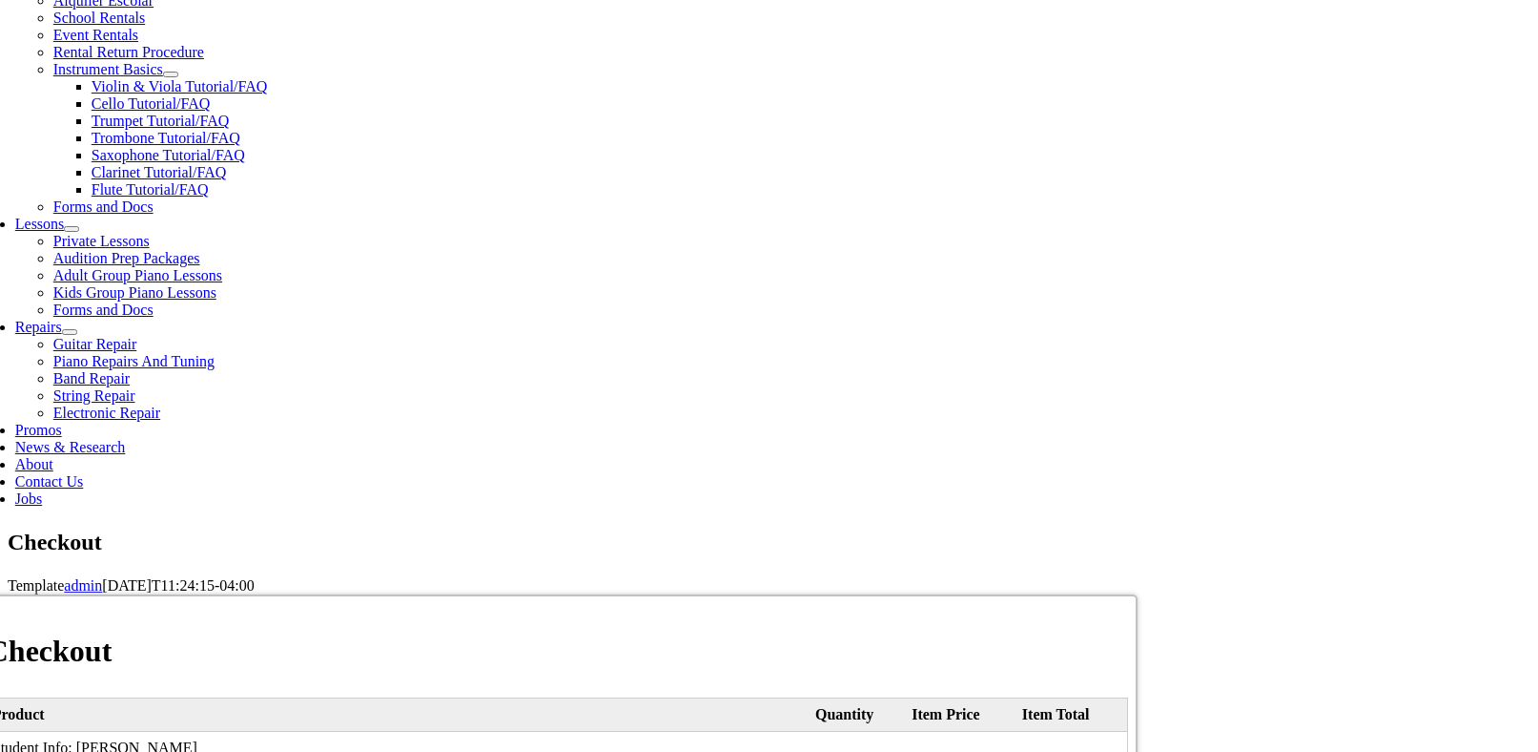
type input "437"
type input "4849053162"
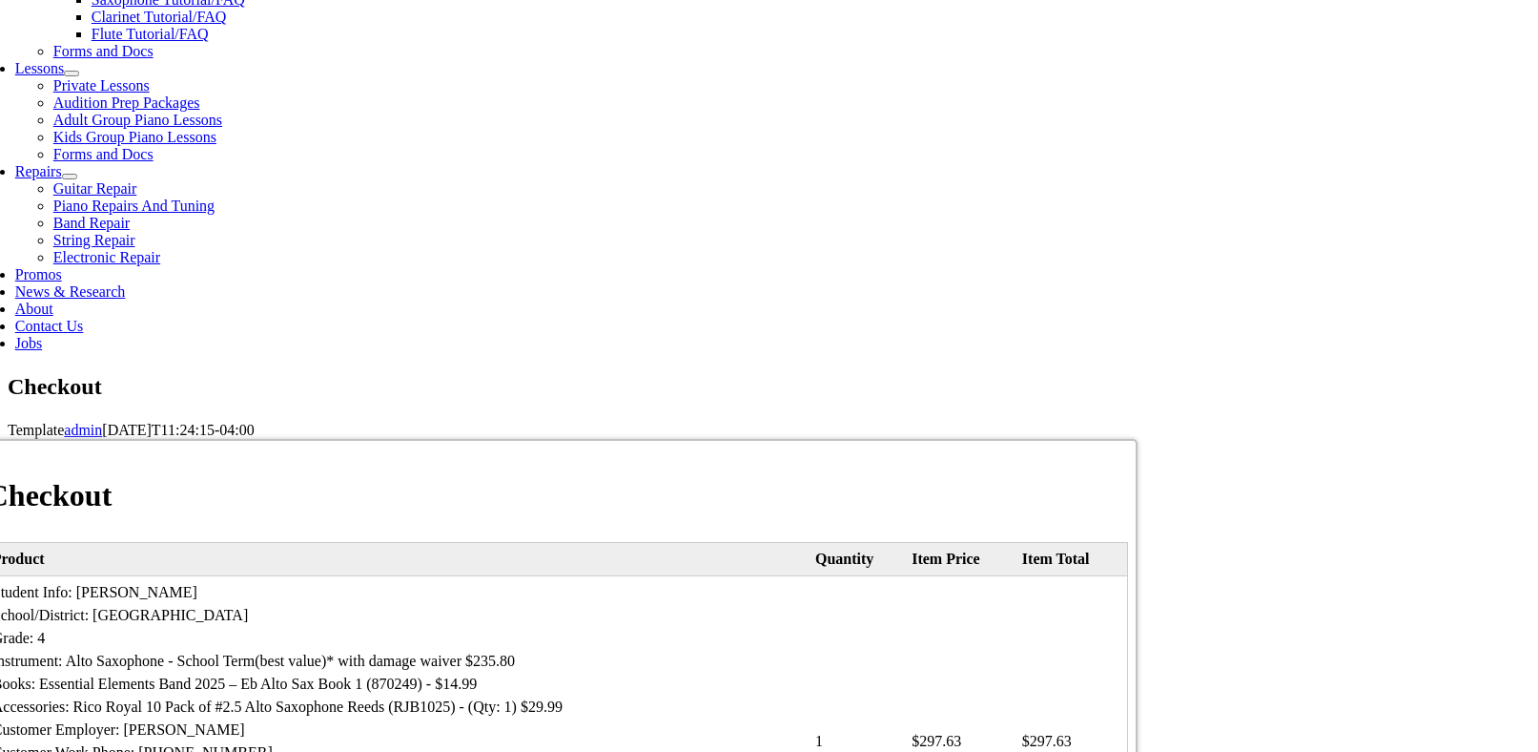
scroll to position [880, 0]
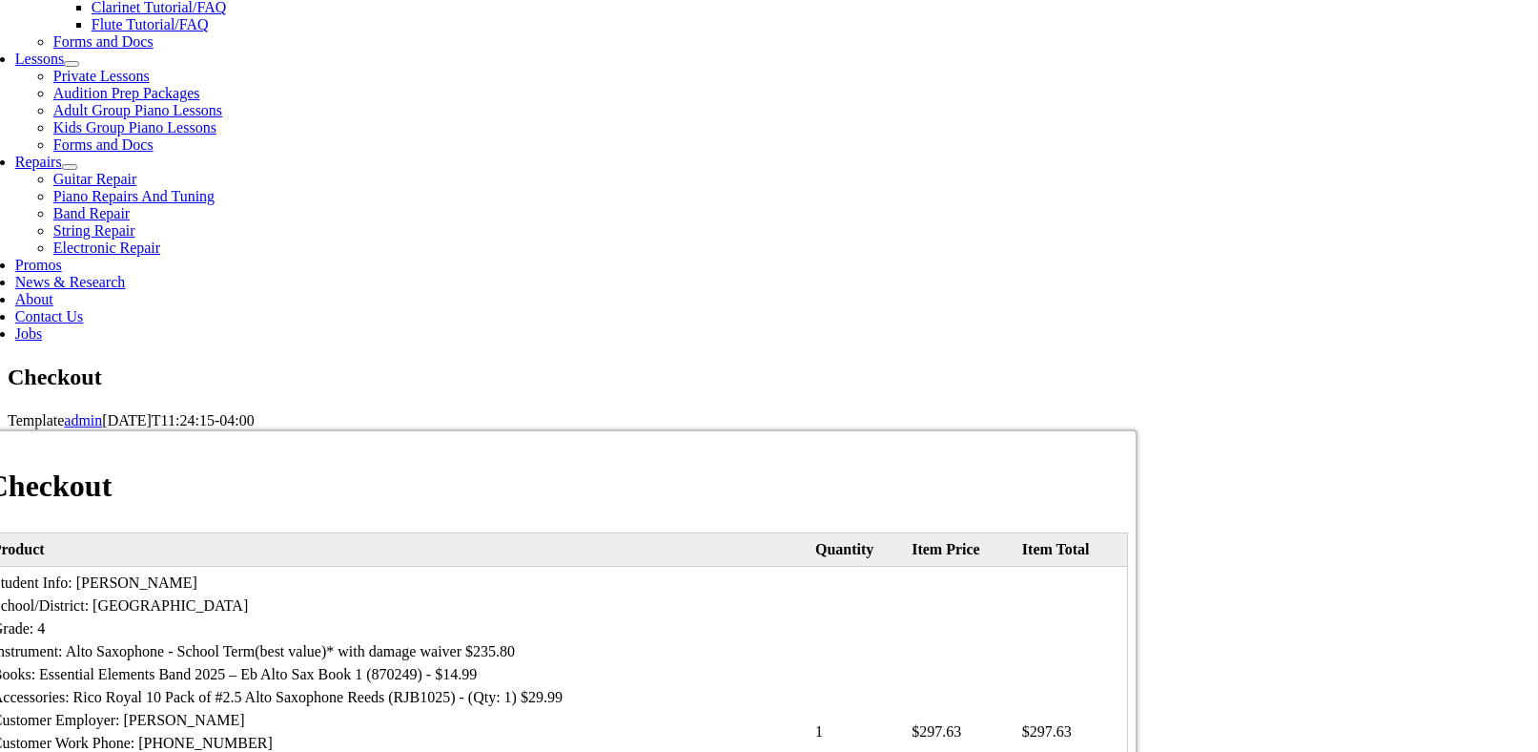
type input "[EMAIL_ADDRESS][DOMAIN_NAME]"
